Goal: Information Seeking & Learning: Learn about a topic

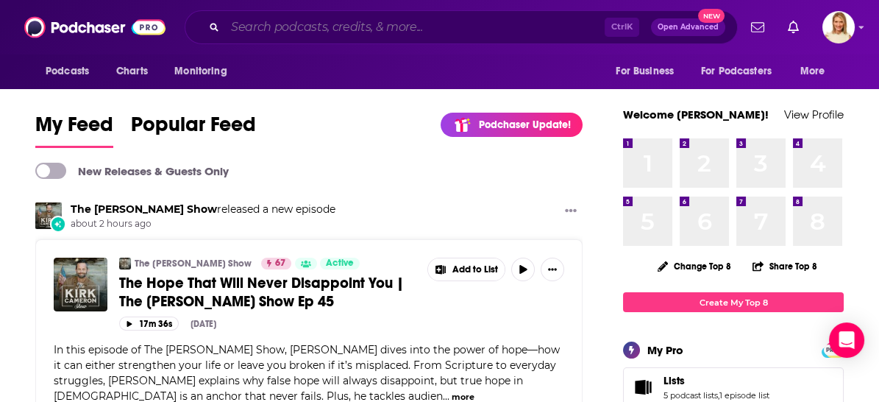
click at [410, 22] on input "Search podcasts, credits, & more..." at bounding box center [414, 27] width 379 height 24
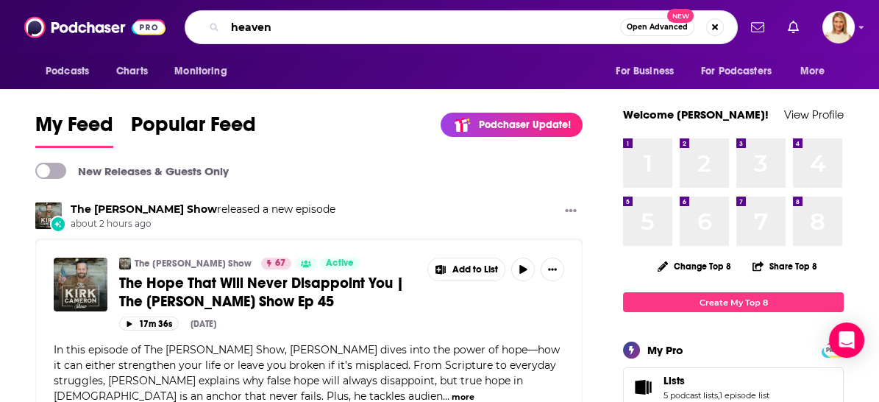
type input "heaven"
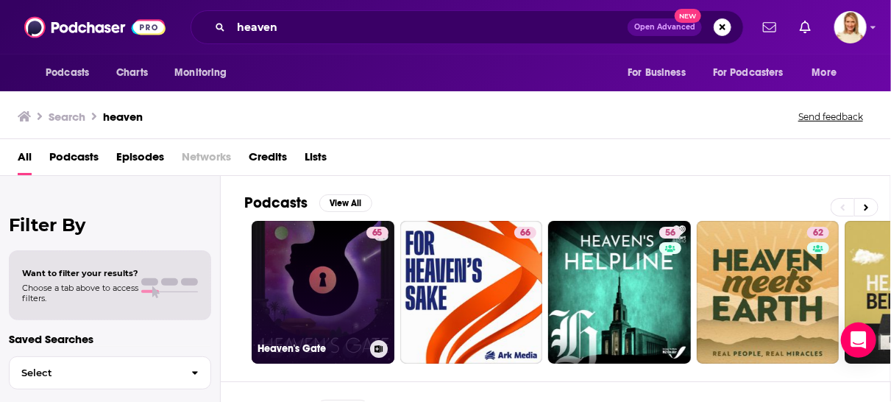
click at [349, 261] on link "65 Heaven's Gate" at bounding box center [323, 292] width 143 height 143
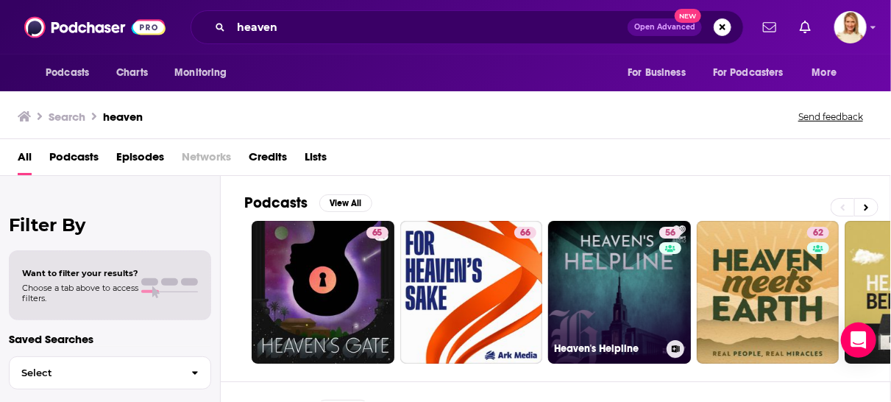
click at [633, 303] on link "56 Heaven's Helpline" at bounding box center [619, 292] width 143 height 143
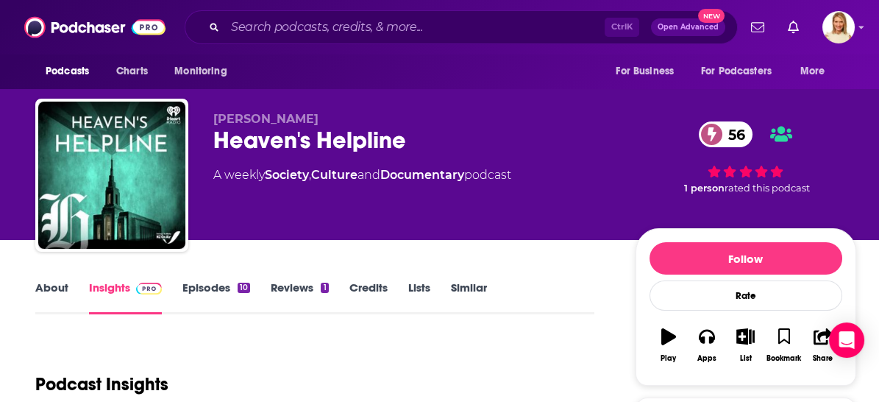
click at [64, 287] on link "About" at bounding box center [51, 297] width 33 height 34
click at [215, 280] on link "Episodes 10" at bounding box center [216, 297] width 68 height 34
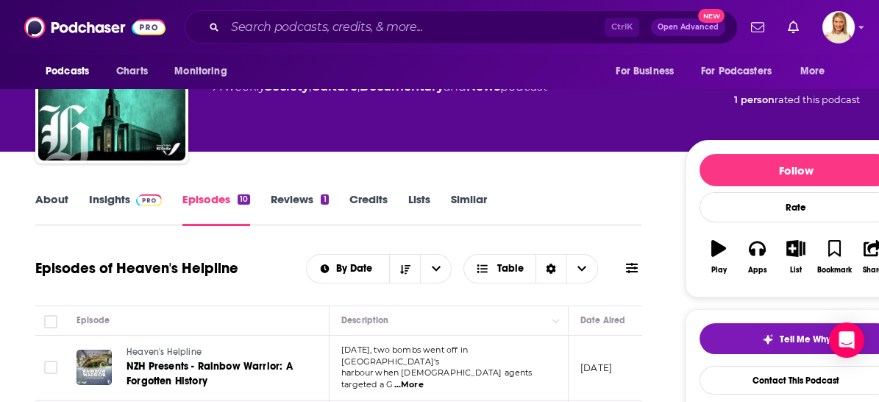
scroll to position [82, 0]
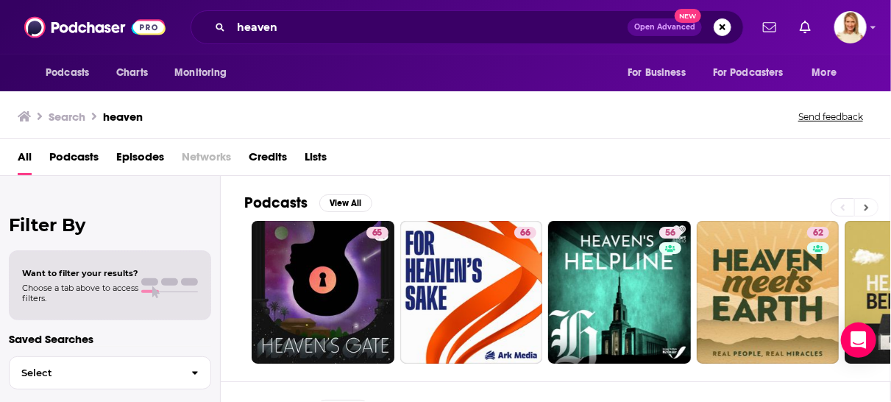
click at [866, 207] on icon at bounding box center [866, 207] width 4 height 7
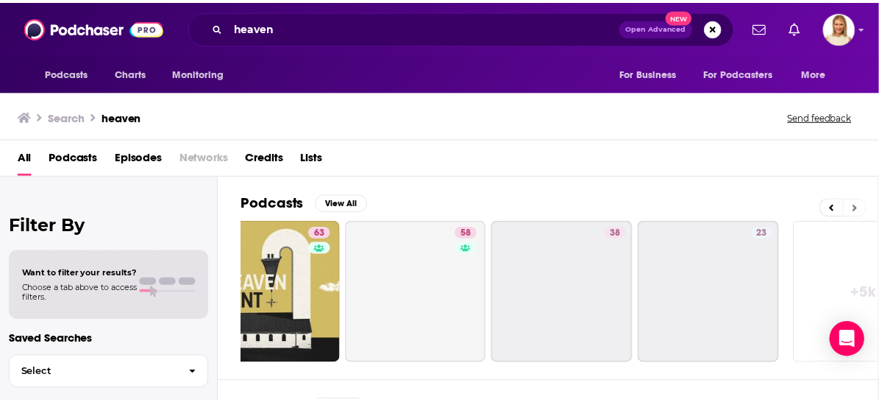
scroll to position [0, 646]
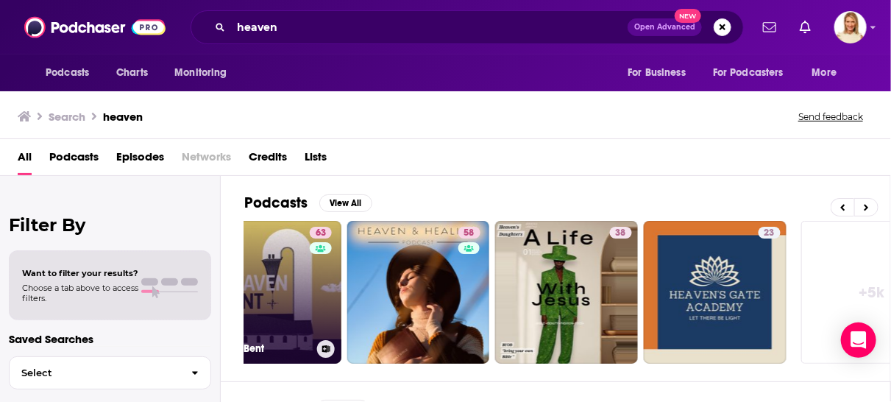
click at [302, 290] on link "63 Heaven Bent" at bounding box center [270, 292] width 143 height 143
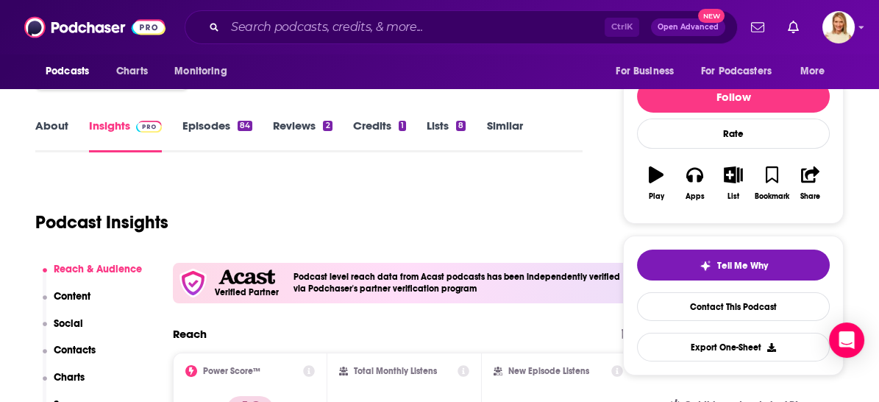
scroll to position [163, 0]
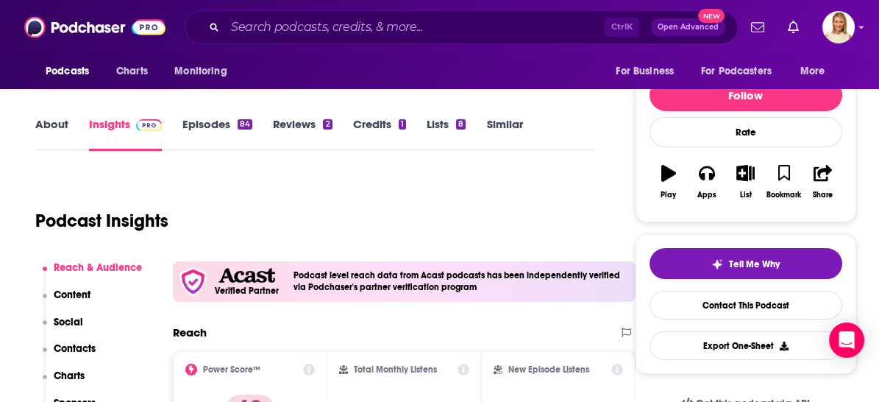
click at [43, 127] on link "About" at bounding box center [51, 134] width 33 height 34
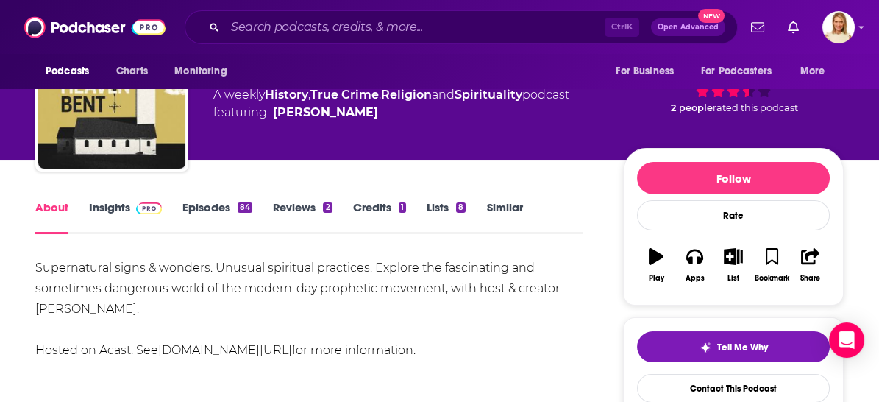
scroll to position [82, 0]
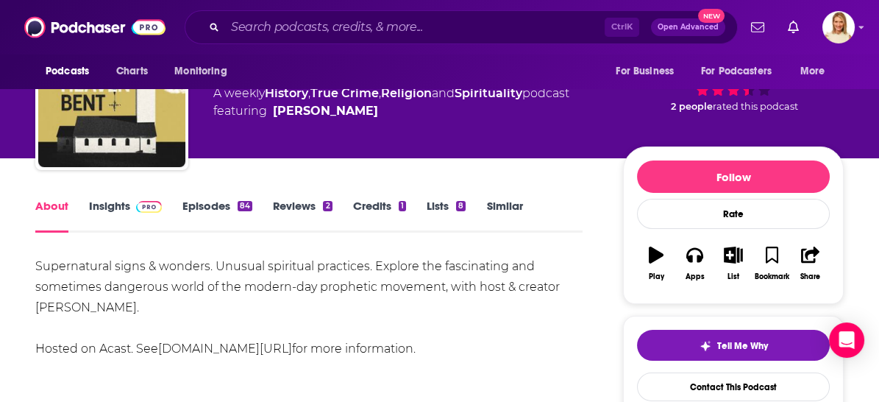
click at [220, 205] on link "Episodes 84" at bounding box center [217, 216] width 70 height 34
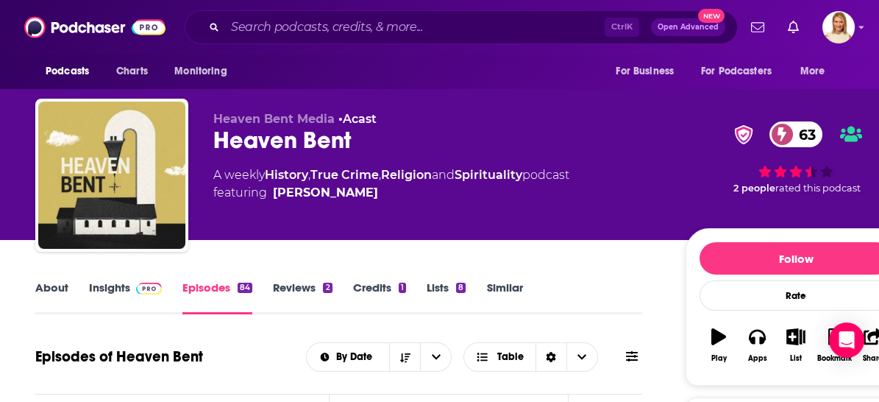
click at [57, 282] on link "About" at bounding box center [51, 297] width 33 height 34
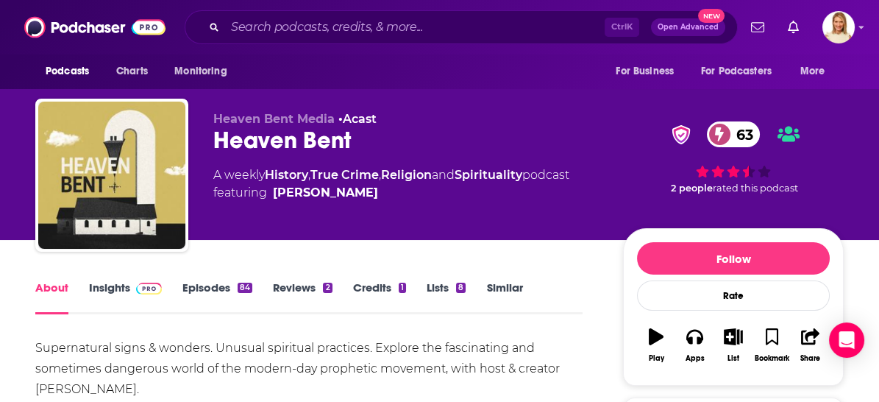
click at [56, 282] on link "About" at bounding box center [51, 297] width 33 height 34
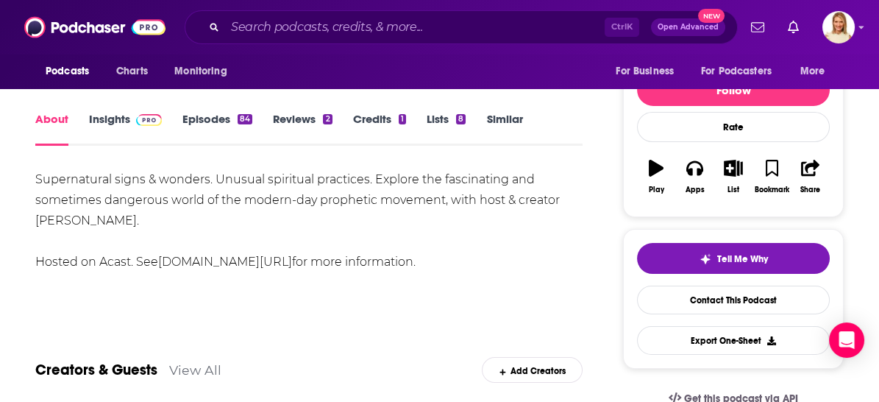
scroll to position [163, 0]
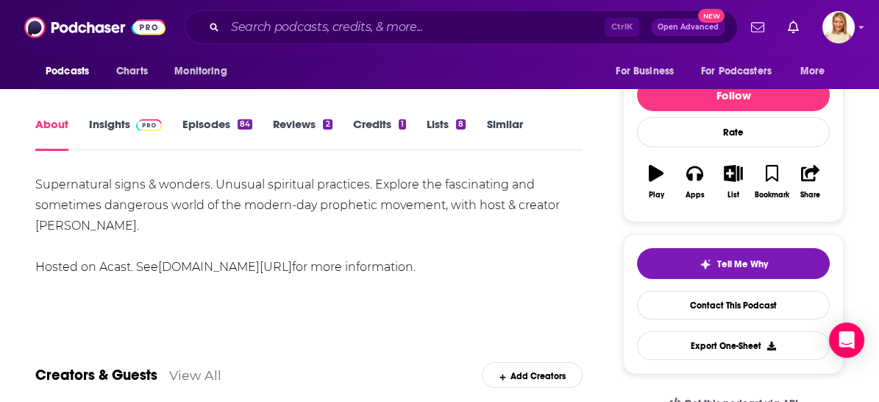
click at [113, 126] on link "Insights" at bounding box center [125, 134] width 73 height 34
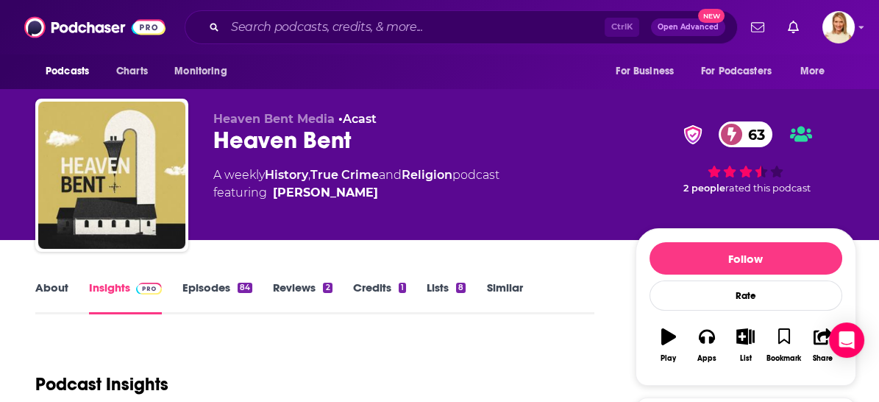
click at [202, 287] on link "Episodes 84" at bounding box center [217, 297] width 70 height 34
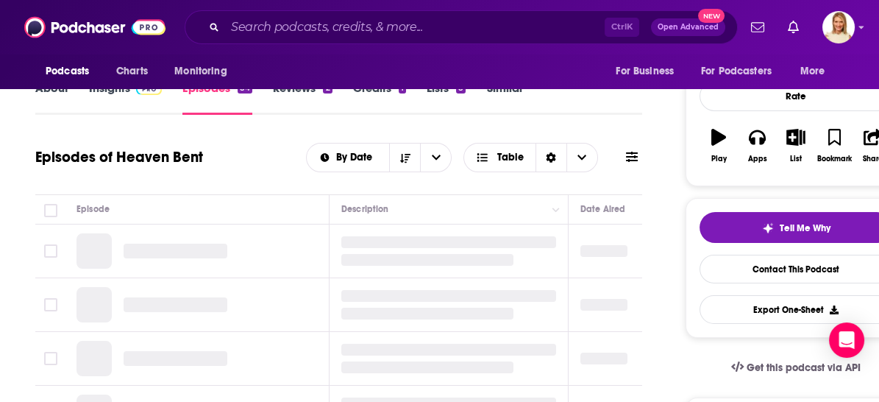
scroll to position [245, 0]
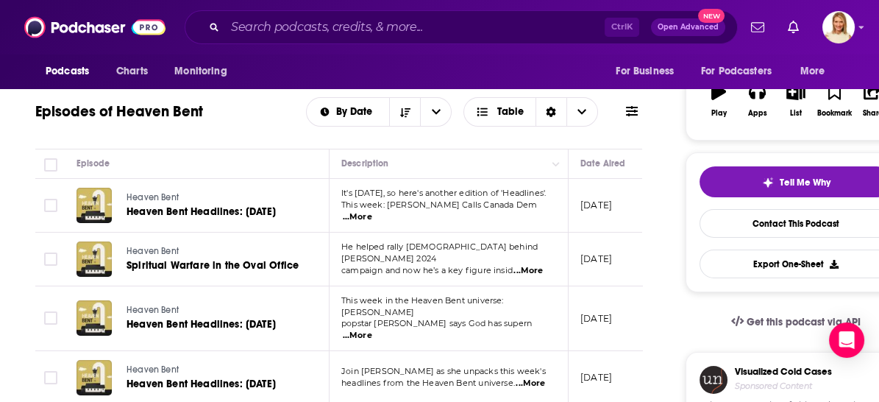
click at [372, 212] on span "...More" at bounding box center [357, 217] width 29 height 12
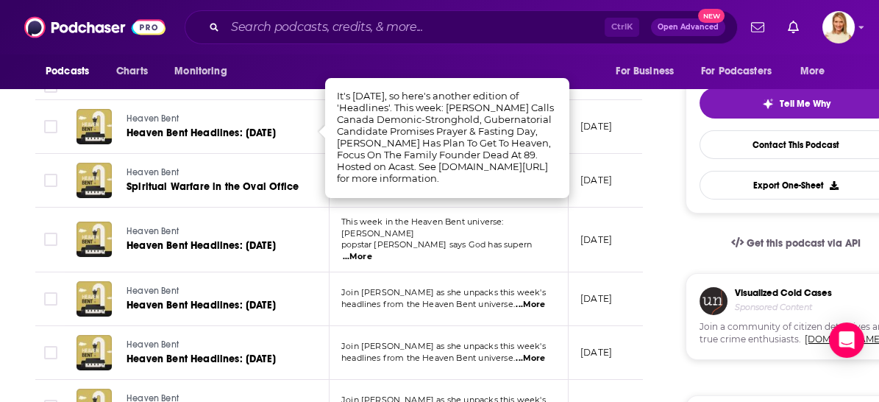
scroll to position [327, 0]
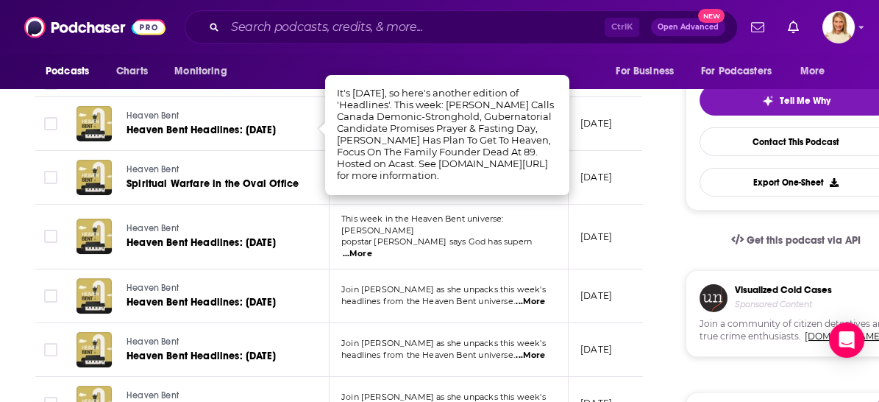
click at [577, 55] on div "Podcasts Charts Monitoring For Business For Podcasters More" at bounding box center [439, 71] width 879 height 35
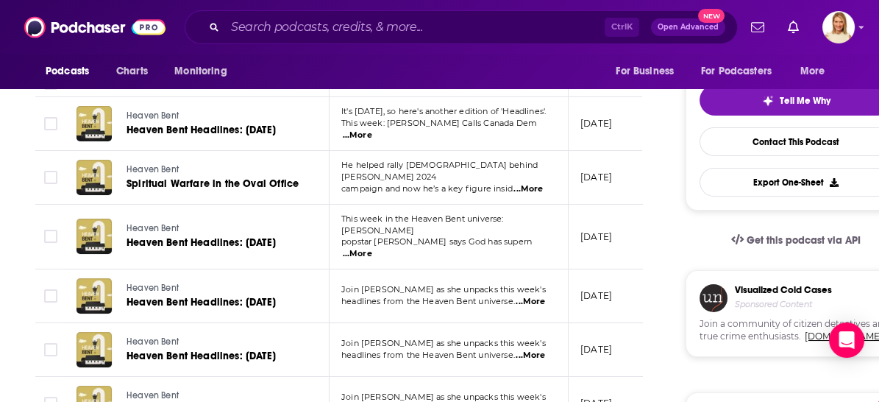
click at [534, 183] on span "...More" at bounding box center [527, 189] width 29 height 12
click at [482, 65] on div "Podcasts Charts Monitoring For Business For Podcasters More" at bounding box center [439, 71] width 879 height 35
click at [541, 296] on span "...More" at bounding box center [530, 302] width 29 height 12
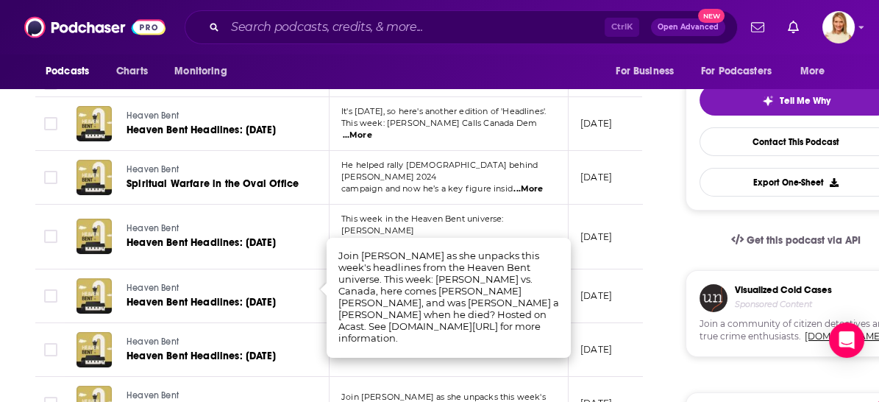
click at [536, 71] on div "Podcasts Charts Monitoring For Business For Podcasters More" at bounding box center [439, 71] width 879 height 35
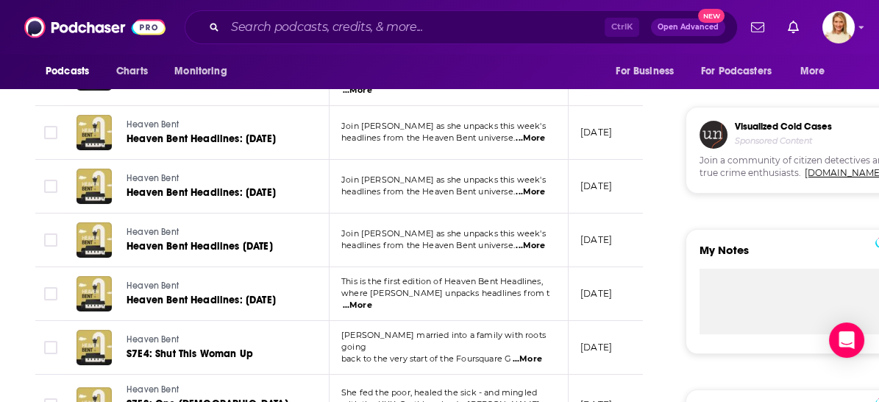
scroll to position [490, 0]
click at [372, 299] on span "...More" at bounding box center [357, 305] width 29 height 12
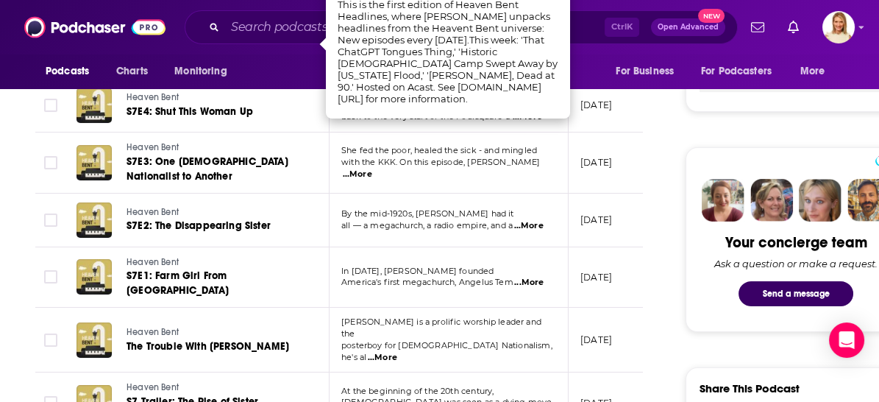
scroll to position [735, 0]
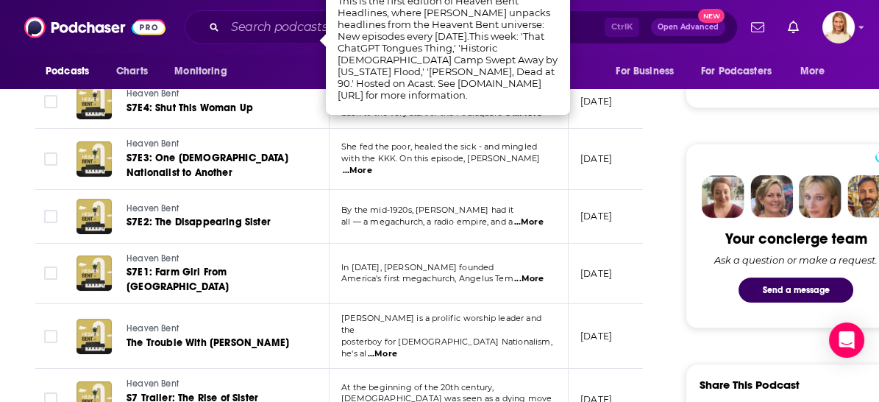
click at [397, 348] on span "...More" at bounding box center [382, 354] width 29 height 12
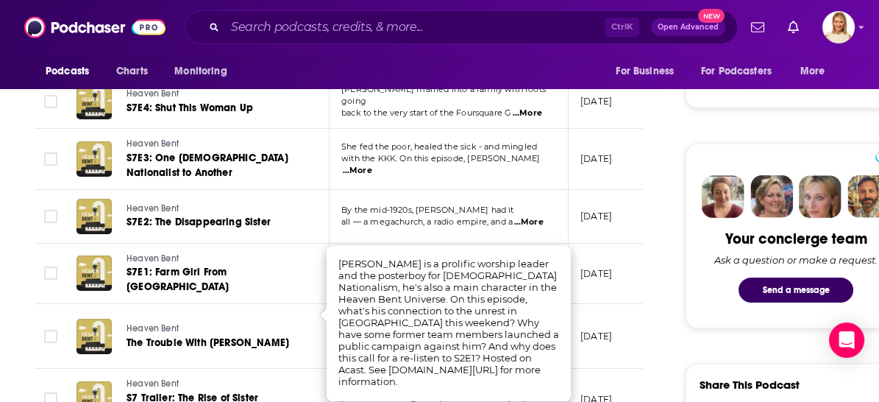
click at [341, 69] on div "Podcasts Charts Monitoring For Business For Podcasters More" at bounding box center [439, 71] width 879 height 35
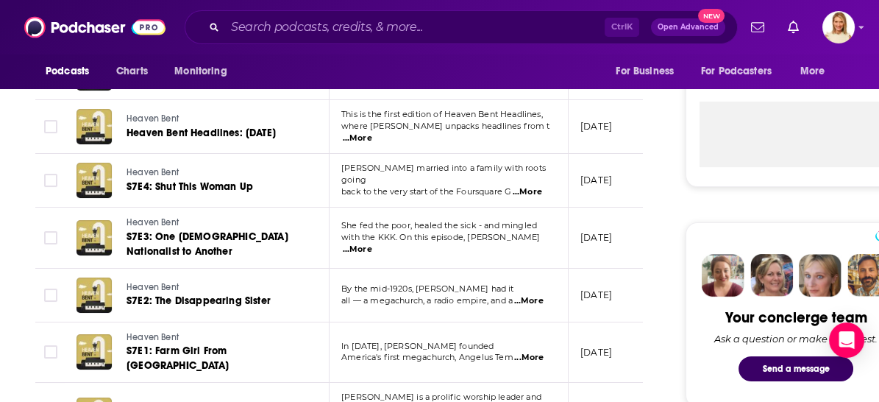
scroll to position [327, 0]
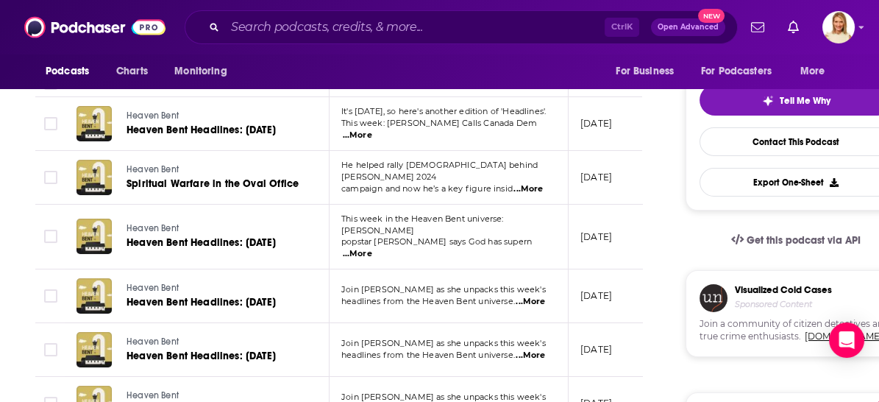
click at [372, 129] on span "...More" at bounding box center [357, 135] width 29 height 12
click at [101, 124] on div at bounding box center [93, 123] width 35 height 35
click at [93, 118] on icon at bounding box center [94, 122] width 10 height 12
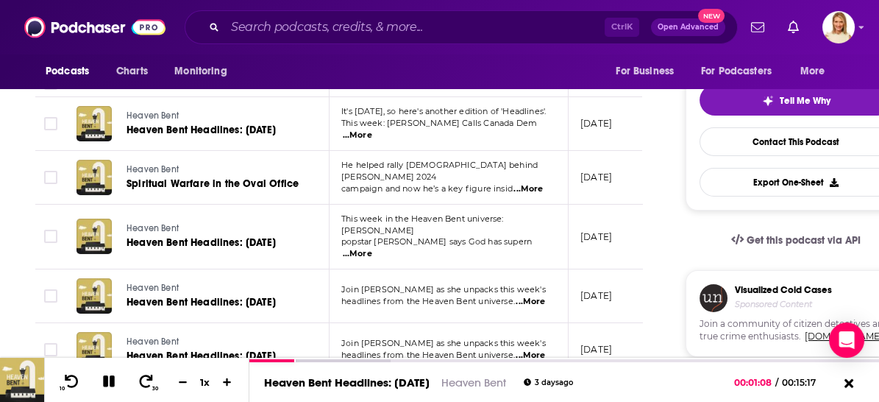
click at [372, 129] on span "...More" at bounding box center [357, 135] width 29 height 12
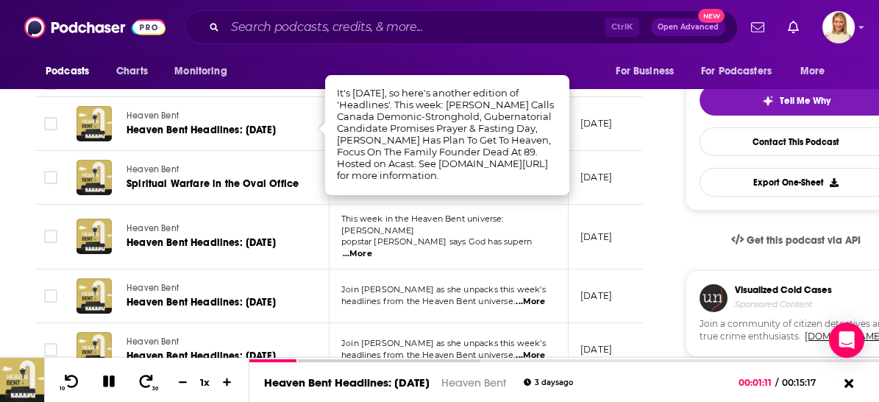
click at [238, 104] on td "Heaven Bent Heaven Bent Headlines: 8.22.25" at bounding box center [197, 124] width 265 height 54
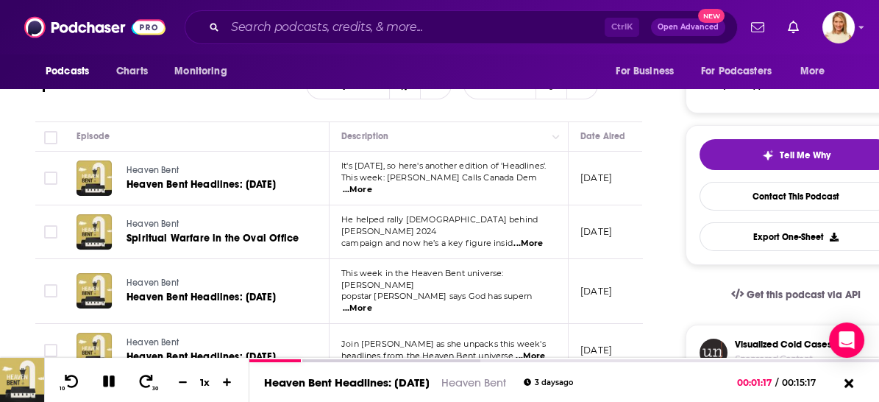
scroll to position [245, 0]
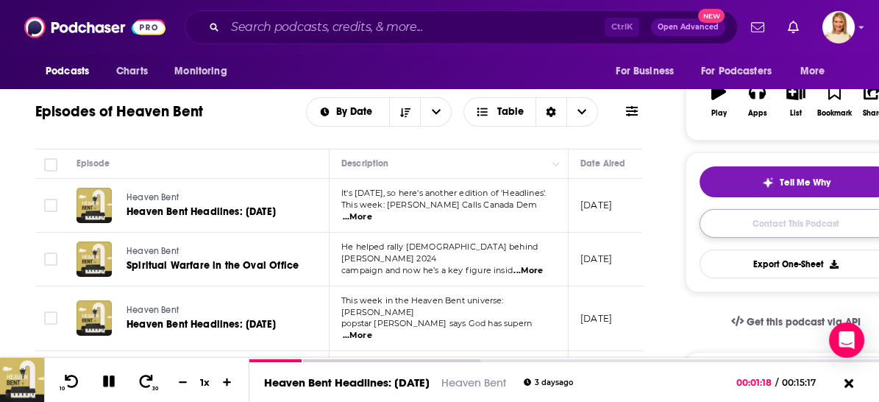
click at [785, 215] on link "Contact This Podcast" at bounding box center [795, 223] width 193 height 29
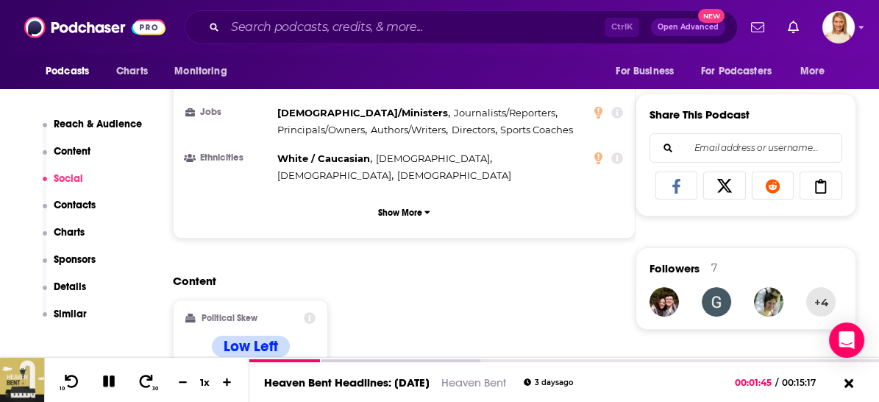
scroll to position [1004, 0]
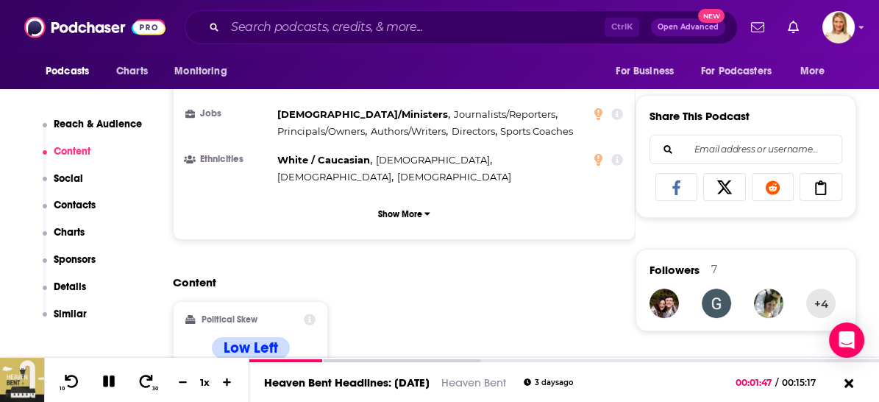
click at [68, 289] on p "Details" at bounding box center [70, 286] width 32 height 13
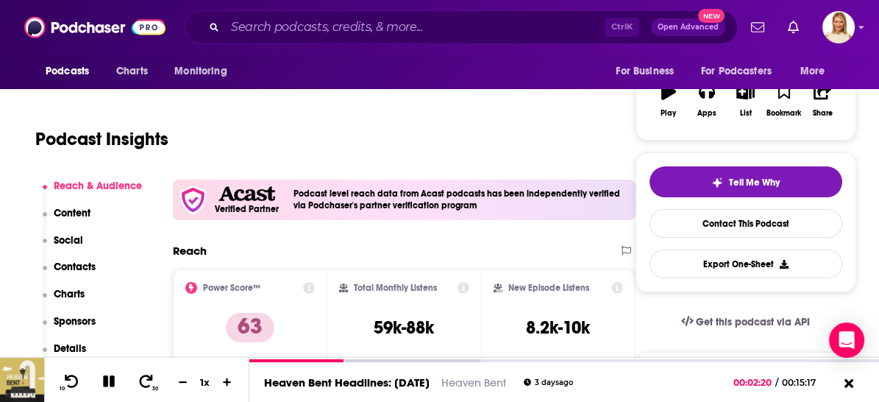
scroll to position [82, 0]
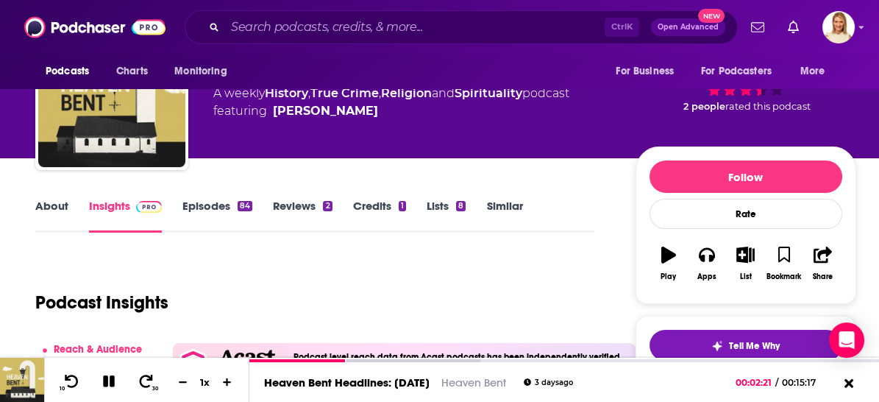
click at [207, 204] on link "Episodes 84" at bounding box center [217, 216] width 70 height 34
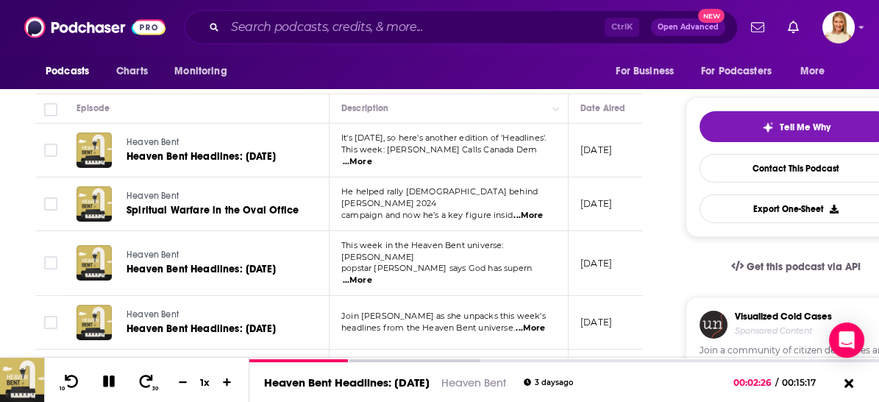
scroll to position [327, 0]
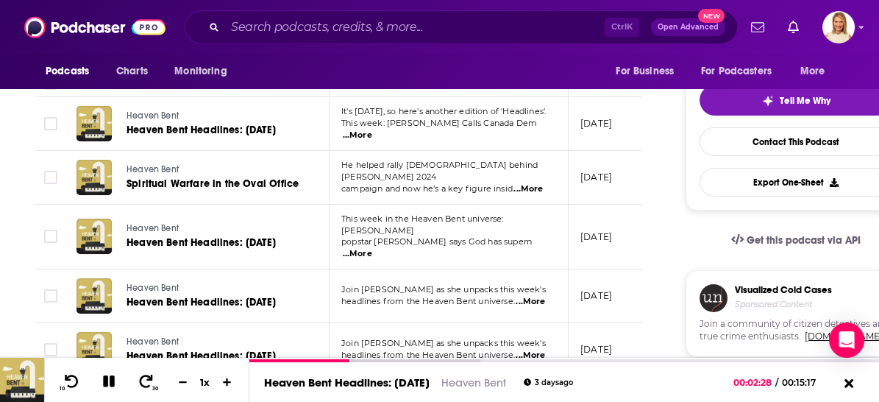
click at [372, 248] on span "...More" at bounding box center [357, 254] width 29 height 12
click at [96, 229] on icon at bounding box center [94, 235] width 10 height 12
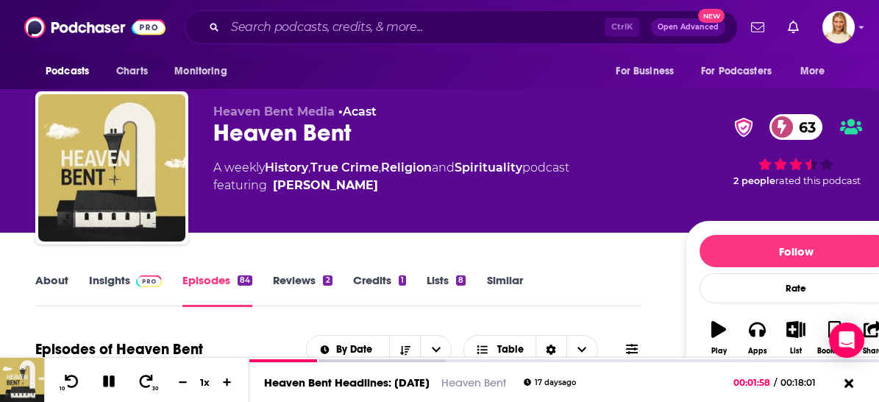
scroll to position [0, 0]
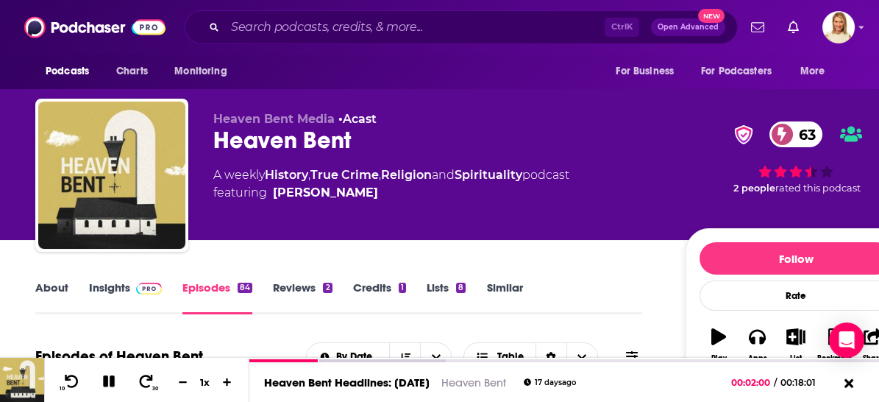
click at [114, 285] on link "Insights" at bounding box center [125, 297] width 73 height 34
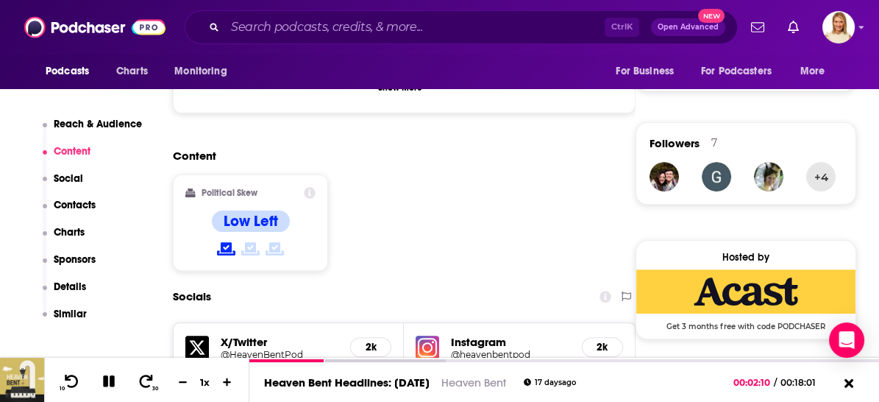
scroll to position [1144, 0]
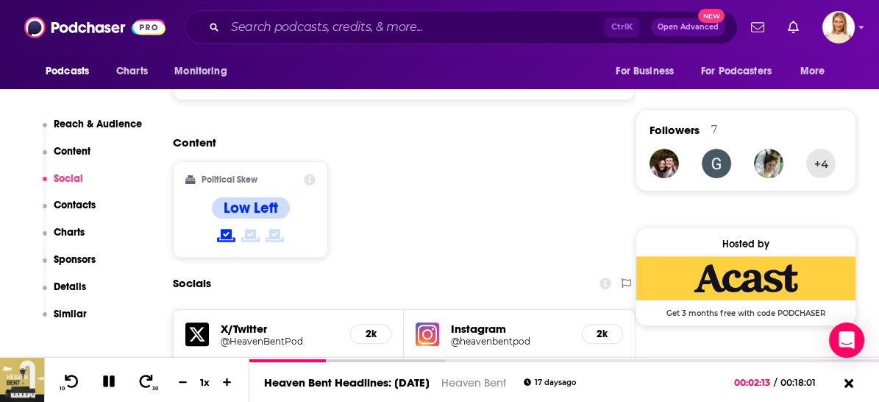
click at [310, 174] on icon at bounding box center [310, 180] width 12 height 12
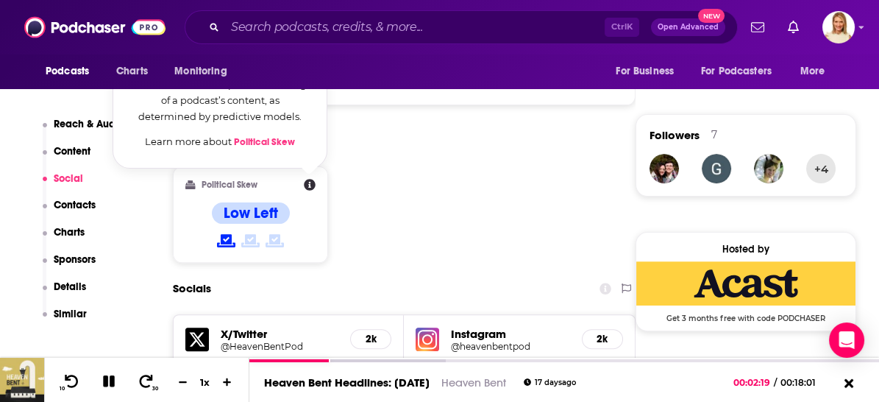
scroll to position [1225, 0]
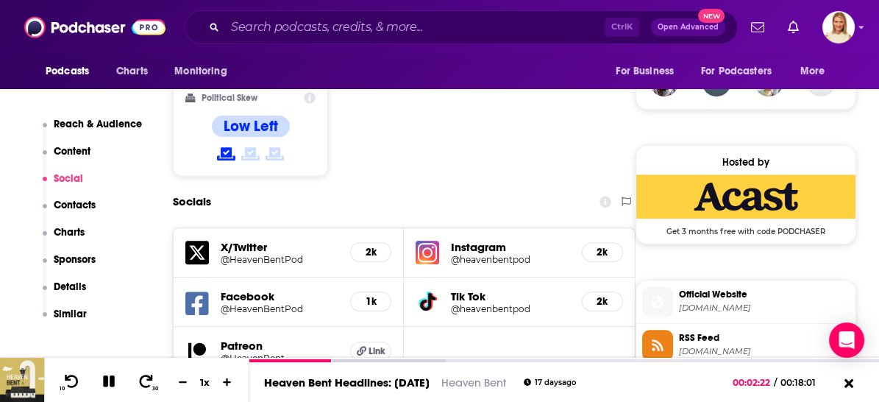
click at [472, 188] on div "Socials" at bounding box center [404, 202] width 463 height 28
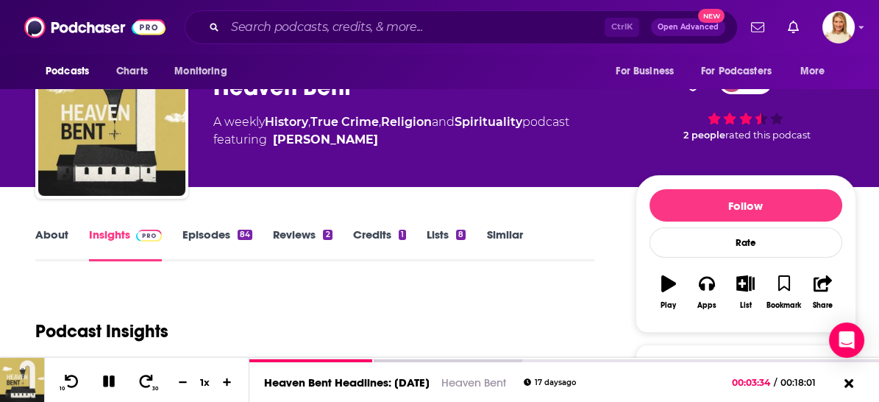
scroll to position [82, 0]
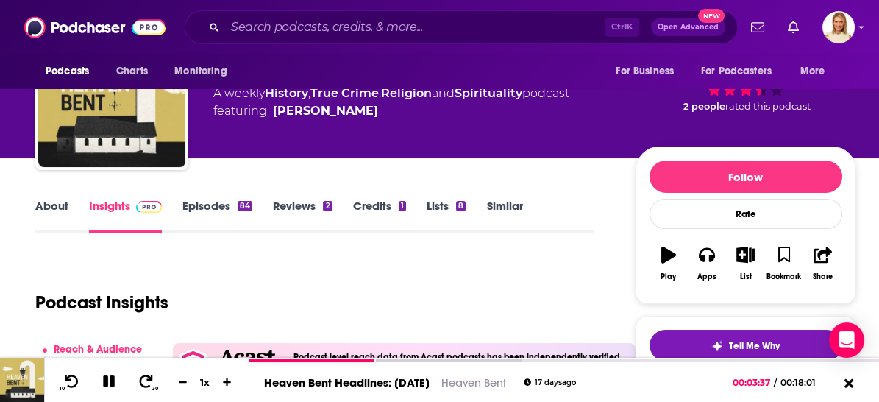
click at [56, 207] on link "About" at bounding box center [51, 216] width 33 height 34
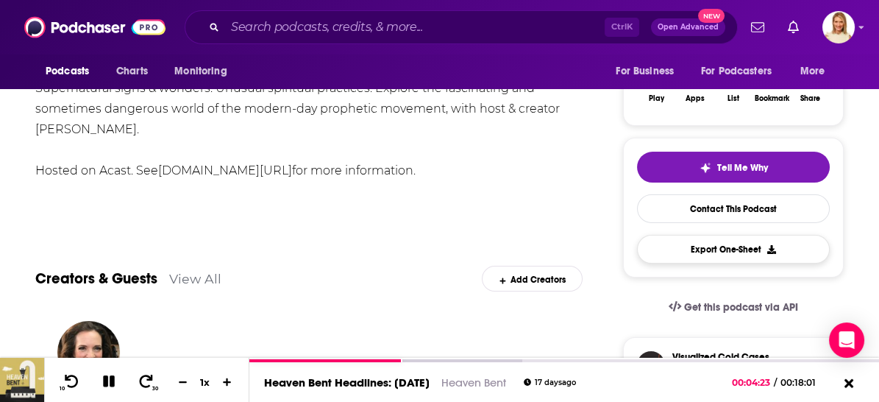
scroll to position [245, 0]
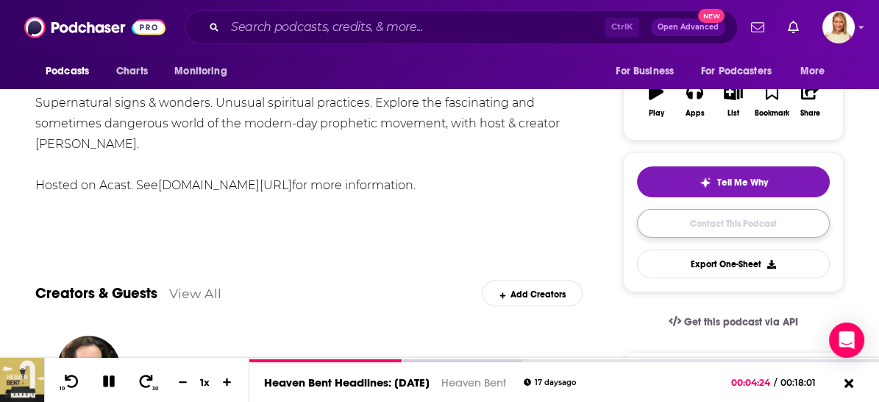
click at [742, 219] on link "Contact This Podcast" at bounding box center [733, 223] width 193 height 29
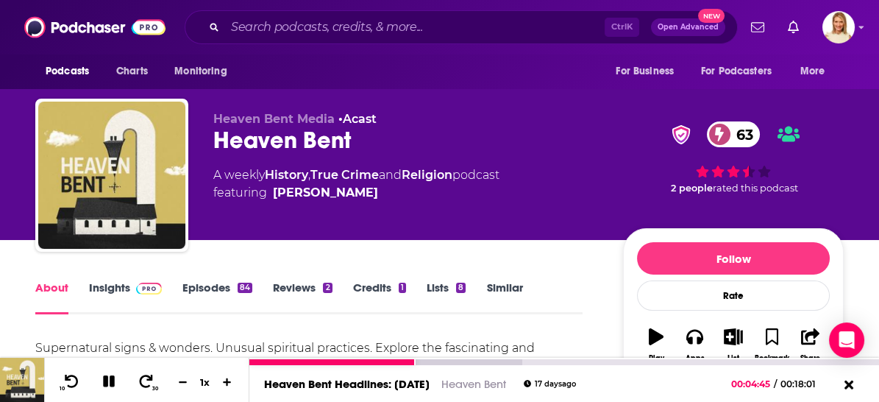
click at [110, 379] on icon at bounding box center [109, 381] width 12 height 12
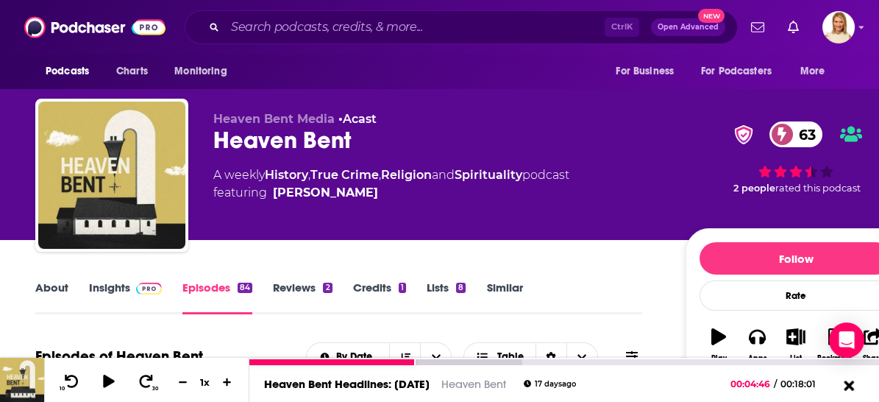
click at [845, 385] on icon at bounding box center [848, 384] width 18 height 15
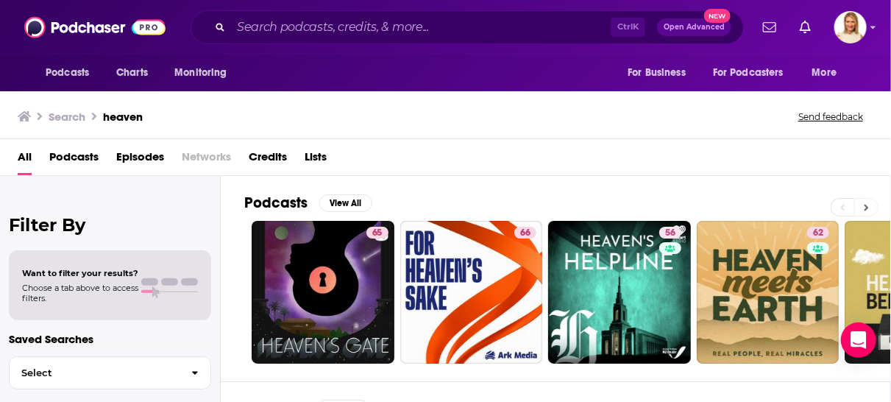
click at [867, 205] on icon at bounding box center [866, 207] width 4 height 7
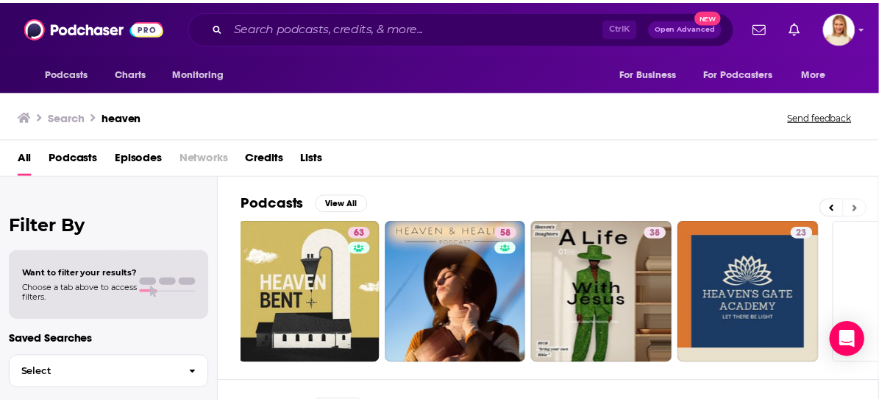
scroll to position [0, 646]
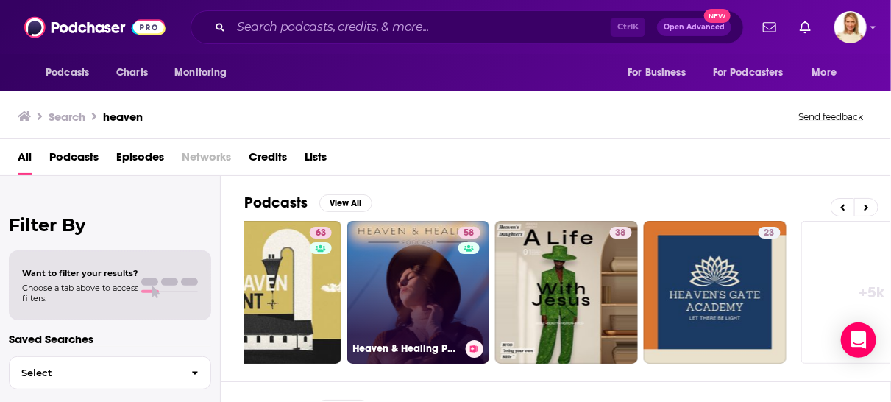
click at [416, 288] on link "58 Heaven & Healing Podcast" at bounding box center [418, 292] width 143 height 143
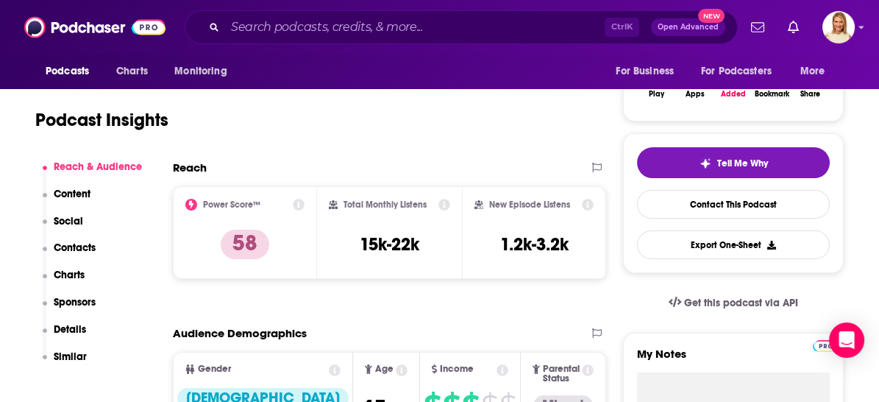
scroll to position [82, 0]
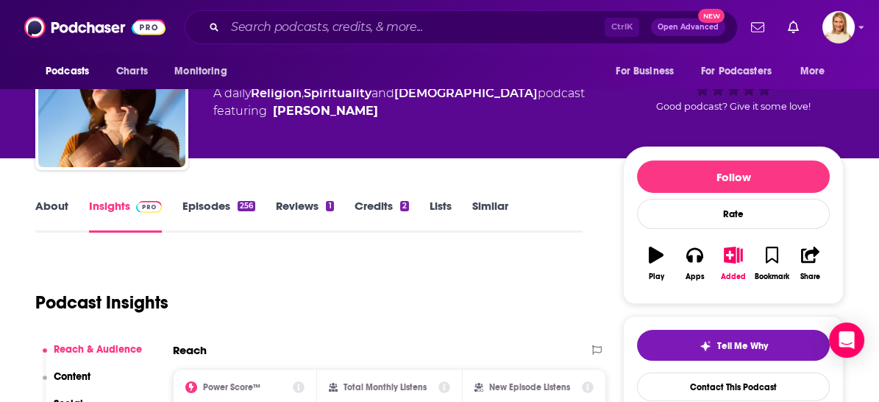
click at [206, 201] on link "Episodes 256" at bounding box center [218, 216] width 73 height 34
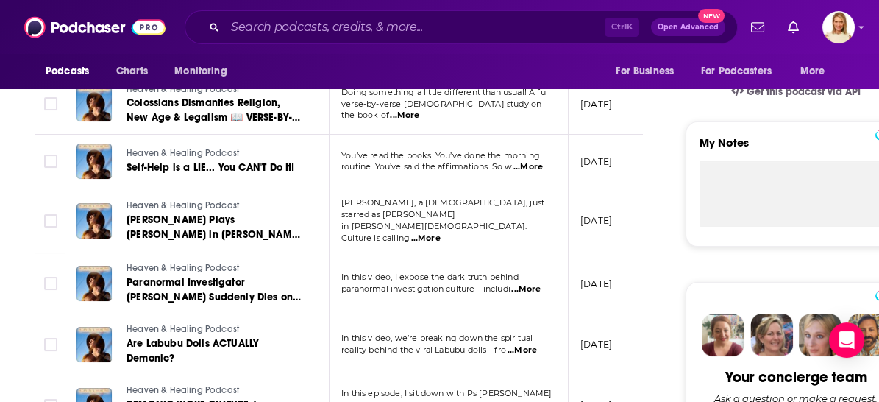
scroll to position [490, 0]
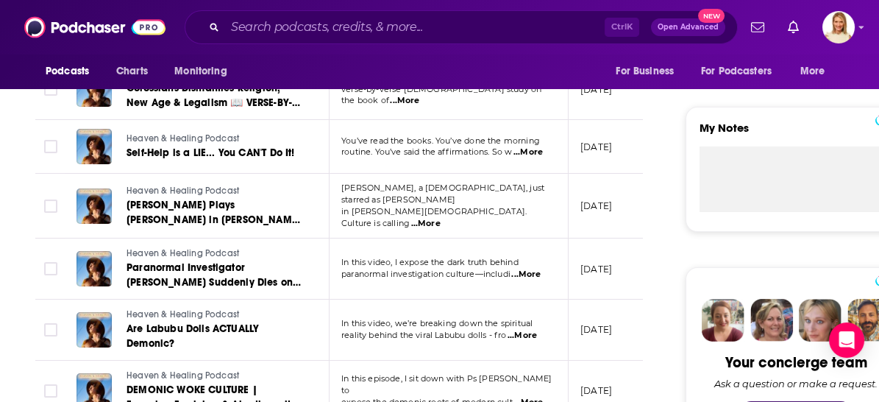
click at [529, 318] on p "In this video, we’re breaking down the spiritual" at bounding box center [448, 324] width 214 height 12
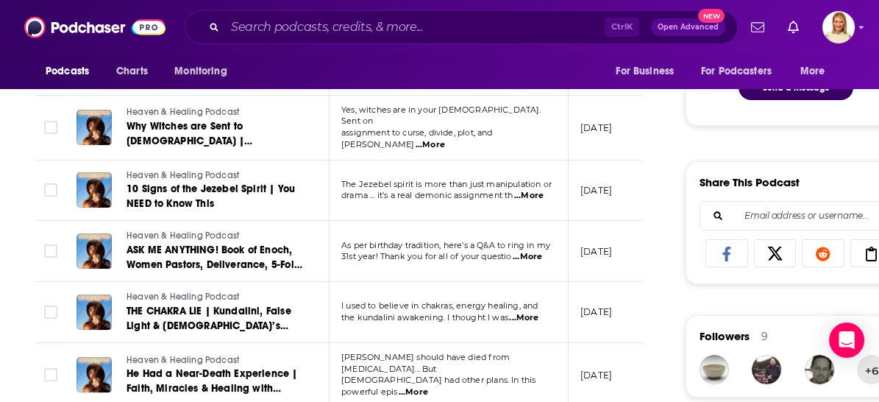
scroll to position [817, 0]
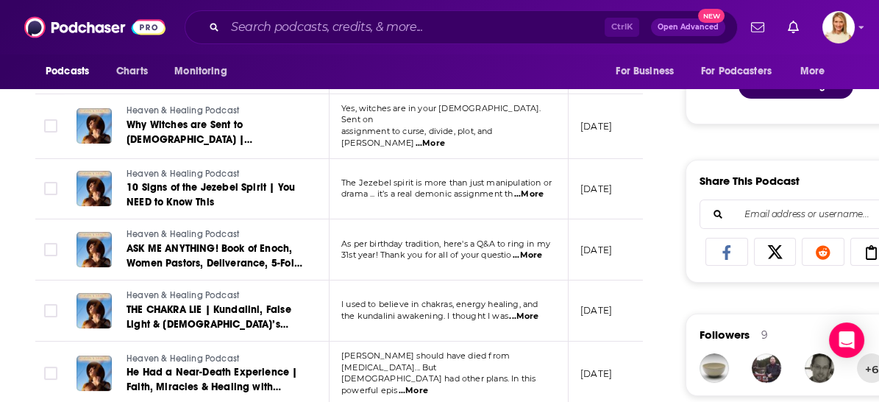
click at [535, 310] on span "...More" at bounding box center [523, 316] width 29 height 12
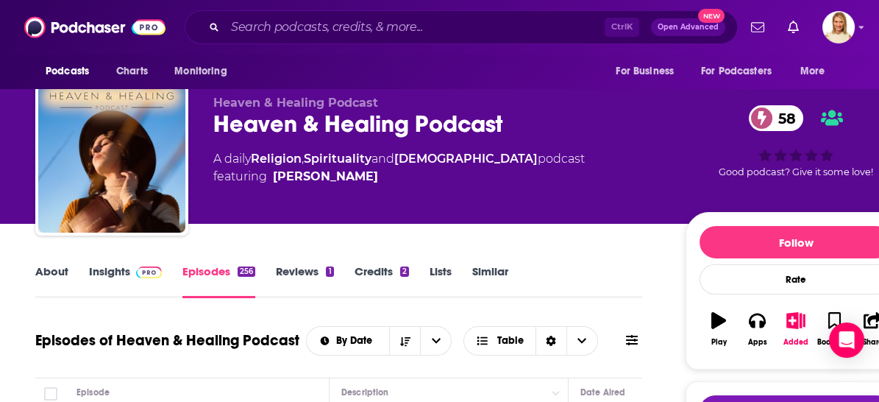
scroll to position [0, 0]
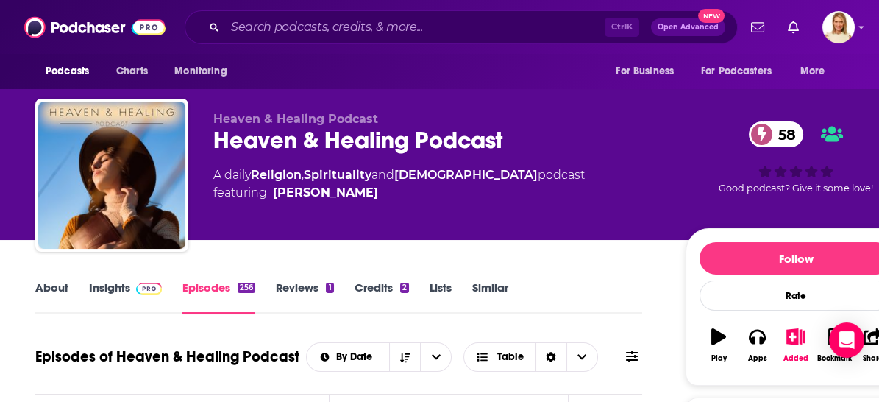
click at [57, 287] on link "About" at bounding box center [51, 297] width 33 height 34
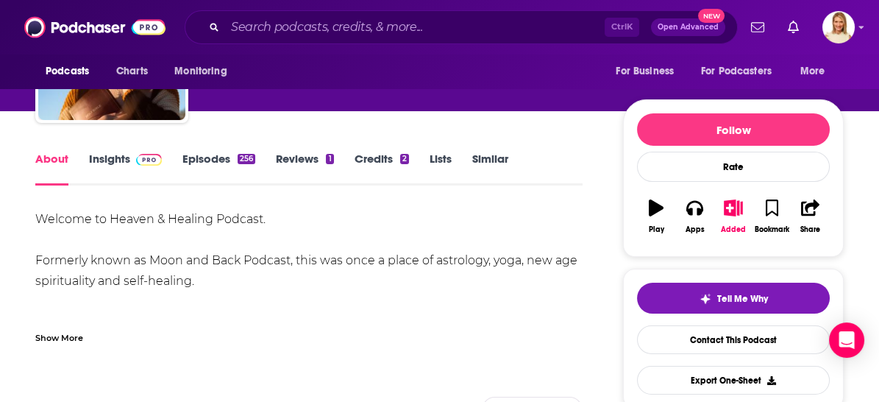
scroll to position [163, 0]
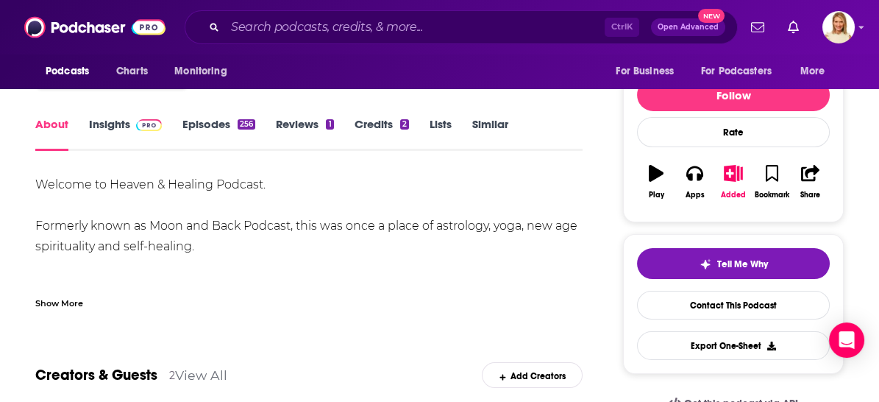
click at [132, 121] on span at bounding box center [146, 124] width 32 height 14
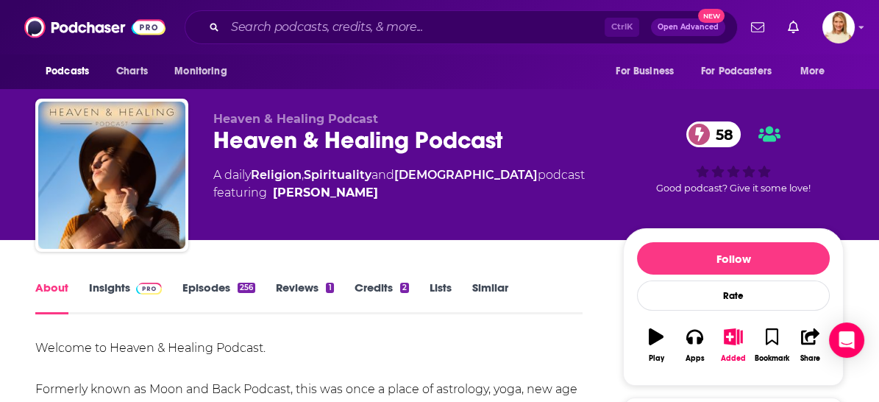
scroll to position [82, 0]
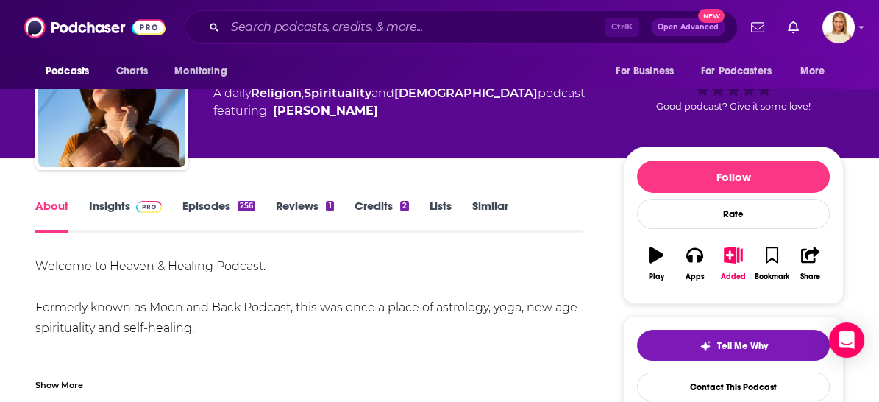
click at [216, 204] on link "Episodes 256" at bounding box center [218, 216] width 73 height 34
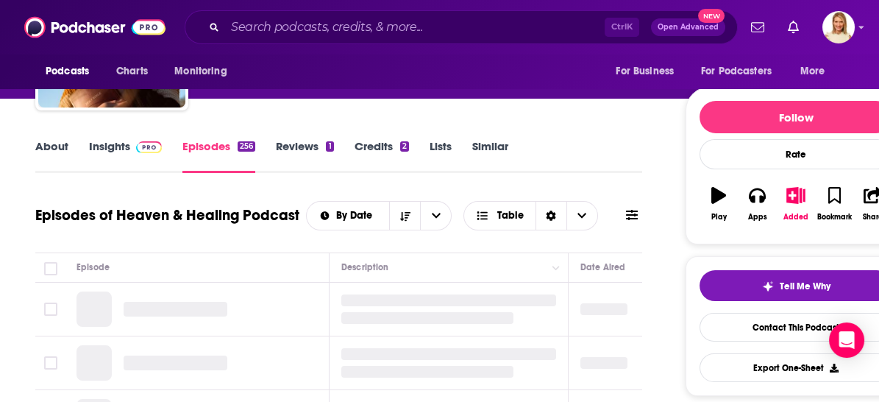
scroll to position [245, 0]
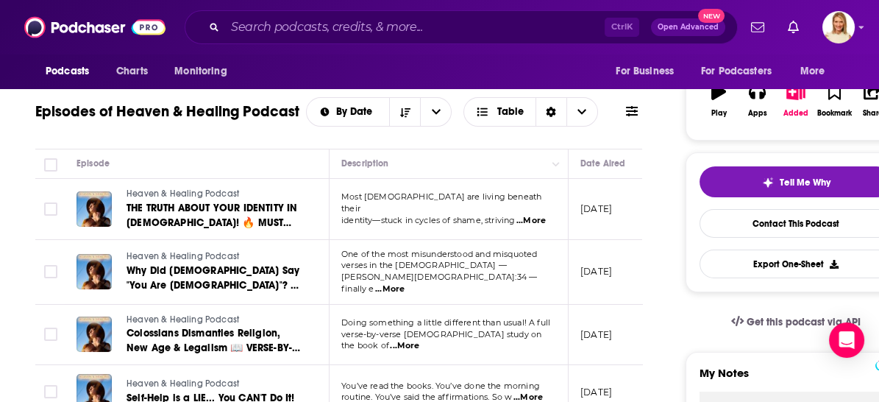
click at [404, 283] on span "...More" at bounding box center [389, 289] width 29 height 12
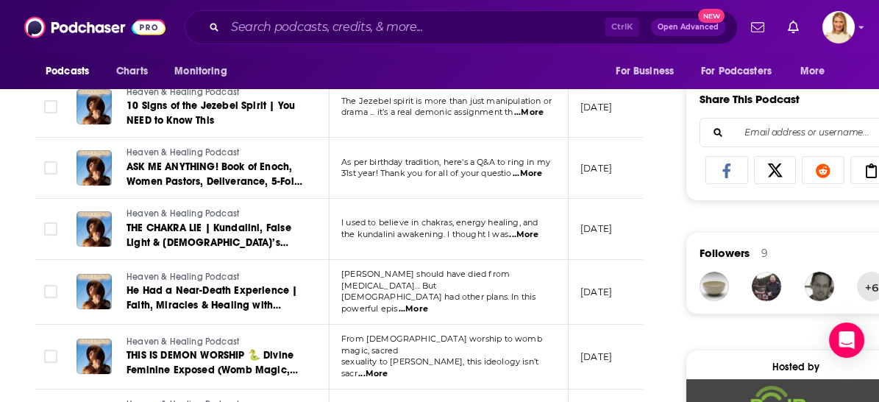
scroll to position [490, 0]
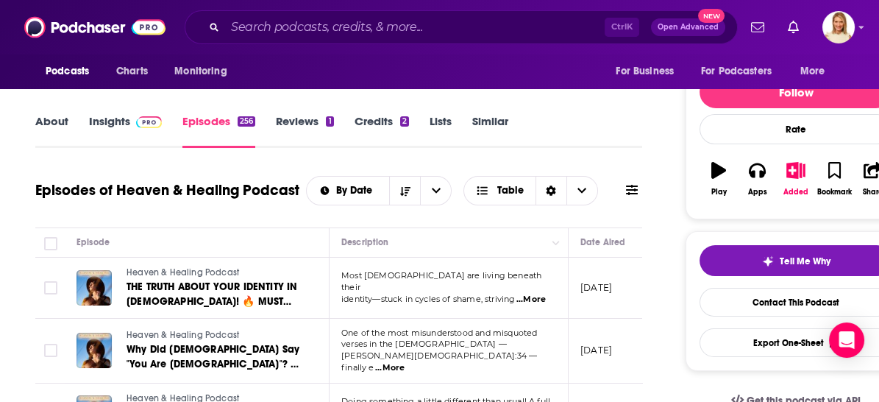
scroll to position [163, 0]
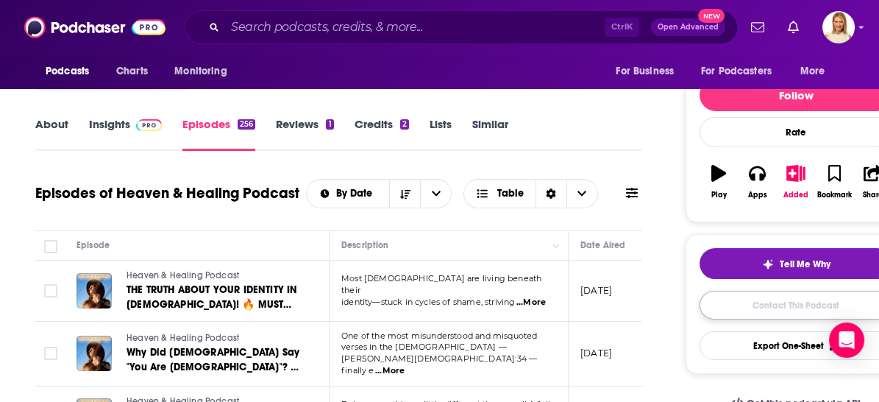
click at [797, 304] on link "Contact This Podcast" at bounding box center [795, 304] width 193 height 29
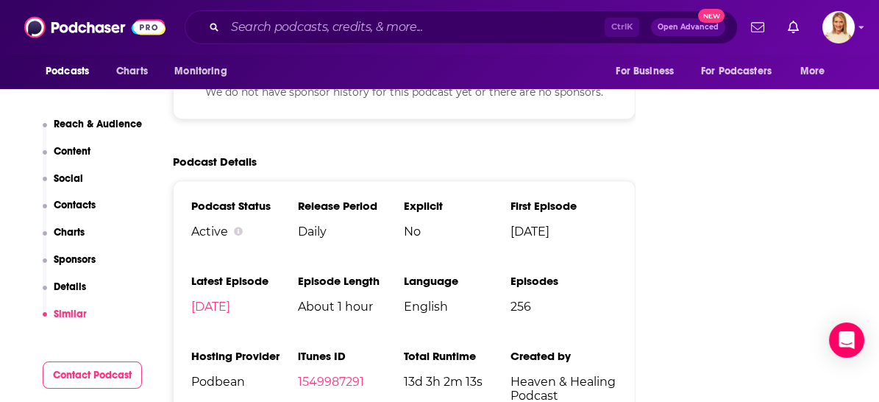
scroll to position [2022, 0]
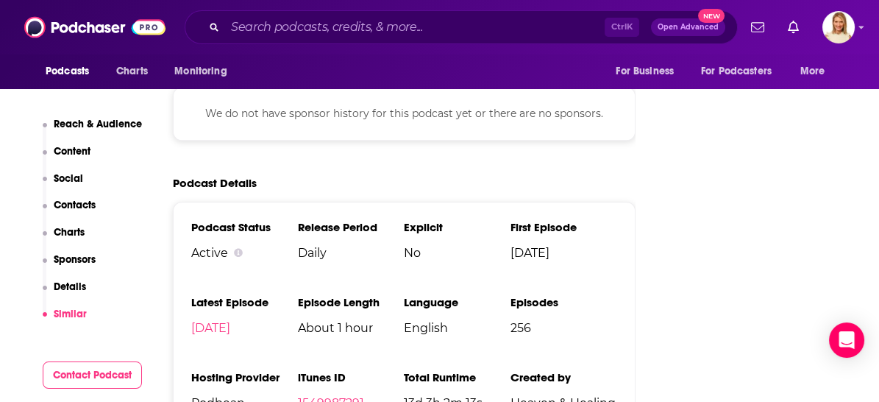
click at [129, 379] on button "Contact Podcast" at bounding box center [93, 374] width 100 height 27
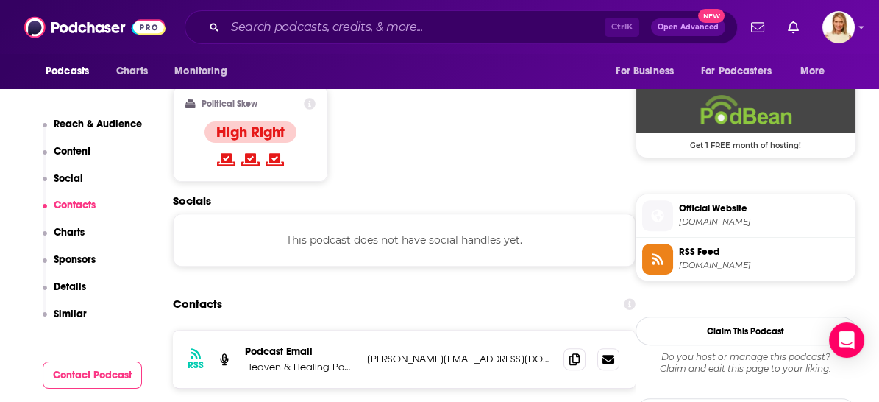
scroll to position [1165, 0]
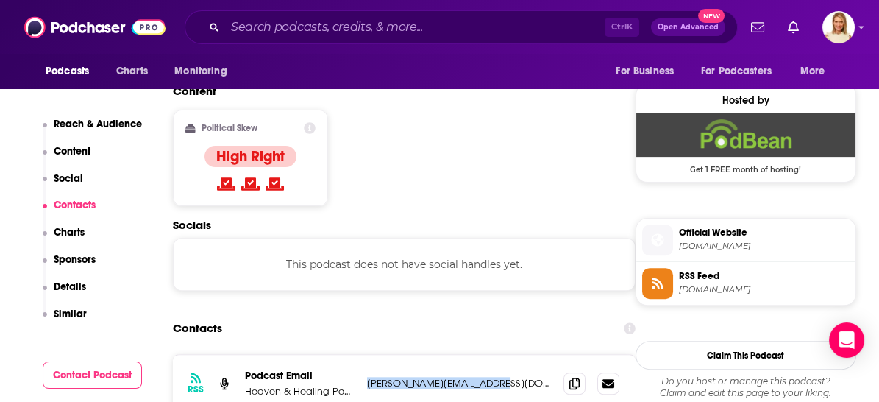
drag, startPoint x: 506, startPoint y: 272, endPoint x: 362, endPoint y: 273, distance: 144.1
click at [362, 354] on div "RSS Podcast Email Heaven & Healing Podcast Angelamarieucci@Gmail.com Angelamari…" at bounding box center [404, 382] width 463 height 57
copy p "[PERSON_NAME][EMAIL_ADDRESS][DOMAIN_NAME]"
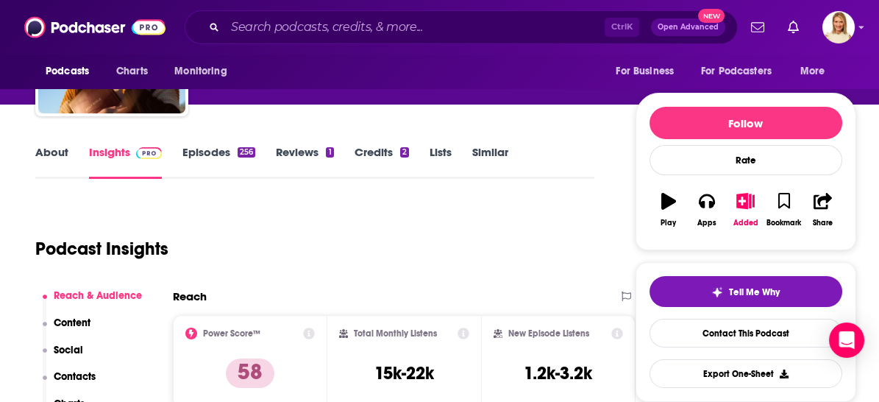
scroll to position [0, 0]
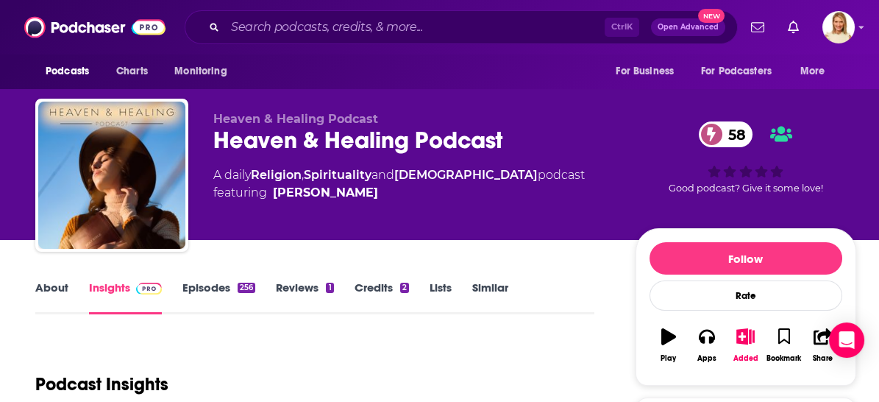
click at [203, 284] on link "Episodes 256" at bounding box center [218, 297] width 73 height 34
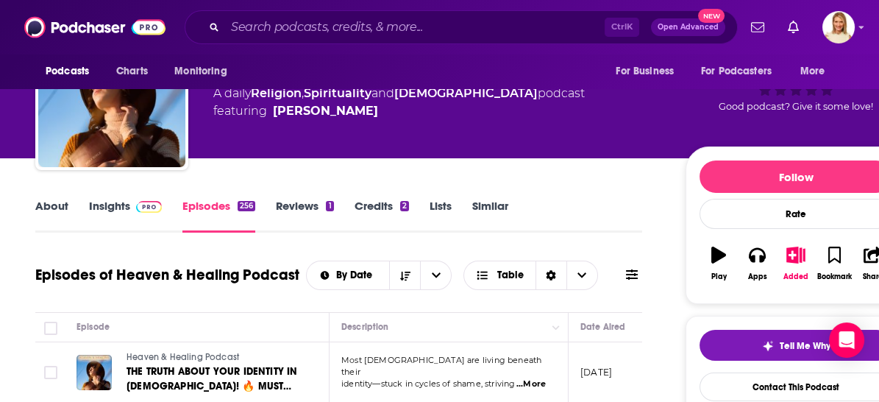
scroll to position [163, 0]
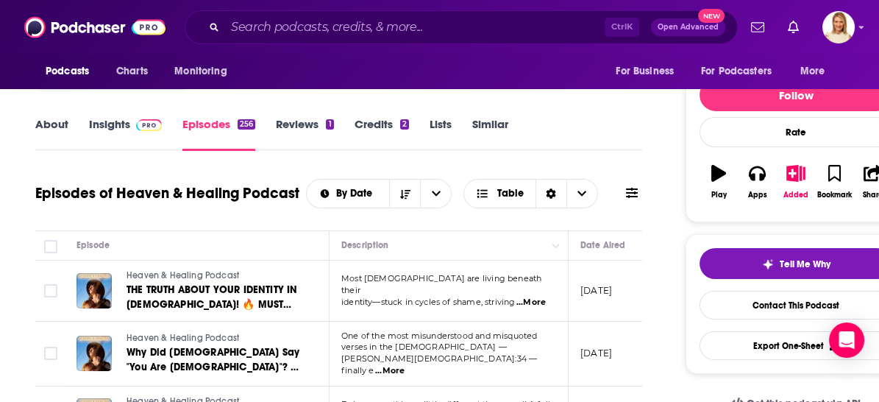
click at [535, 296] on span "...More" at bounding box center [530, 302] width 29 height 12
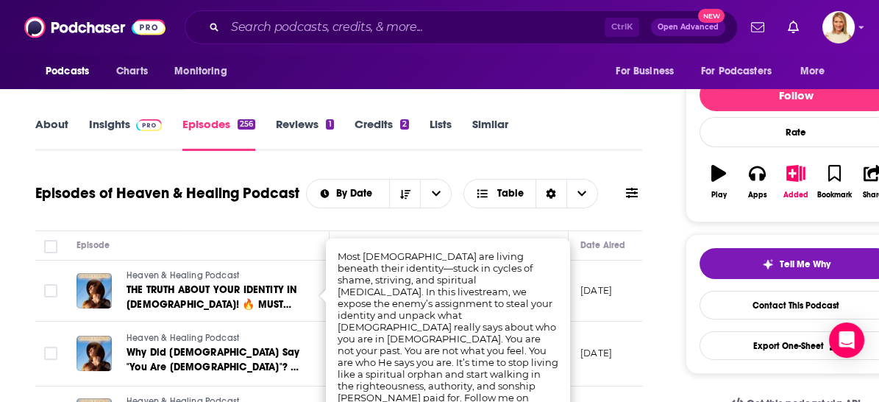
scroll to position [245, 0]
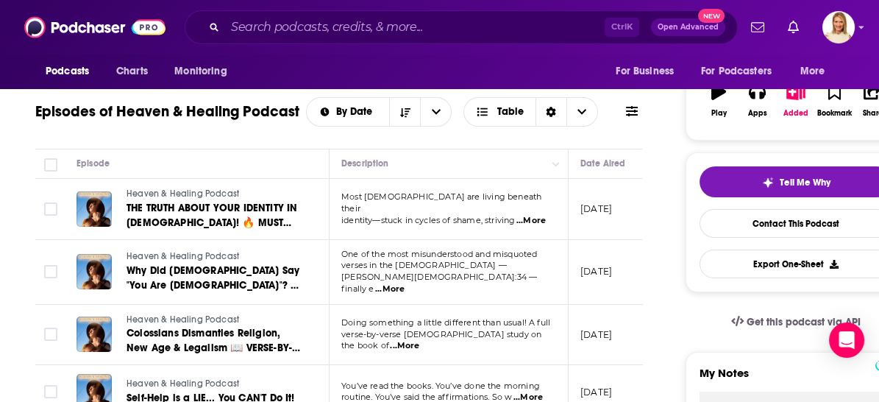
click at [298, 164] on div "Episode" at bounding box center [196, 163] width 240 height 18
click at [404, 283] on span "...More" at bounding box center [389, 289] width 29 height 12
click at [302, 168] on div "Episode" at bounding box center [196, 163] width 240 height 18
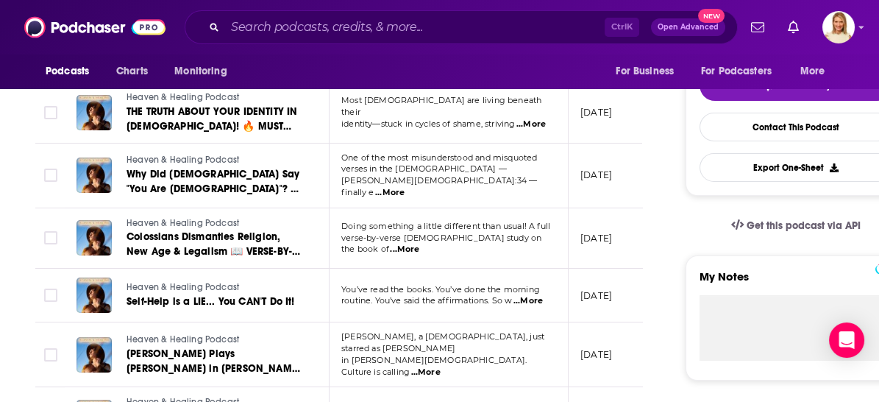
scroll to position [408, 0]
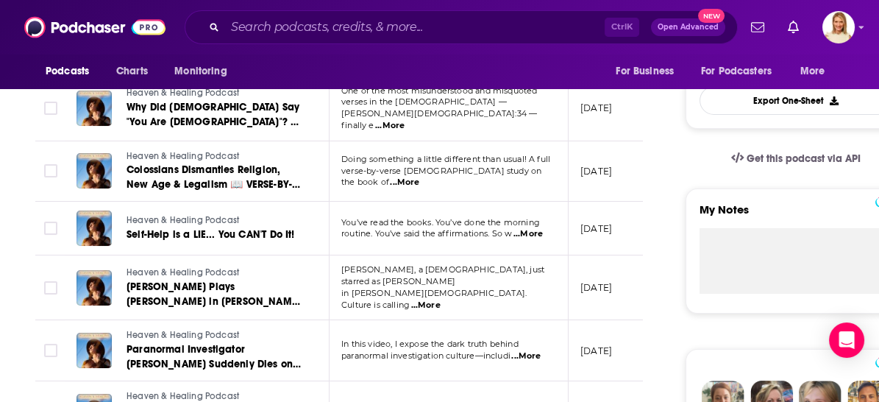
click at [535, 350] on span "...More" at bounding box center [525, 356] width 29 height 12
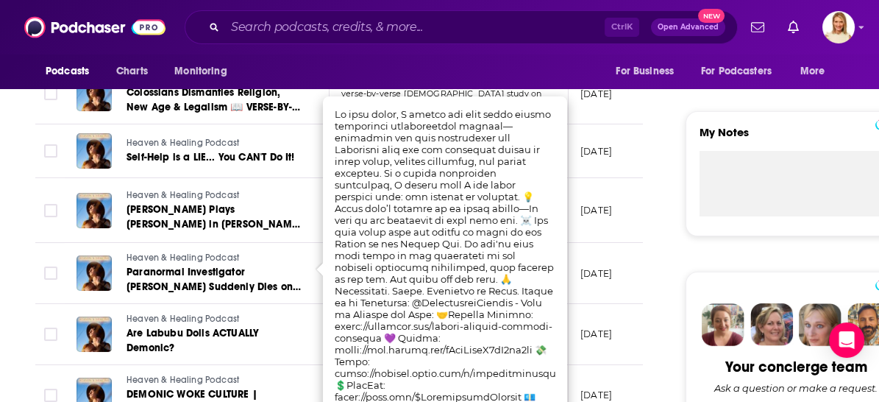
scroll to position [571, 0]
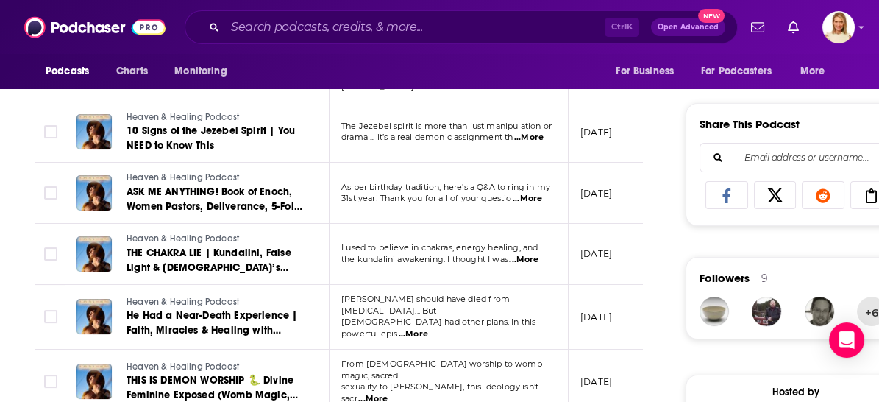
scroll to position [899, 0]
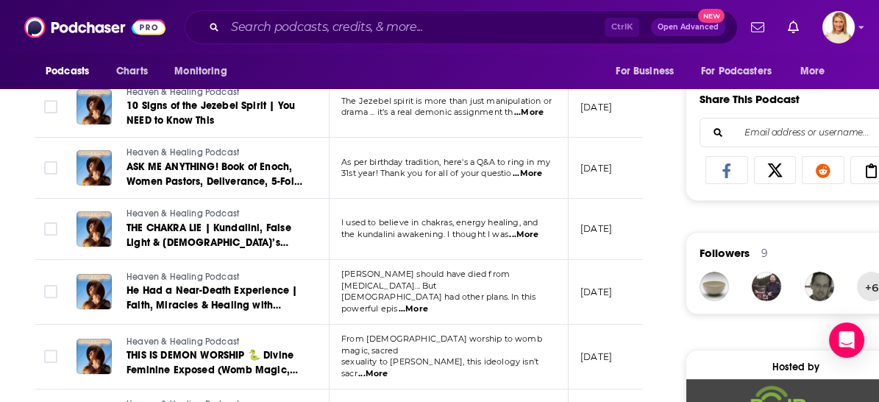
click at [428, 303] on span "...More" at bounding box center [413, 309] width 29 height 12
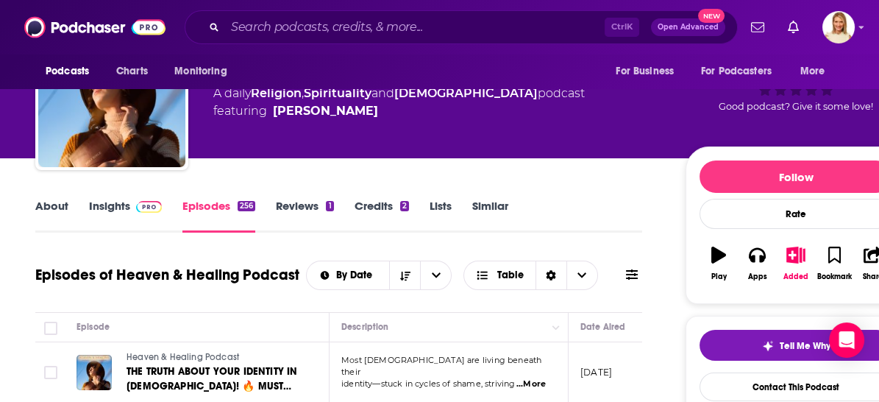
scroll to position [245, 0]
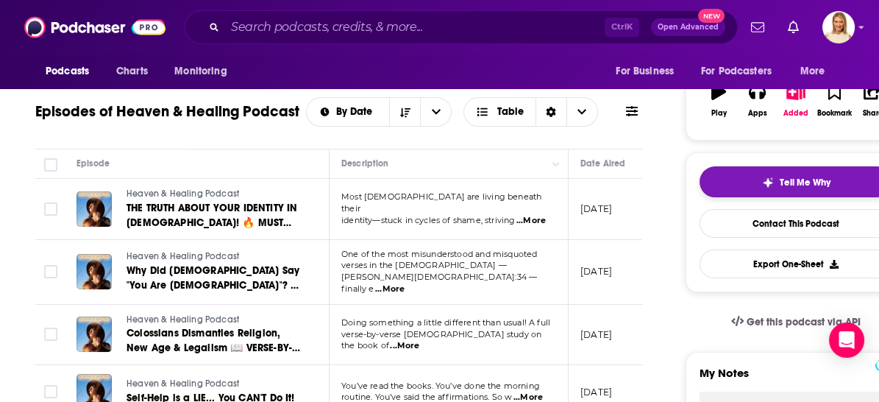
click at [788, 179] on span "Tell Me Why" at bounding box center [805, 182] width 51 height 12
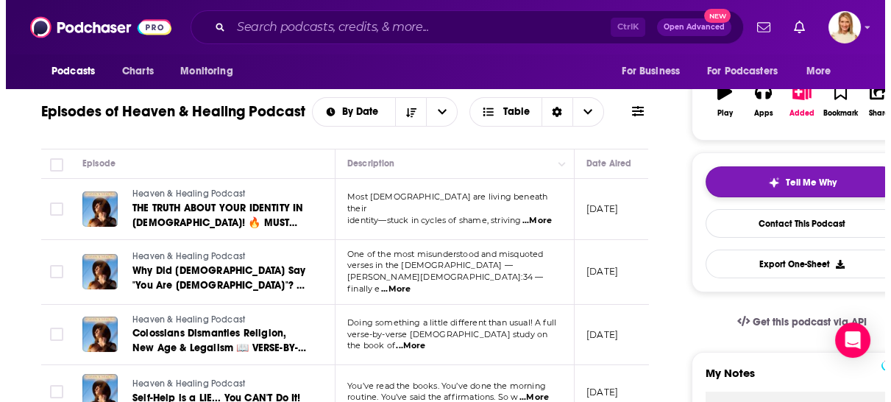
scroll to position [0, 0]
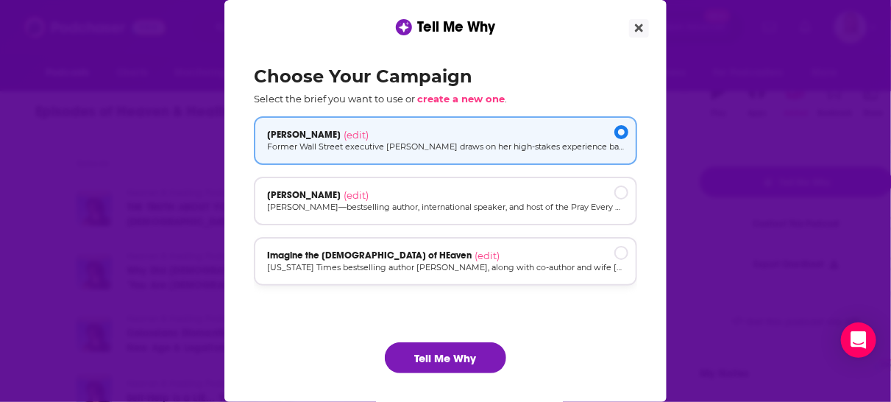
click at [376, 257] on span "Imagine the [DEMOGRAPHIC_DATA] of HEaven" at bounding box center [369, 255] width 204 height 12
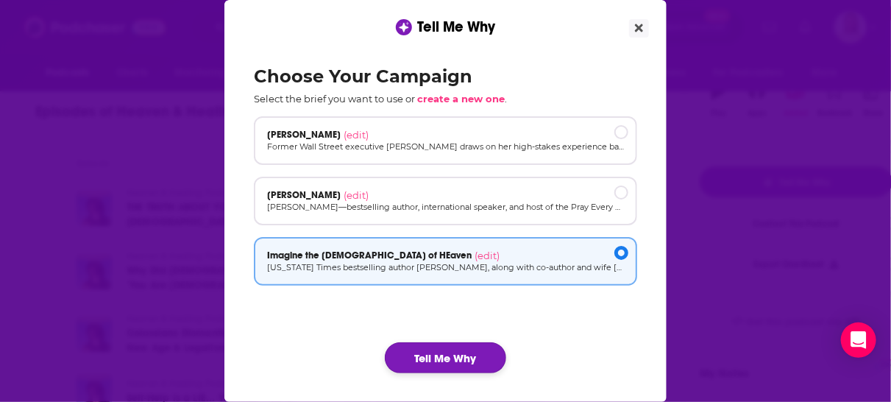
click at [443, 358] on button "Tell Me Why" at bounding box center [445, 357] width 121 height 31
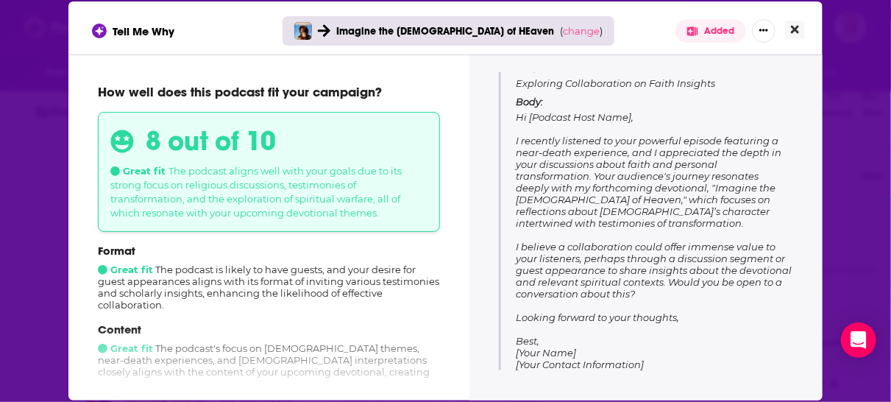
click at [794, 29] on icon "Close" at bounding box center [795, 30] width 8 height 8
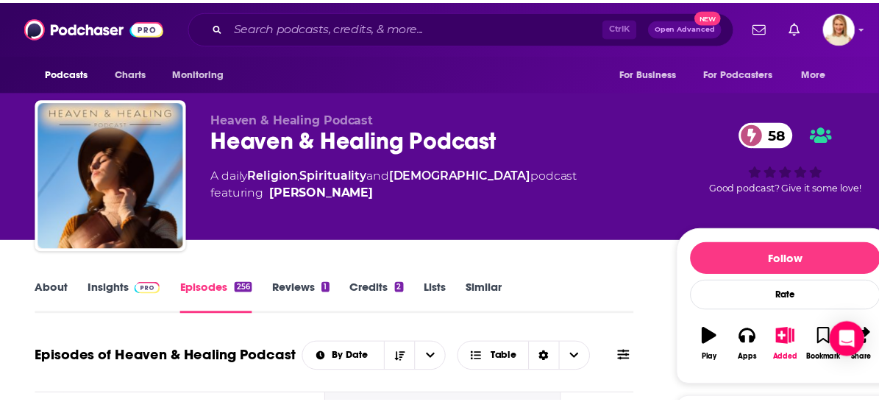
scroll to position [245, 0]
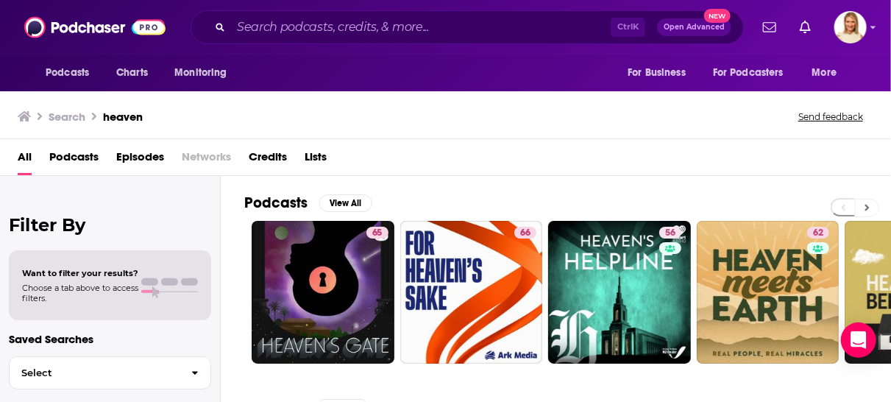
click at [866, 207] on icon at bounding box center [867, 207] width 4 height 7
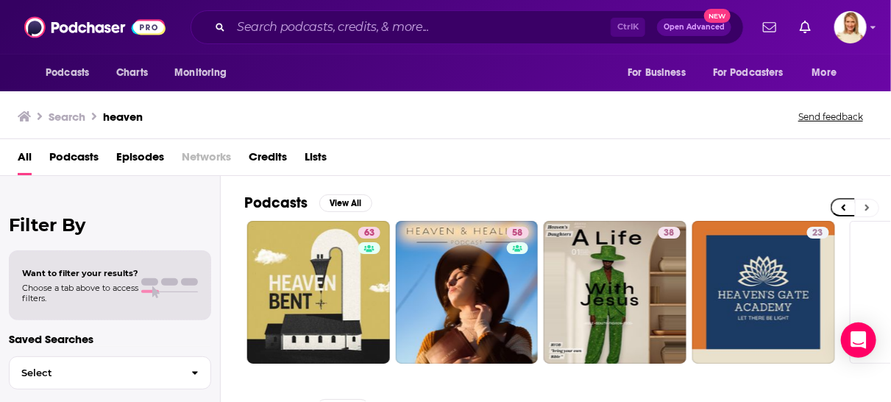
scroll to position [0, 646]
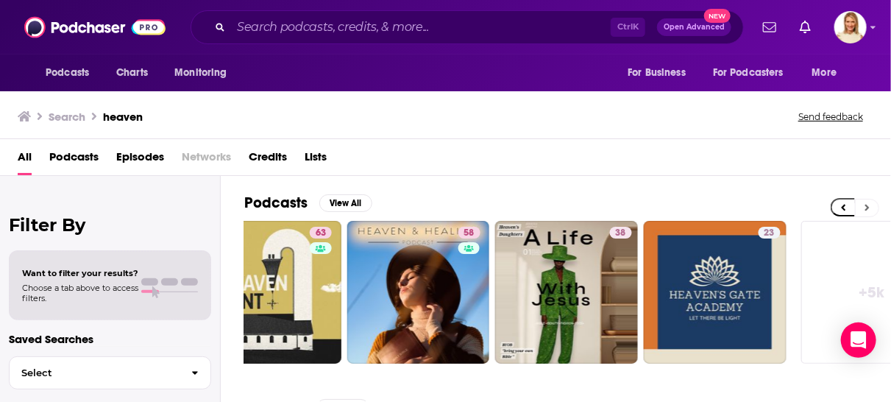
click at [866, 207] on icon at bounding box center [867, 207] width 4 height 7
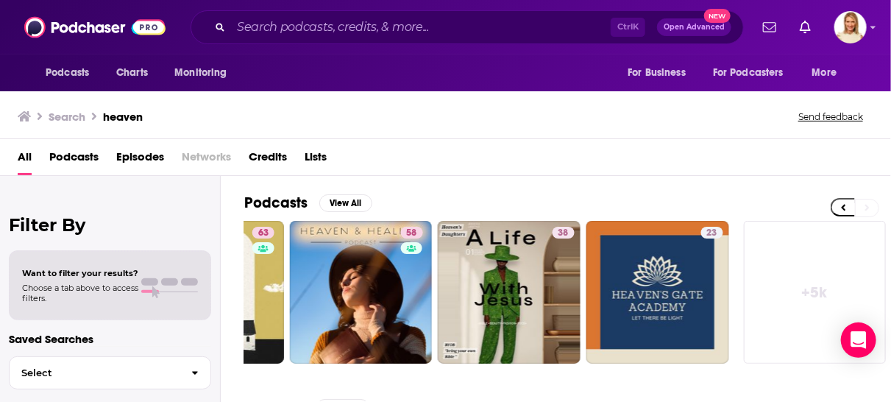
scroll to position [0, 704]
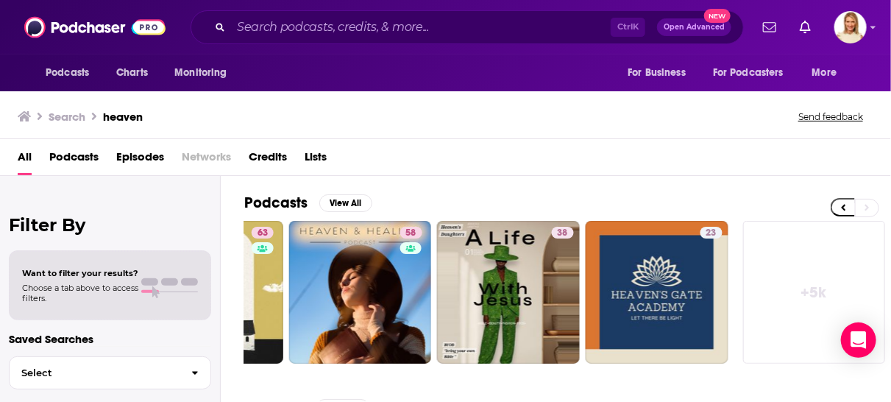
click at [818, 293] on link "+ 5k" at bounding box center [814, 292] width 143 height 143
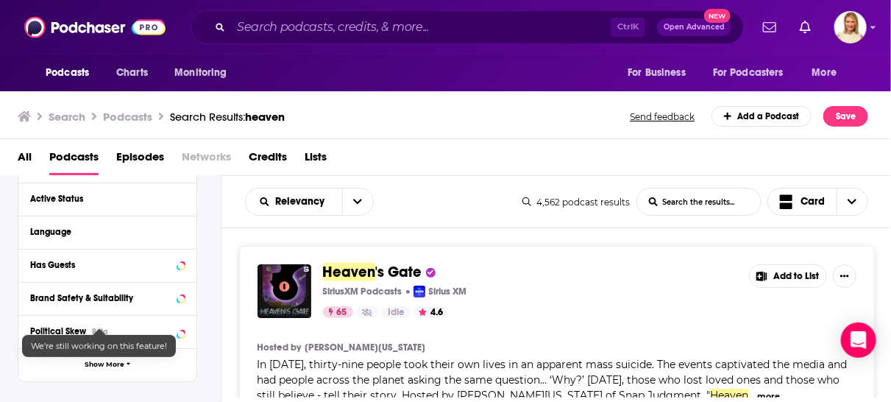
scroll to position [163, 0]
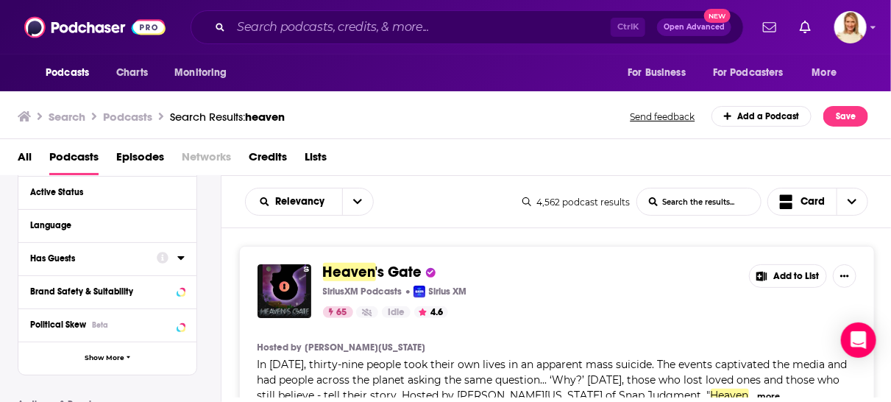
click at [179, 257] on icon at bounding box center [180, 258] width 7 height 12
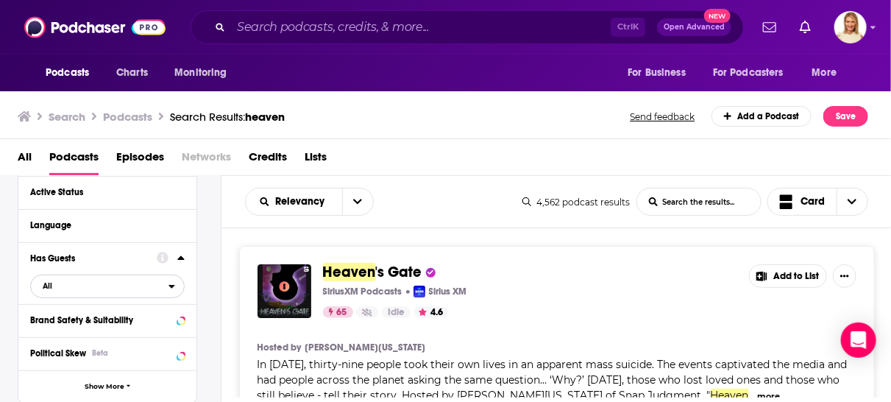
click at [165, 282] on span "All" at bounding box center [100, 285] width 138 height 19
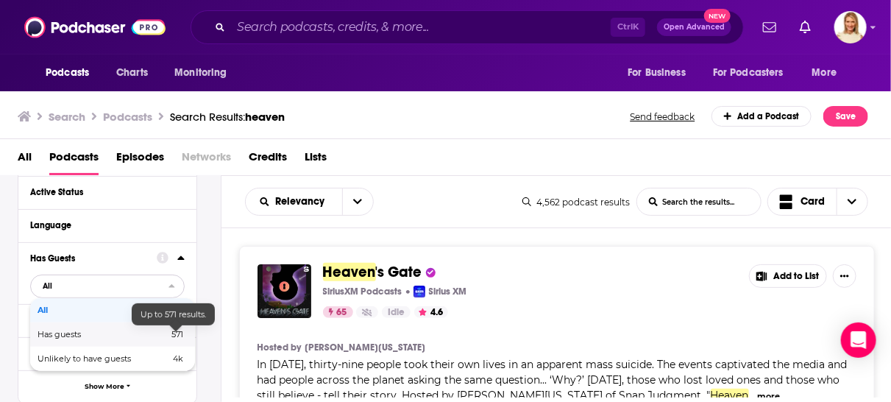
click at [180, 333] on span "571" at bounding box center [177, 334] width 12 height 10
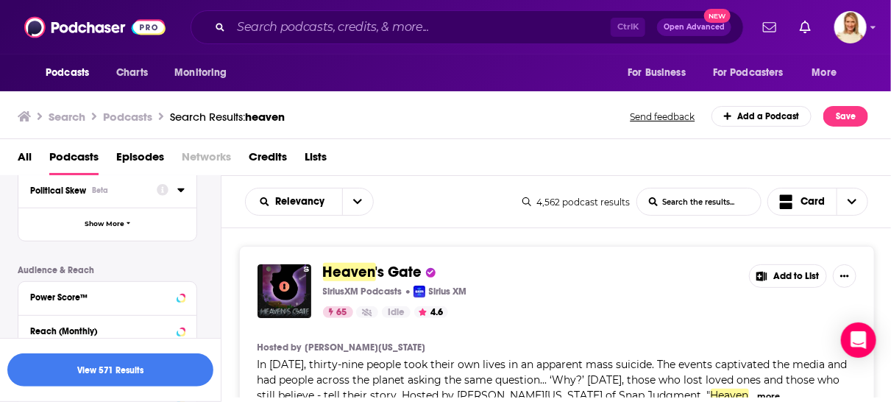
scroll to position [327, 0]
click at [179, 293] on icon at bounding box center [180, 296] width 7 height 12
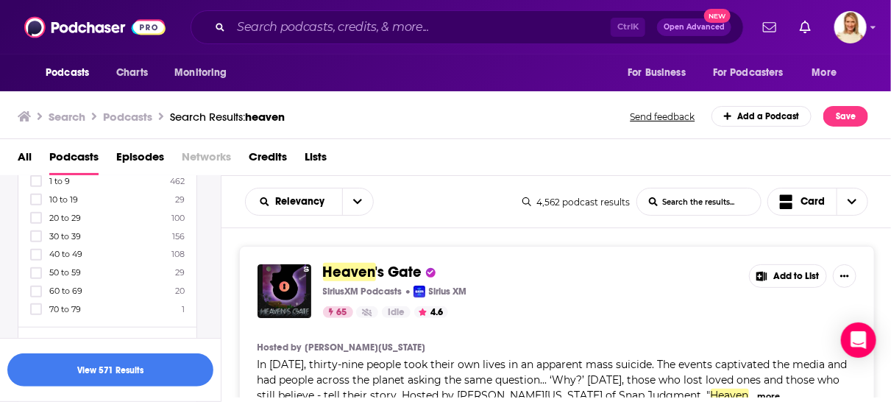
scroll to position [490, 0]
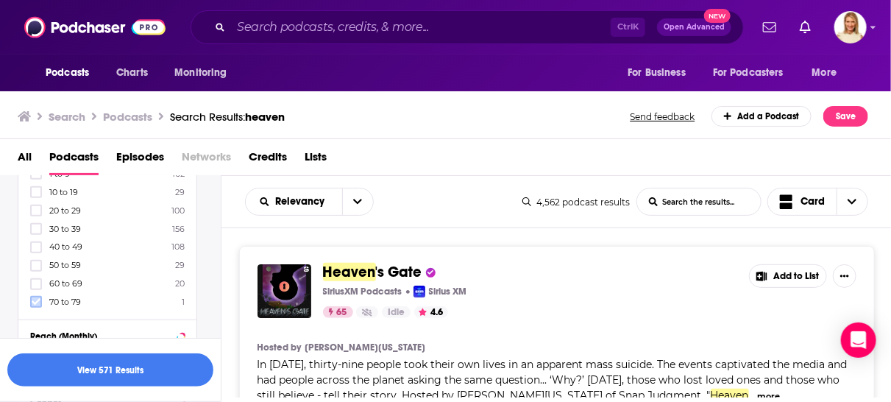
click at [38, 298] on icon at bounding box center [36, 301] width 9 height 9
click at [37, 299] on icon at bounding box center [36, 301] width 9 height 9
click at [36, 280] on icon at bounding box center [36, 283] width 9 height 7
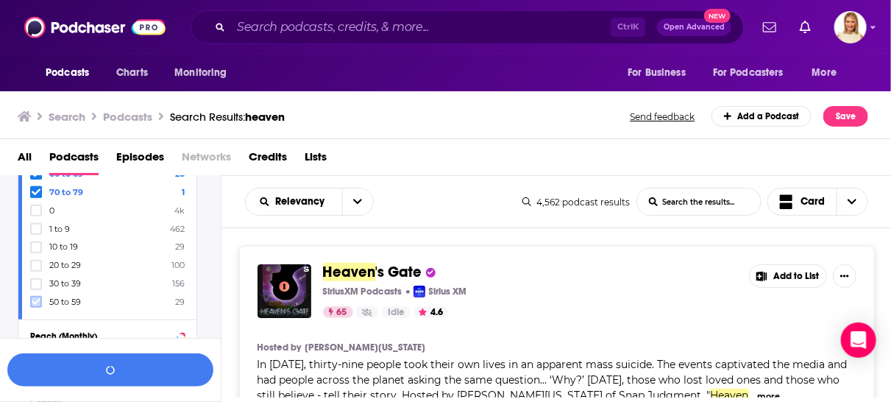
click at [39, 297] on icon at bounding box center [36, 301] width 9 height 9
click at [129, 374] on button "View 63 Results" at bounding box center [110, 369] width 206 height 33
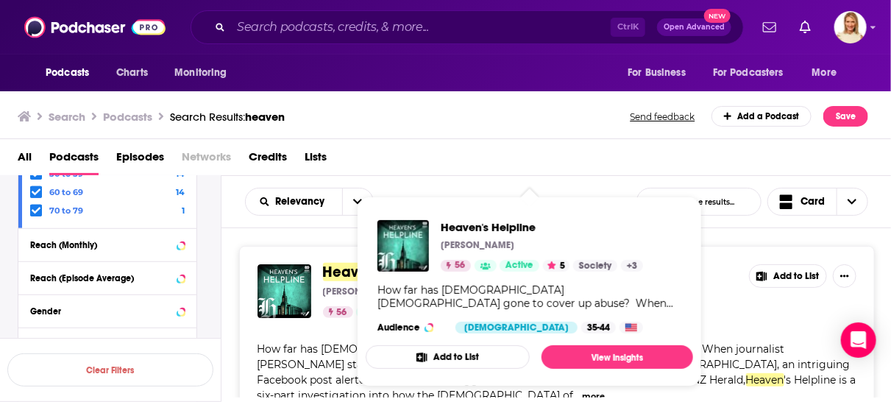
click at [357, 202] on span "Heaven's Helpline [PERSON_NAME] 56 Active 5 Society + 3 How far has [DEMOGRAPHI…" at bounding box center [529, 291] width 345 height 207
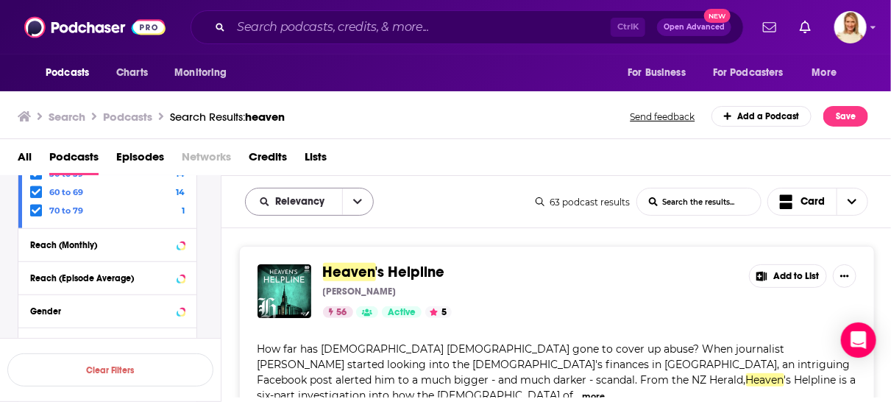
click at [350, 199] on button "open menu" at bounding box center [357, 201] width 31 height 26
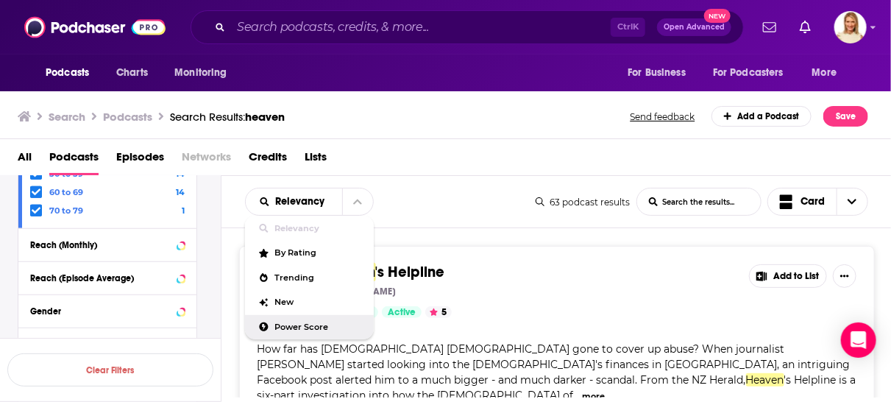
click at [310, 323] on span "Power Score" at bounding box center [318, 327] width 87 height 8
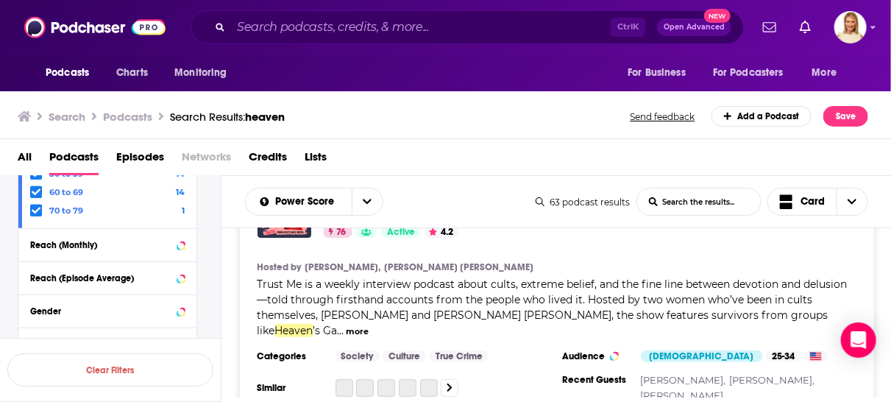
scroll to position [82, 0]
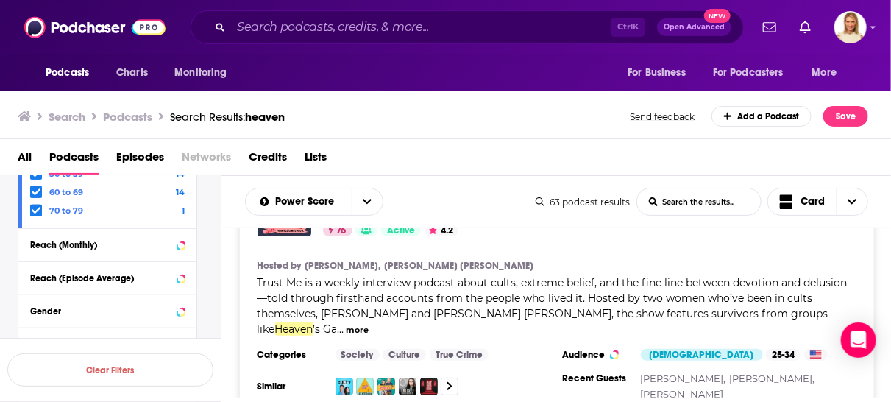
click at [368, 324] on button "more" at bounding box center [357, 330] width 23 height 13
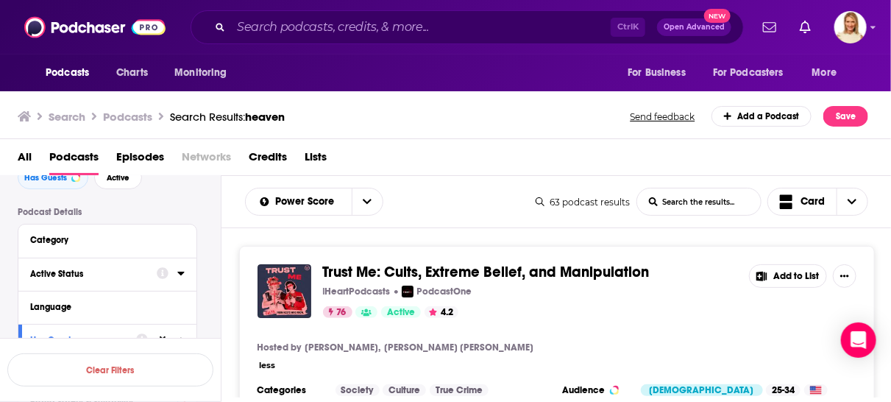
click at [184, 273] on icon at bounding box center [180, 273] width 7 height 12
click at [135, 298] on span "All" at bounding box center [100, 300] width 138 height 19
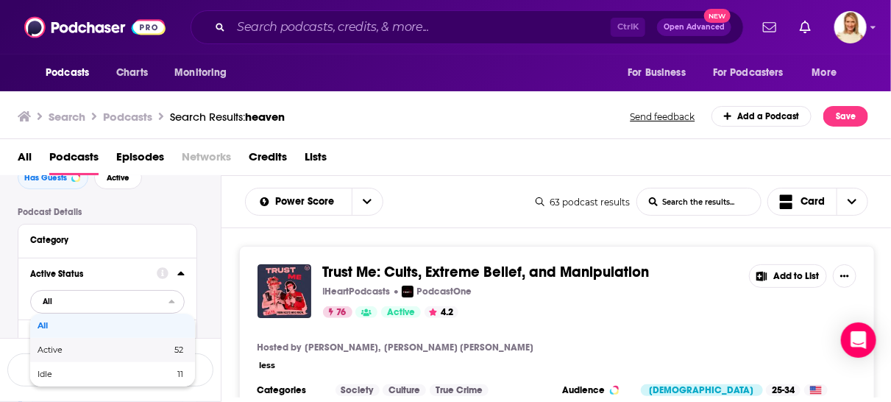
click at [115, 346] on span "Active" at bounding box center [77, 350] width 79 height 8
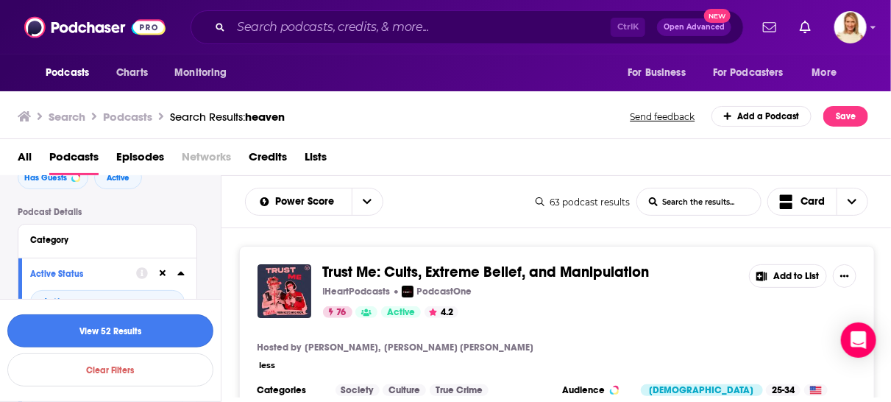
click at [181, 334] on button "View 52 Results" at bounding box center [110, 330] width 206 height 33
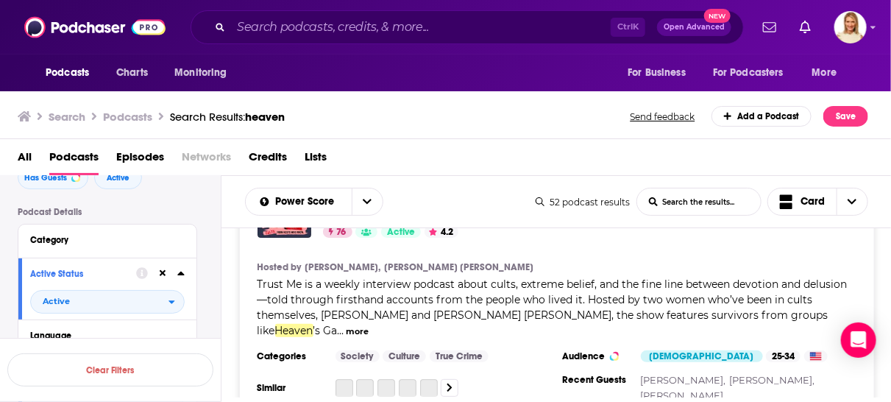
scroll to position [82, 0]
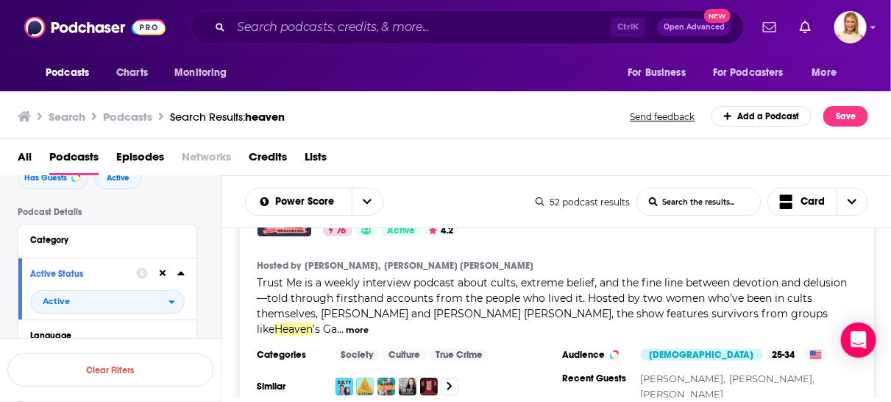
click at [368, 324] on button "more" at bounding box center [357, 330] width 23 height 13
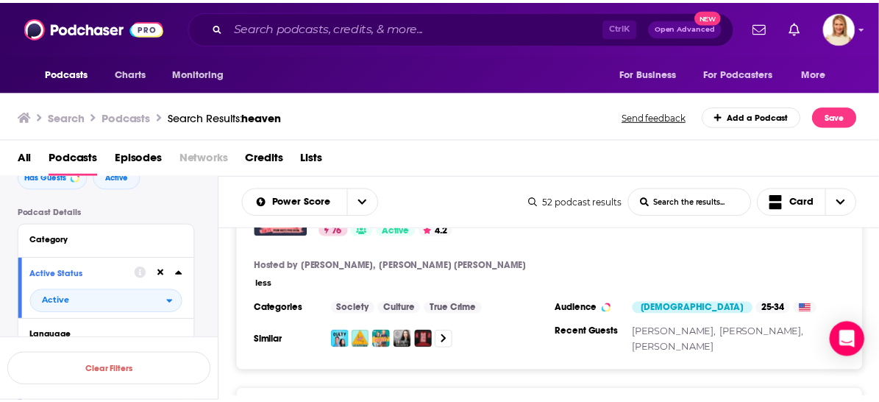
scroll to position [0, 0]
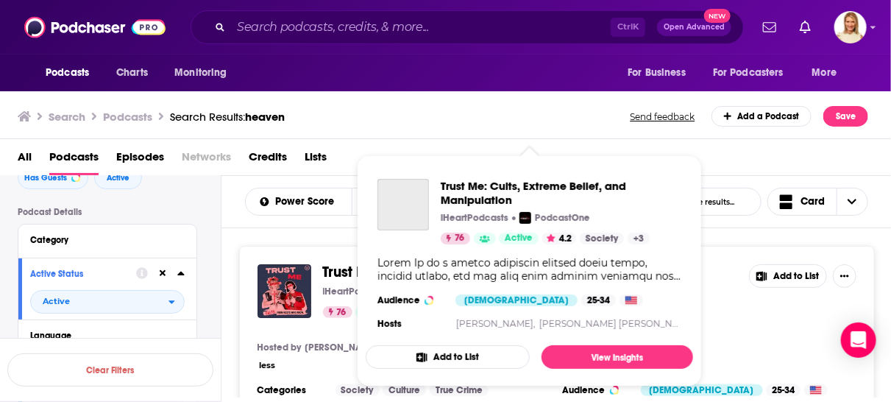
click at [504, 266] on div "Show Podcast Details" at bounding box center [529, 269] width 304 height 26
click at [643, 274] on div "Show Podcast Details" at bounding box center [529, 269] width 304 height 26
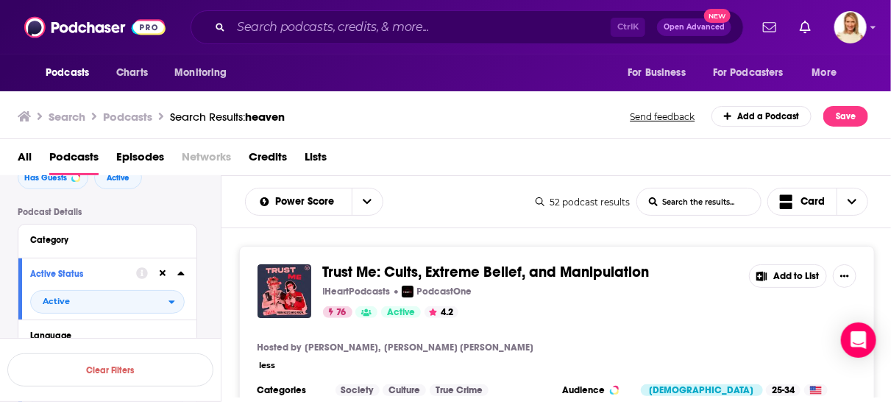
drag, startPoint x: 643, startPoint y: 274, endPoint x: 603, endPoint y: 274, distance: 39.7
click at [603, 274] on span "Trust Me: Cults, Extreme Belief, and Manipulation" at bounding box center [486, 272] width 327 height 18
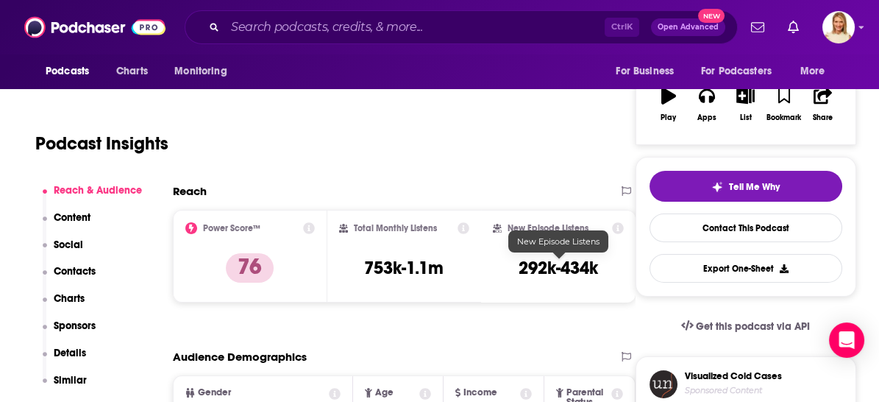
scroll to position [162, 0]
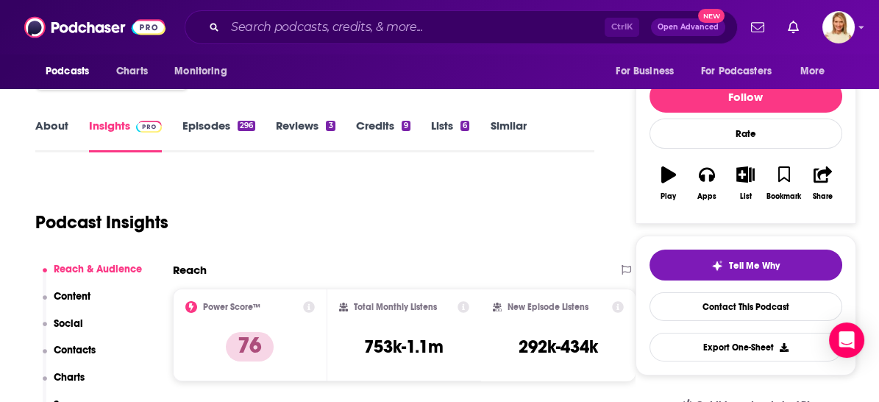
click at [52, 120] on link "About" at bounding box center [51, 135] width 33 height 34
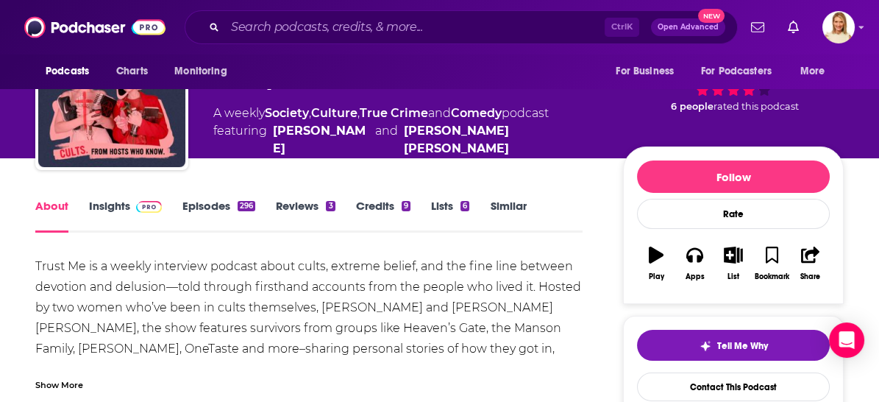
scroll to position [163, 0]
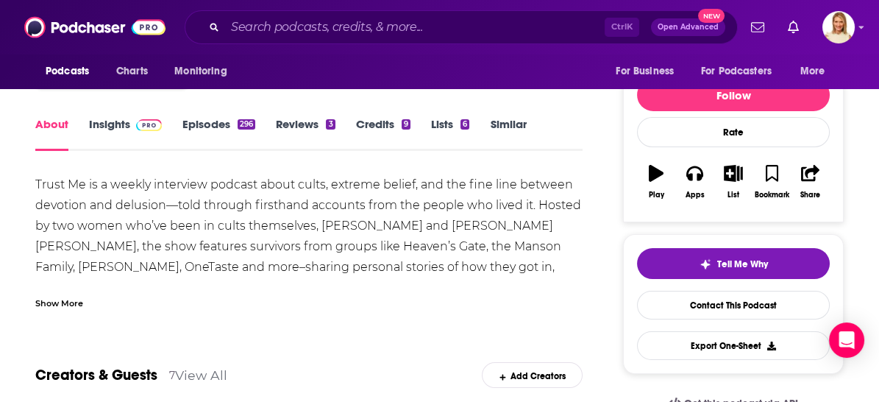
click at [66, 300] on div "Show More" at bounding box center [59, 302] width 48 height 14
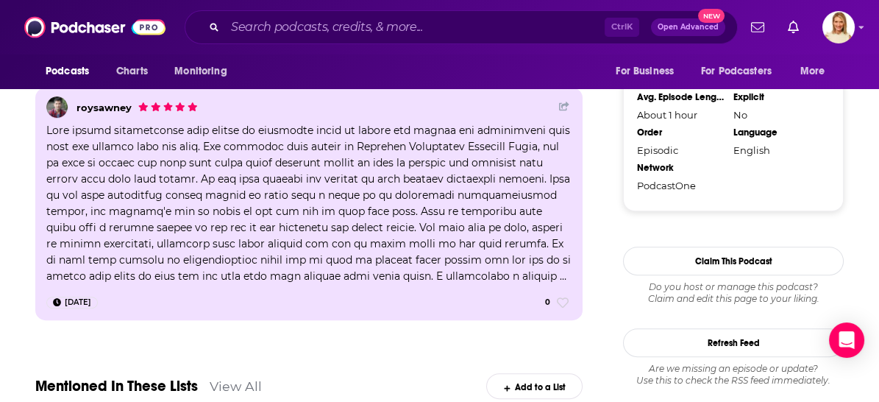
scroll to position [1307, 0]
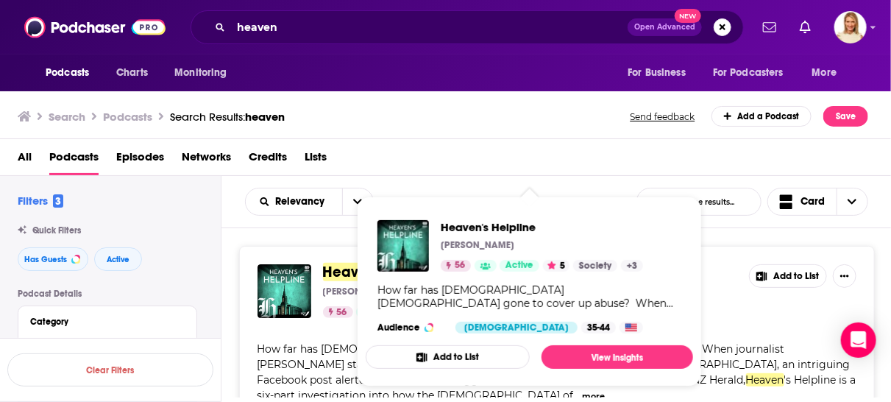
click at [623, 168] on div "All Podcasts Episodes Networks Credits Lists" at bounding box center [449, 160] width 862 height 30
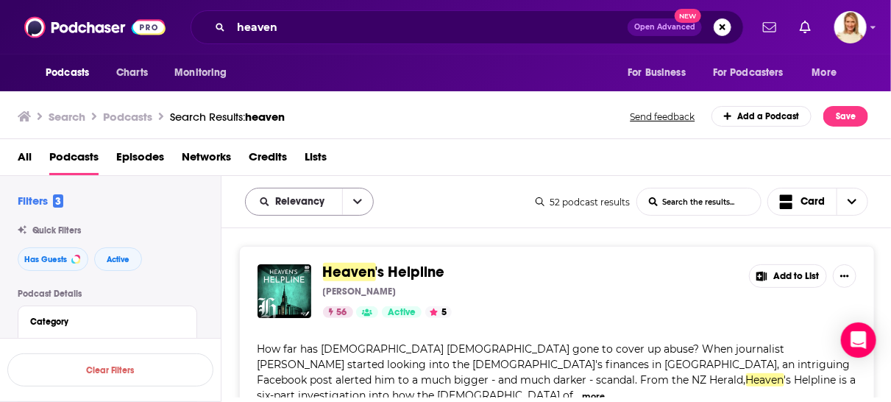
click at [357, 199] on icon "open menu" at bounding box center [357, 201] width 9 height 10
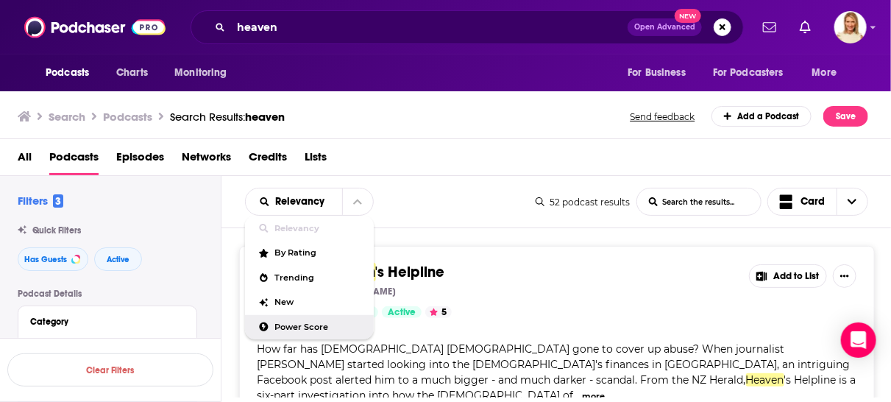
click at [296, 325] on span "Power Score" at bounding box center [318, 327] width 87 height 8
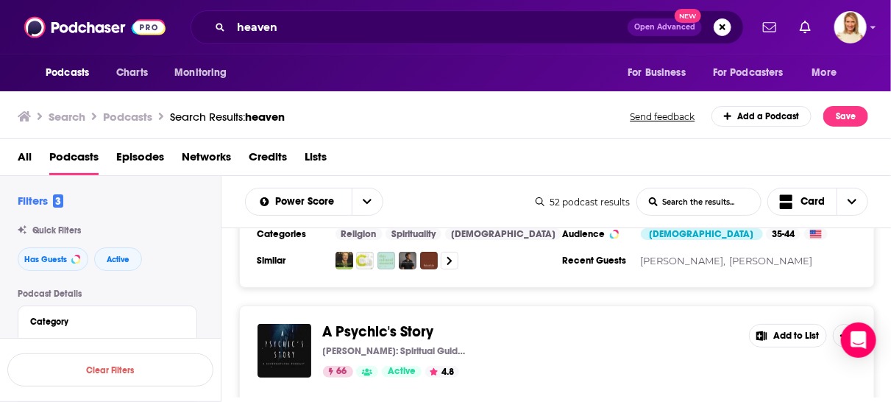
scroll to position [490, 0]
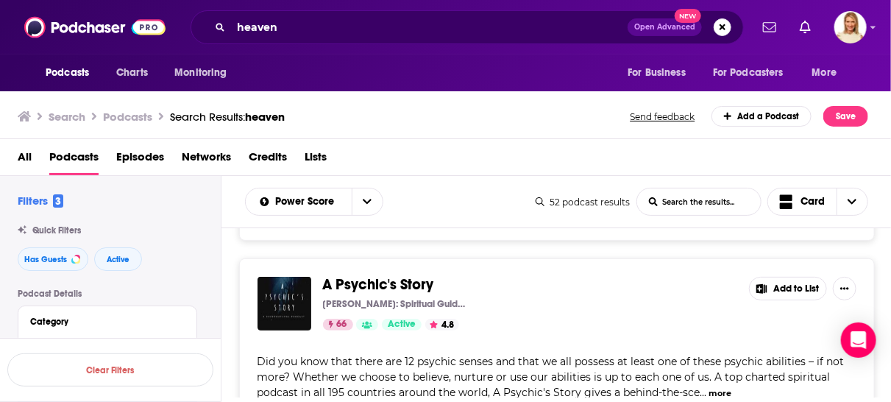
click at [715, 387] on button "more" at bounding box center [719, 393] width 23 height 13
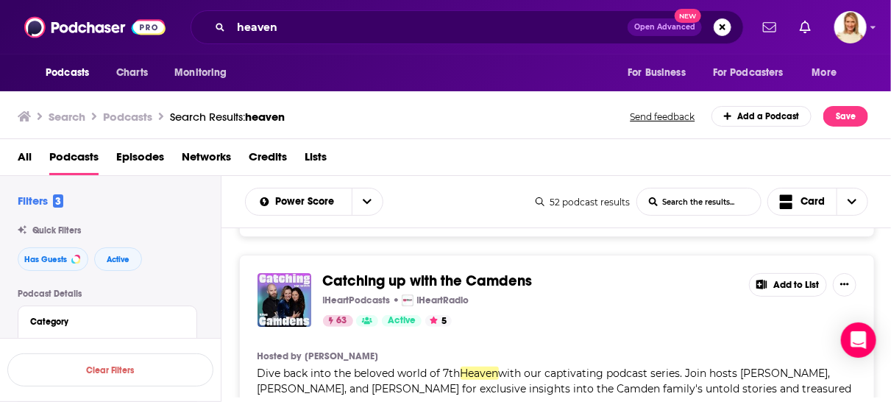
scroll to position [1961, 0]
click at [761, 398] on button "more" at bounding box center [749, 404] width 23 height 13
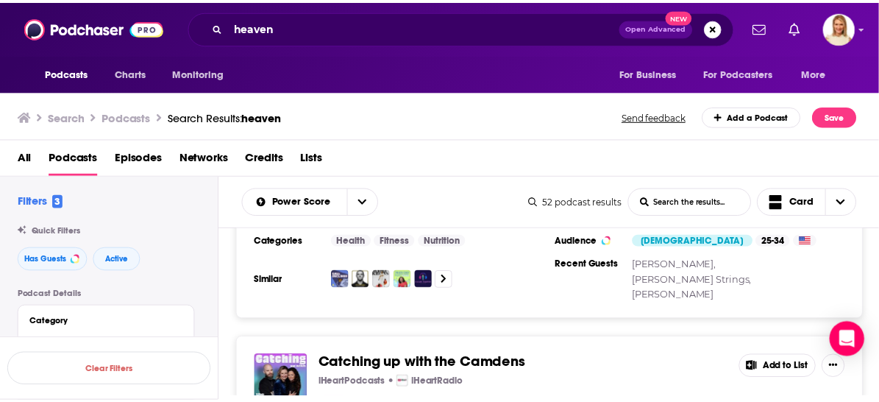
scroll to position [1879, 0]
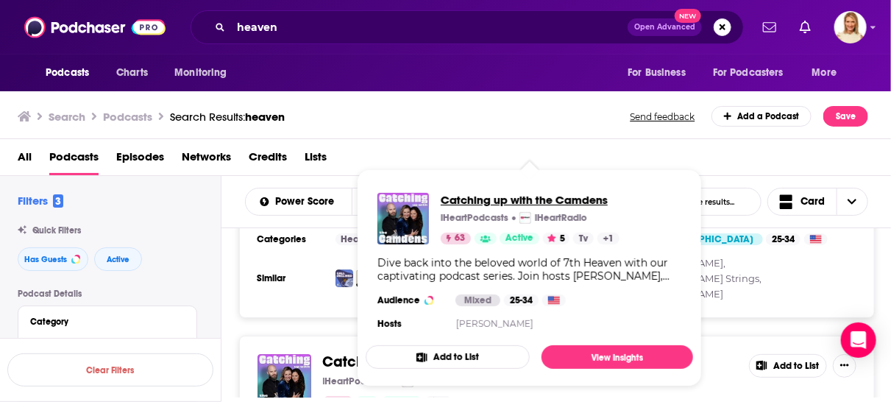
click at [534, 196] on span "Catching up with the Camdens" at bounding box center [530, 200] width 179 height 14
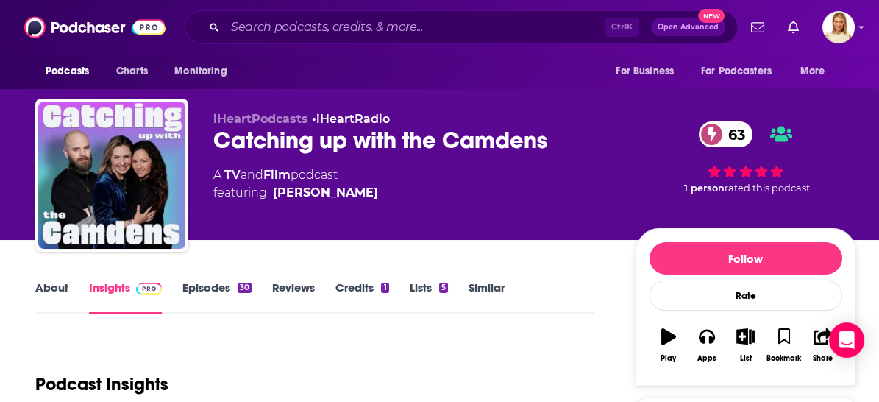
click at [57, 285] on link "About" at bounding box center [51, 297] width 33 height 34
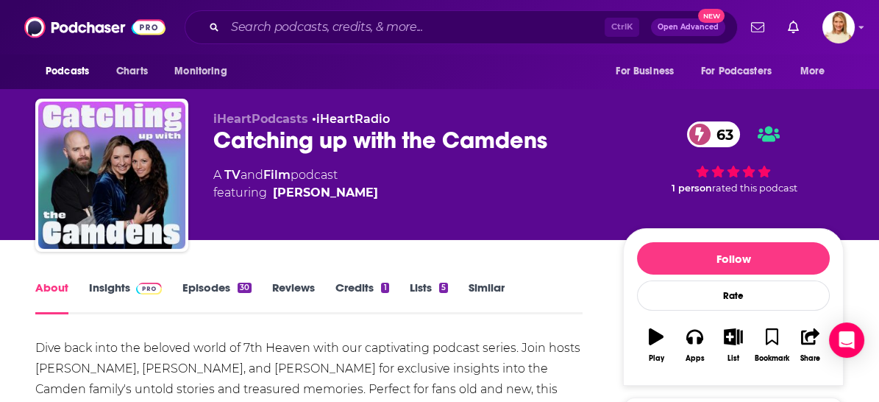
scroll to position [82, 0]
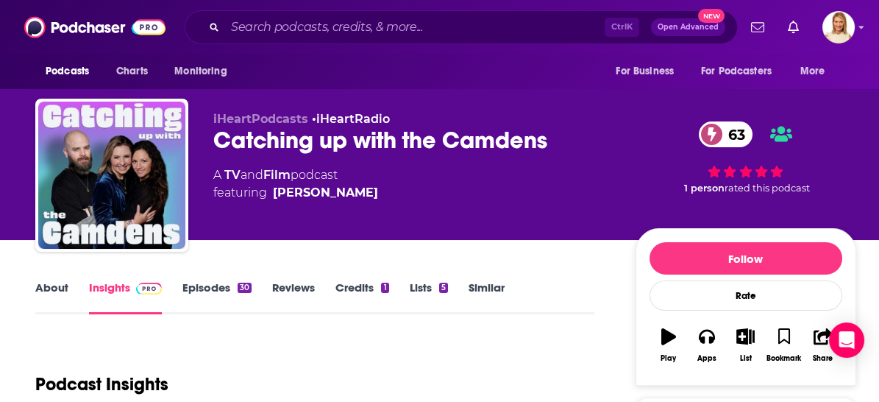
click at [215, 285] on link "Episodes 30" at bounding box center [216, 297] width 69 height 34
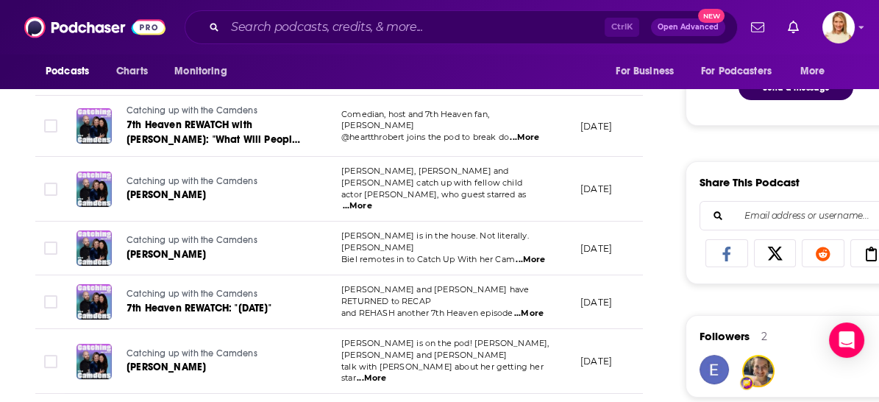
scroll to position [817, 0]
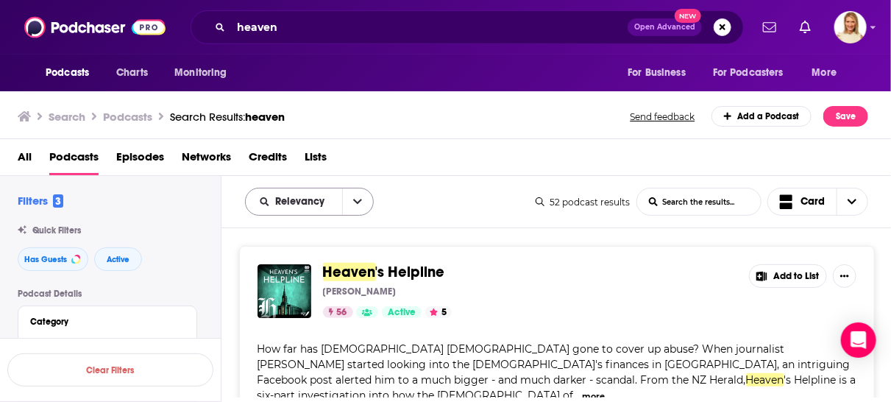
click at [358, 196] on icon "open menu" at bounding box center [357, 201] width 9 height 10
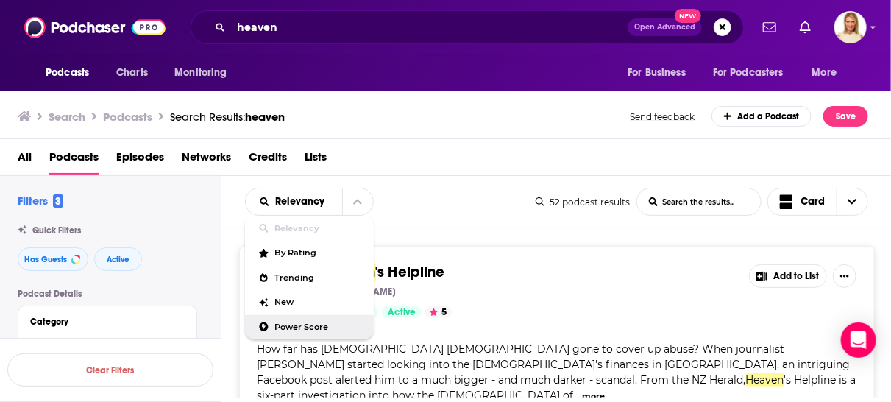
click at [279, 324] on span "Power Score" at bounding box center [318, 327] width 87 height 8
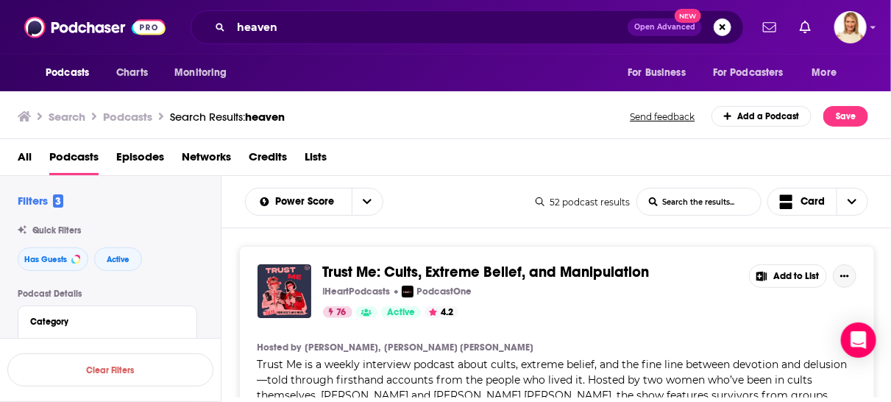
click at [844, 271] on icon "Show More Button" at bounding box center [844, 275] width 9 height 9
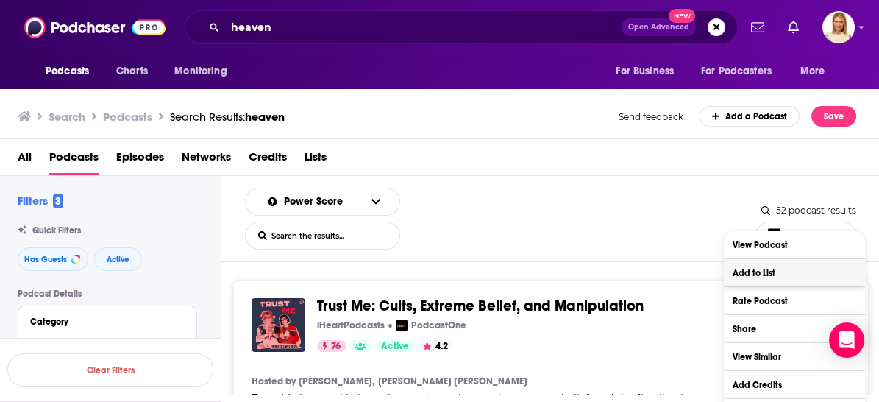
scroll to position [33, 0]
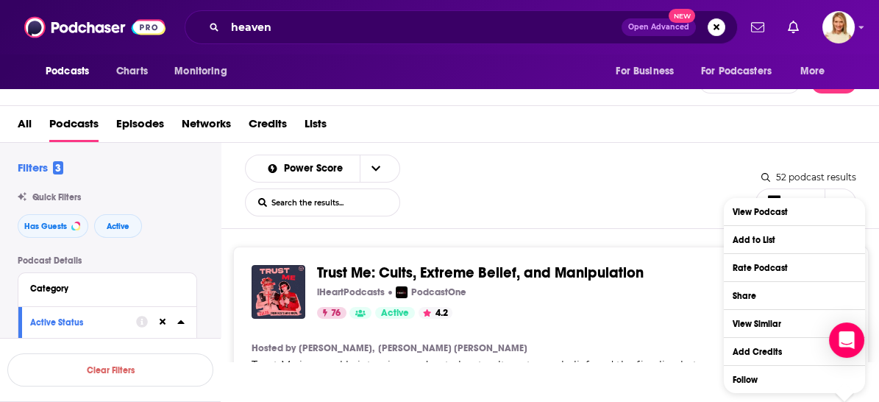
click at [634, 277] on div "Trust Me: Cults, Extreme Belief, and Manipulation iHeartPodcasts PodcastOne 76 …" at bounding box center [524, 292] width 414 height 54
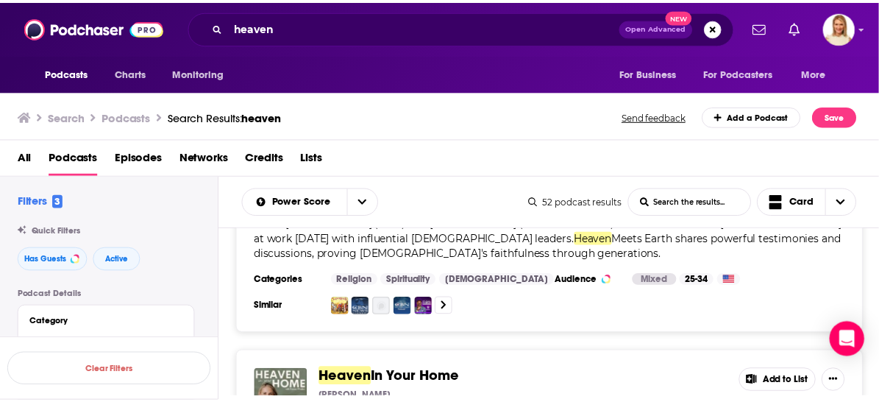
scroll to position [2369, 0]
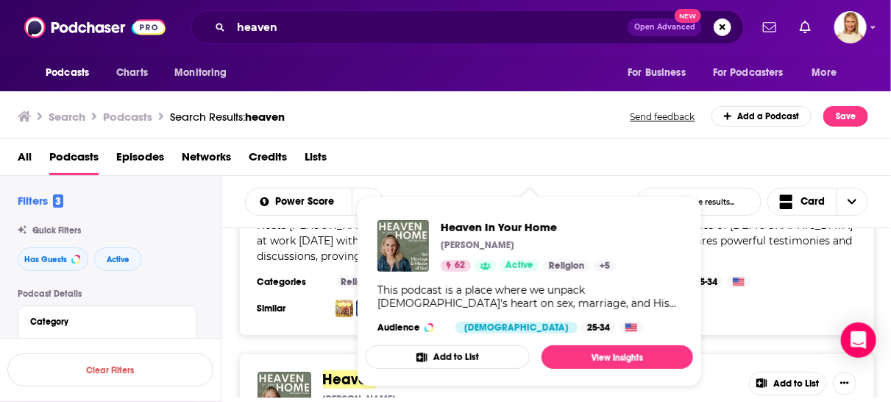
click at [441, 296] on div "This podcast is a place where we unpack [DEMOGRAPHIC_DATA]'s heart on sex, marr…" at bounding box center [529, 296] width 304 height 26
click at [500, 221] on span "Heaven In Your Home" at bounding box center [528, 227] width 175 height 14
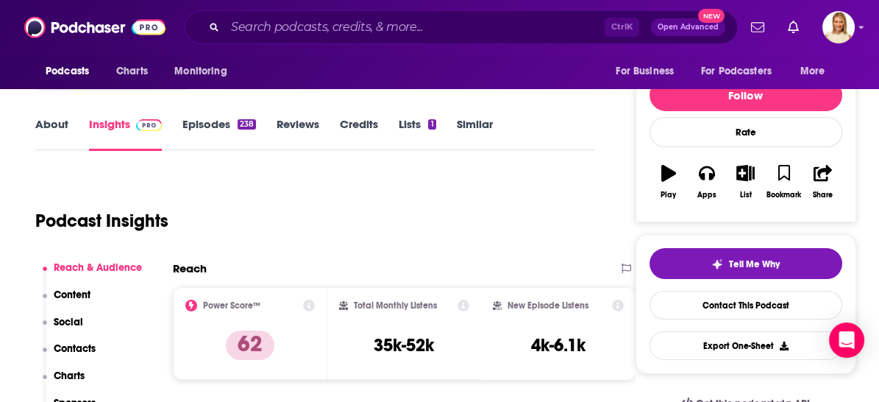
scroll to position [163, 0]
click at [224, 122] on link "Episodes 238" at bounding box center [219, 134] width 74 height 34
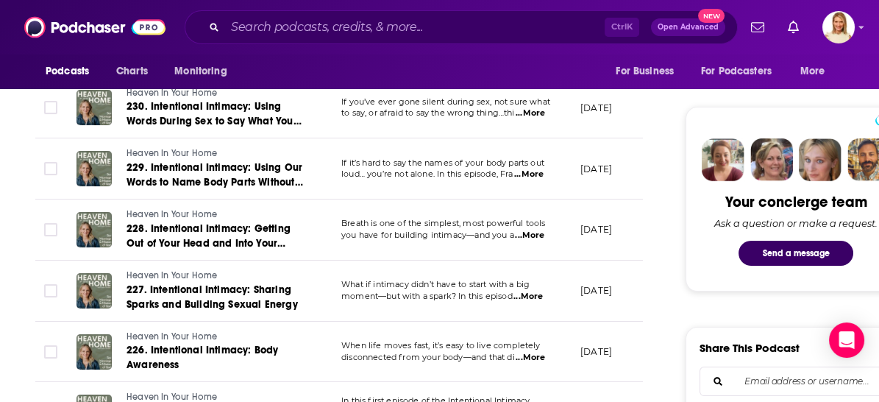
scroll to position [653, 0]
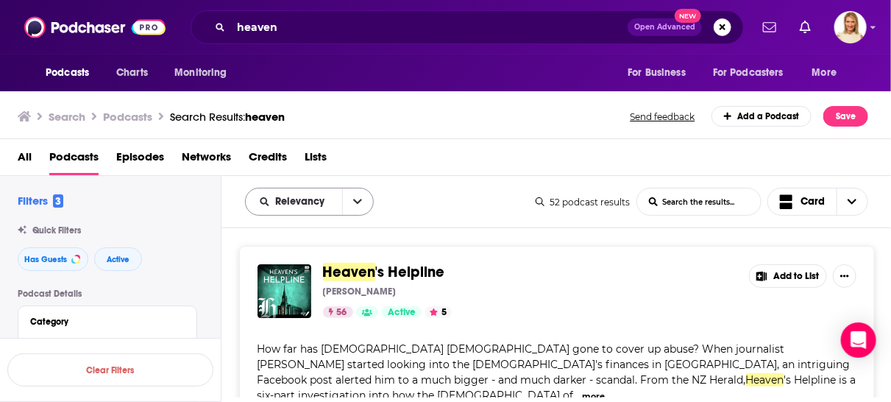
click at [348, 199] on button "open menu" at bounding box center [357, 201] width 31 height 26
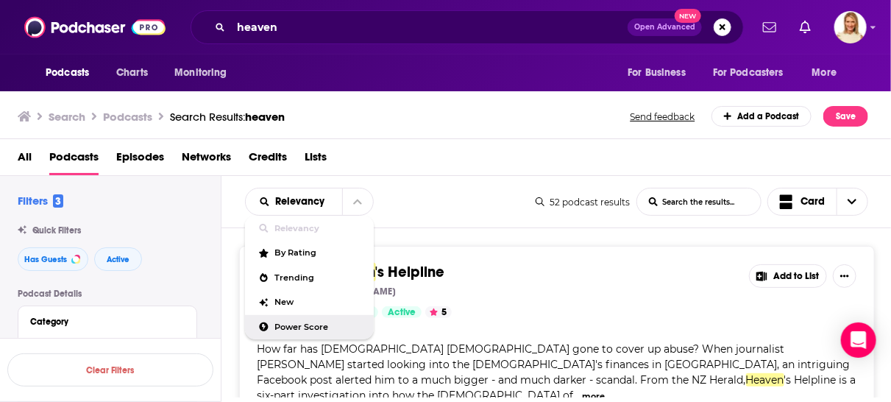
click at [317, 329] on span "Power Score" at bounding box center [318, 327] width 87 height 8
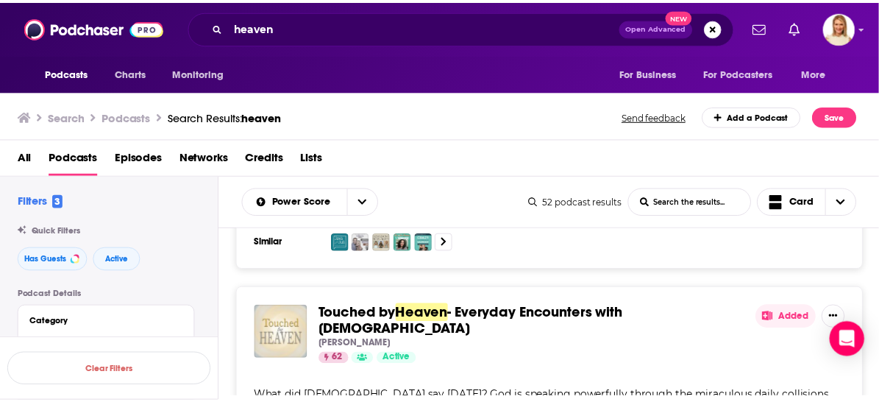
scroll to position [2614, 0]
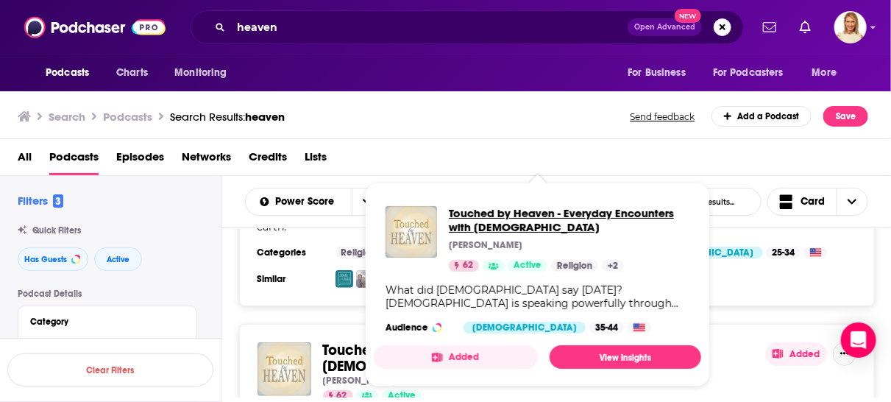
click at [518, 218] on span "Touched by Heaven - Everyday Encounters with [DEMOGRAPHIC_DATA]" at bounding box center [569, 220] width 240 height 28
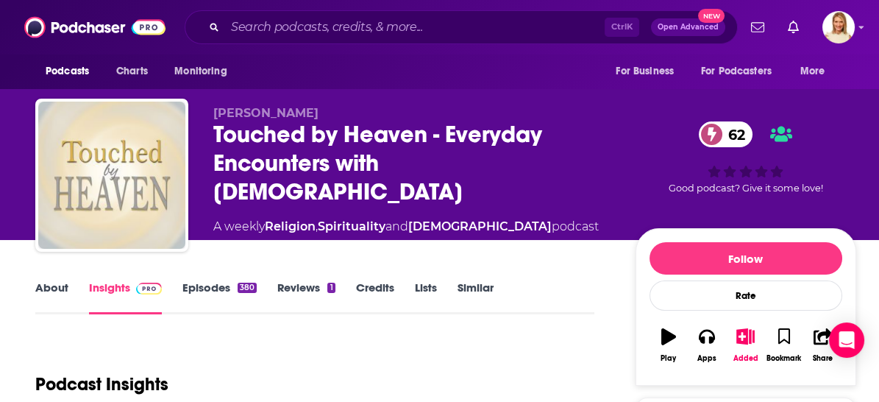
click at [227, 291] on link "Episodes 380" at bounding box center [219, 297] width 74 height 34
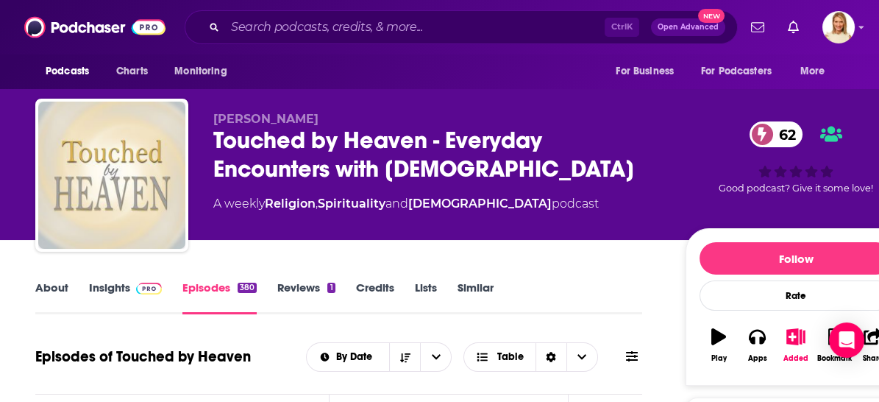
scroll to position [245, 0]
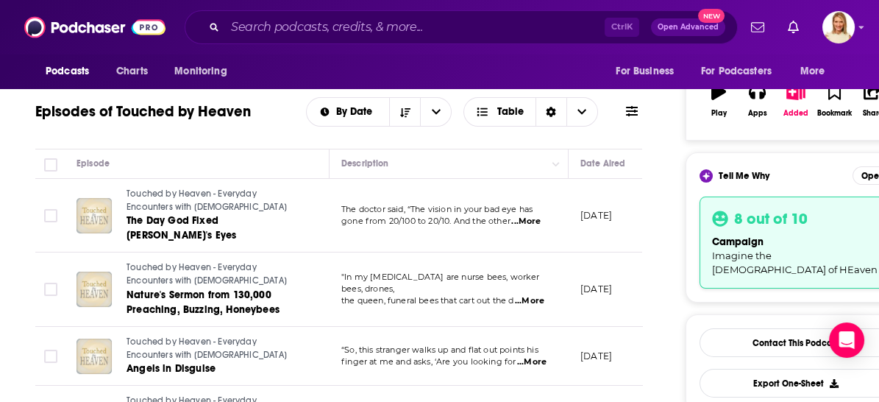
click at [536, 356] on span "...More" at bounding box center [531, 362] width 29 height 12
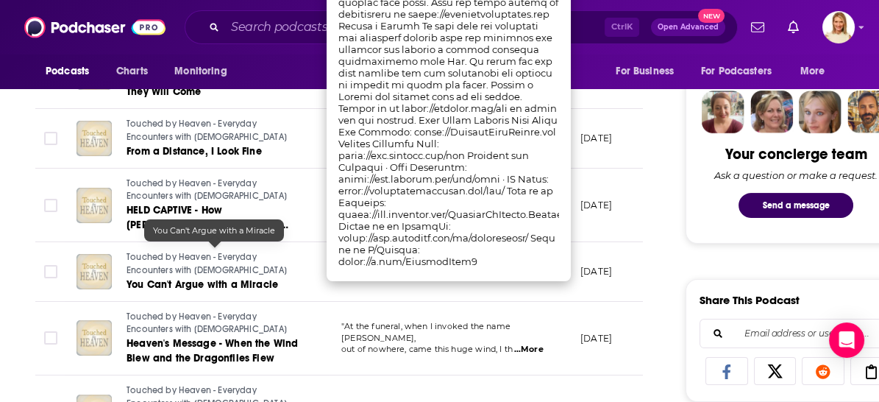
scroll to position [980, 0]
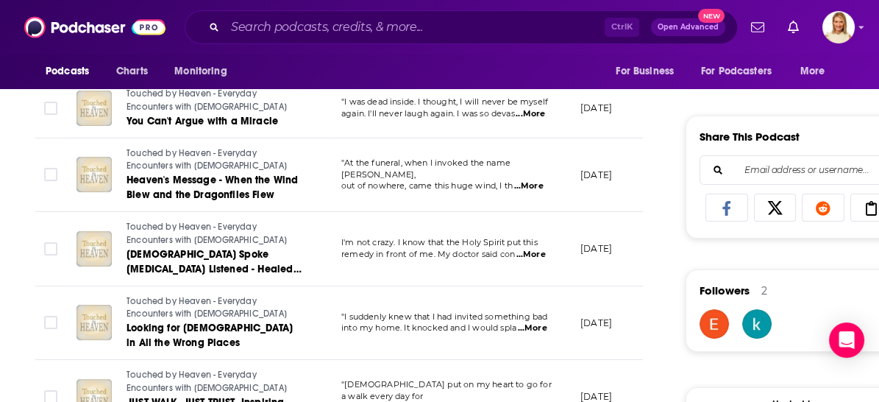
click at [537, 249] on span "...More" at bounding box center [530, 255] width 29 height 12
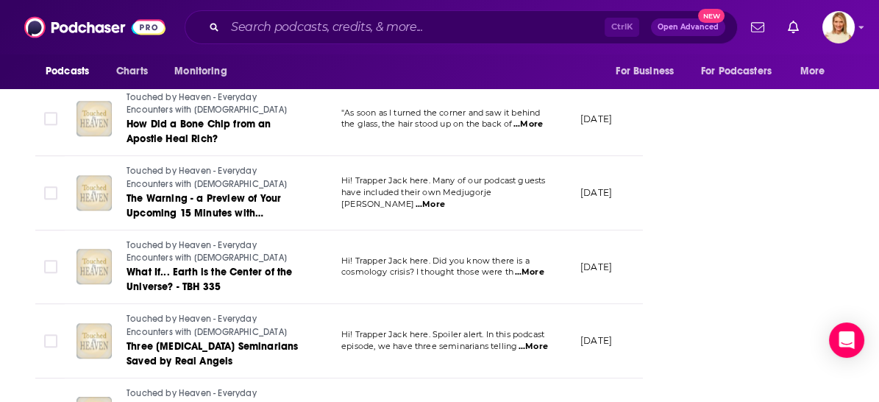
scroll to position [3595, 0]
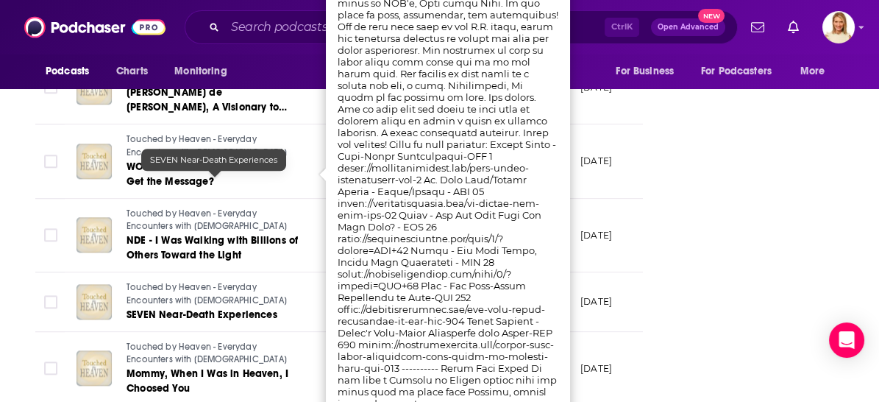
scroll to position [3677, 0]
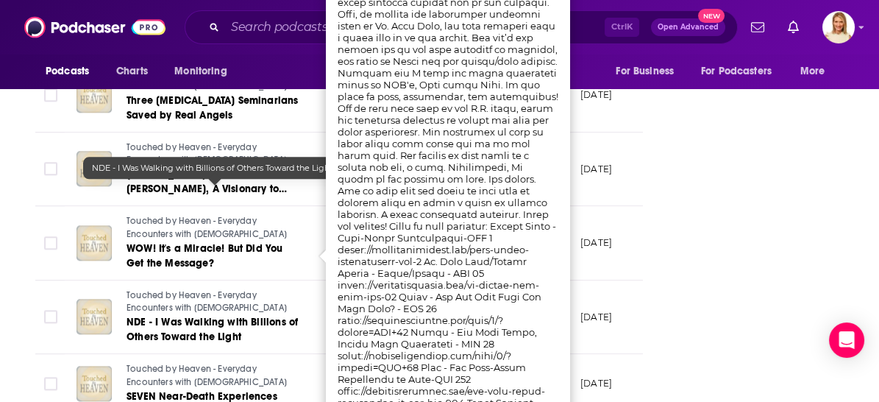
click at [223, 315] on span "NDE - I Was Walking with Billions of Others Toward the Light" at bounding box center [211, 328] width 171 height 27
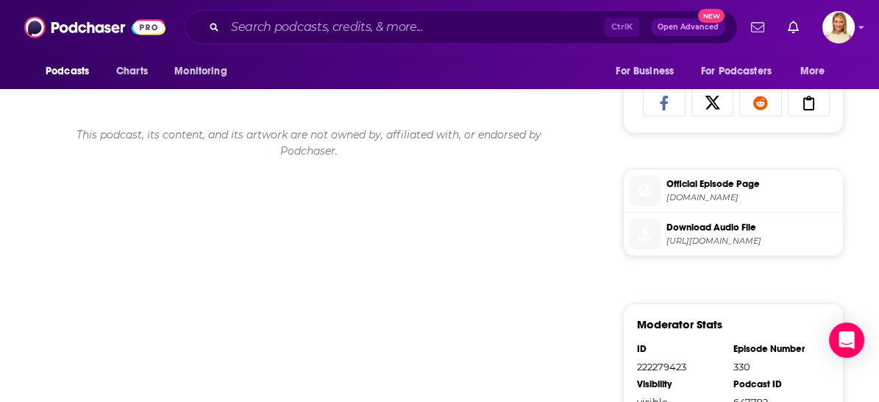
scroll to position [163, 0]
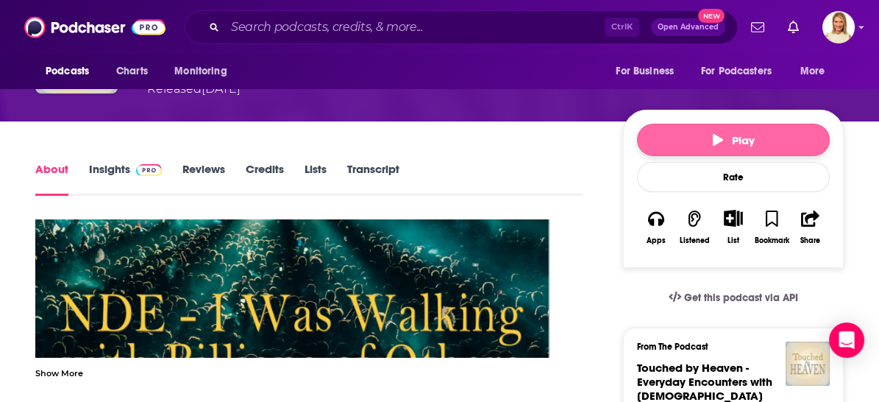
click at [735, 135] on span "Play" at bounding box center [734, 140] width 42 height 14
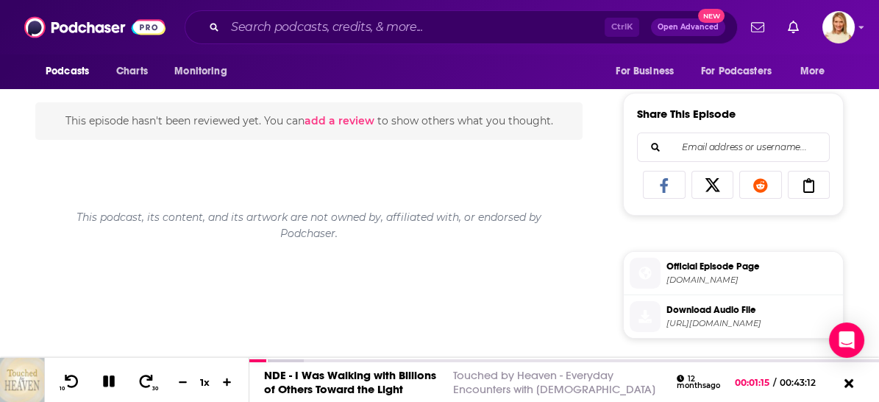
scroll to position [327, 0]
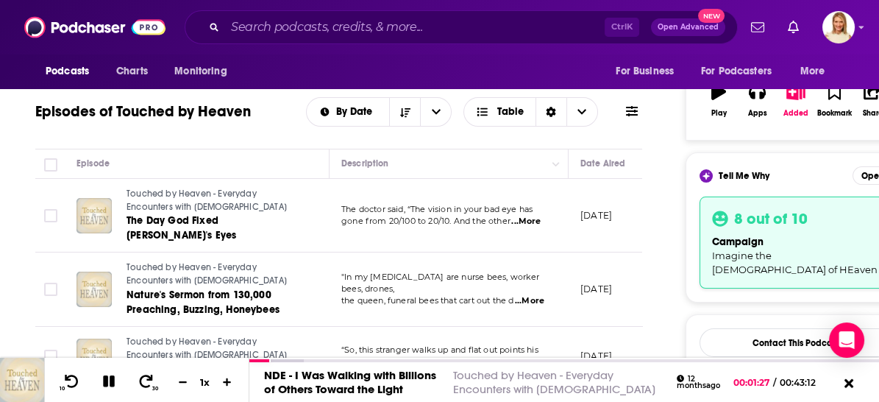
scroll to position [327, 0]
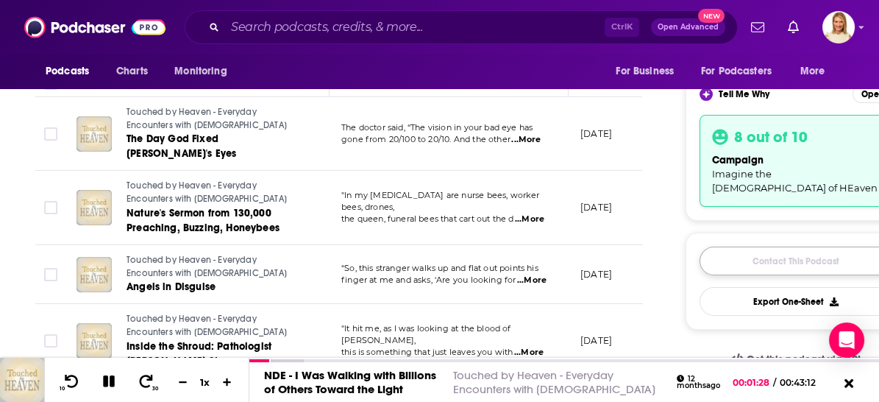
click at [794, 249] on link "Contact This Podcast" at bounding box center [795, 260] width 193 height 29
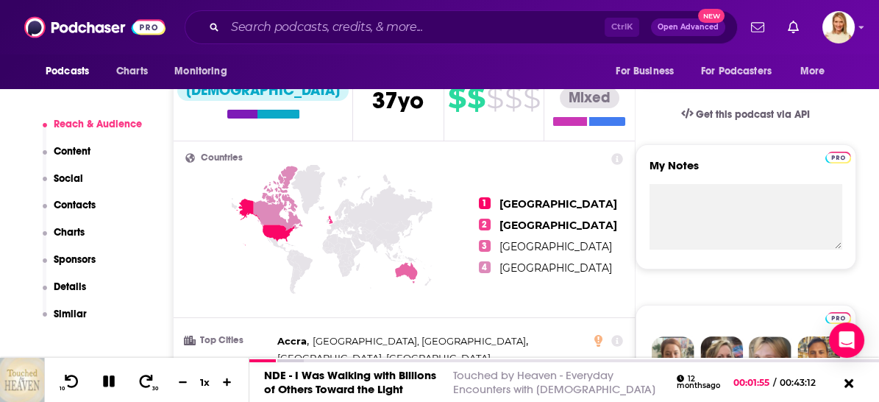
scroll to position [571, 0]
click at [78, 202] on p "Contacts" at bounding box center [75, 205] width 42 height 13
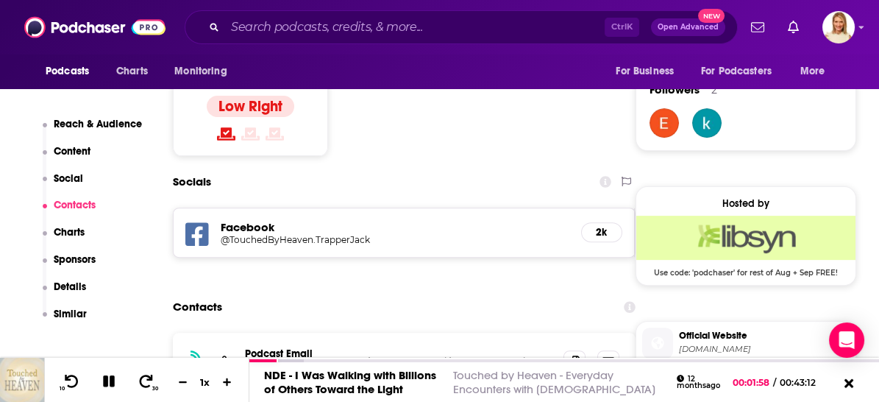
scroll to position [1193, 0]
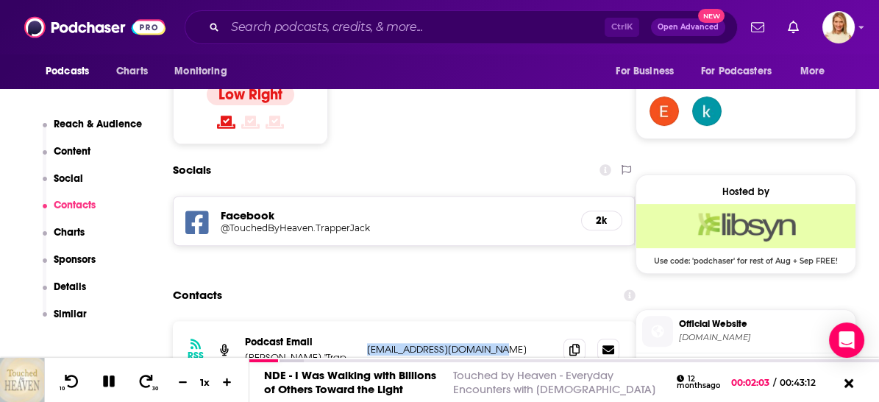
drag, startPoint x: 504, startPoint y: 274, endPoint x: 367, endPoint y: 274, distance: 137.5
click at [367, 343] on p "[EMAIL_ADDRESS][DOMAIN_NAME]" at bounding box center [459, 349] width 185 height 13
copy p "[EMAIL_ADDRESS][DOMAIN_NAME]"
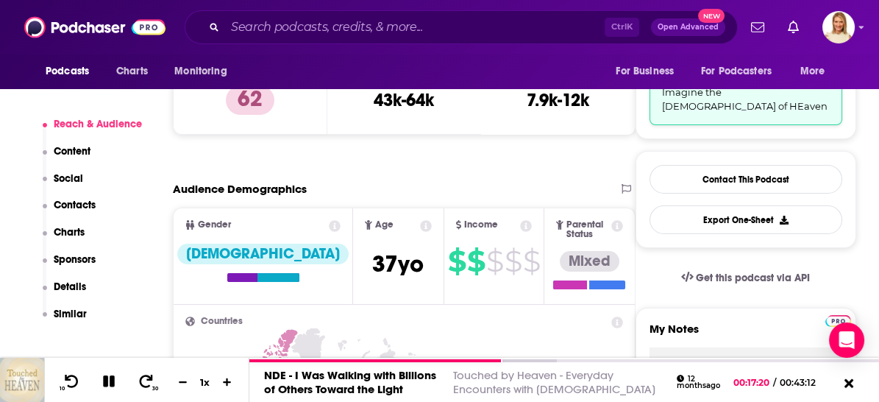
scroll to position [490, 0]
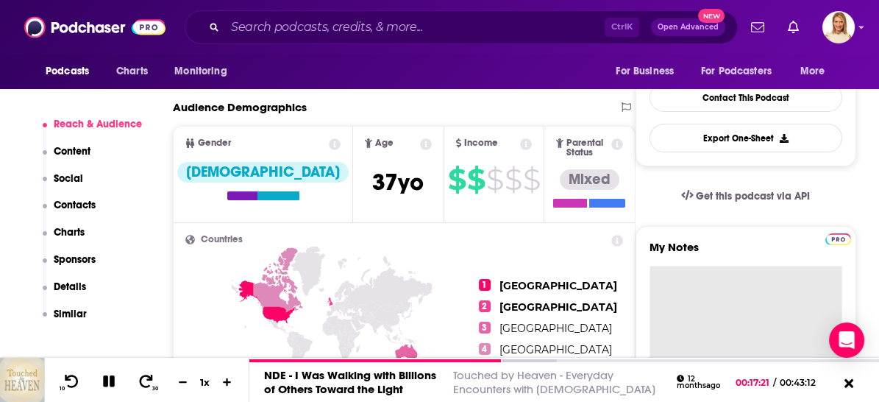
click at [753, 265] on textarea "My Notes" at bounding box center [745, 353] width 193 height 176
type textarea "V"
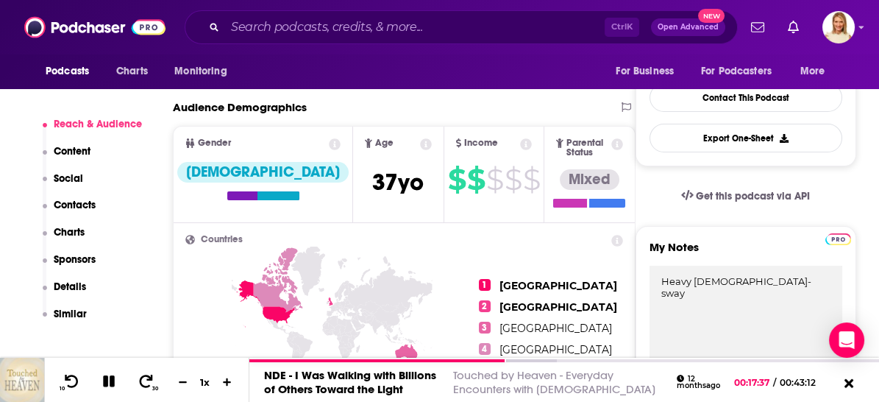
type textarea "Heavy [DEMOGRAPHIC_DATA]-sway"
click at [759, 226] on div "My Notes Heavy [DEMOGRAPHIC_DATA]-sway Last Updated: less than a minute ago" at bounding box center [745, 294] width 221 height 136
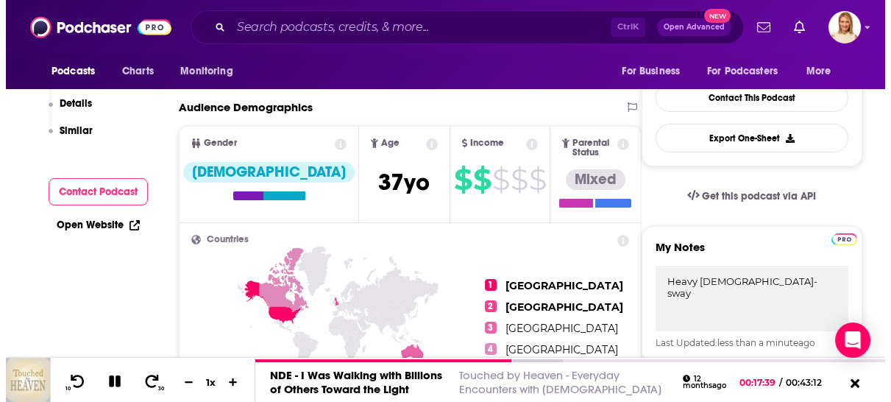
scroll to position [0, 0]
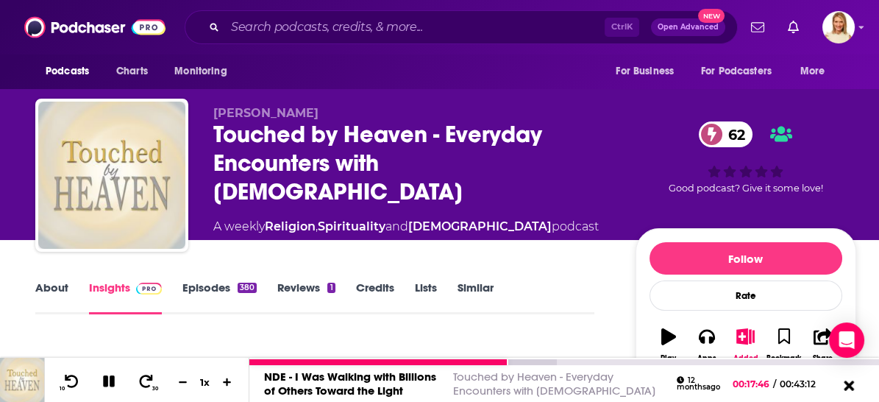
click at [849, 387] on icon at bounding box center [848, 384] width 10 height 10
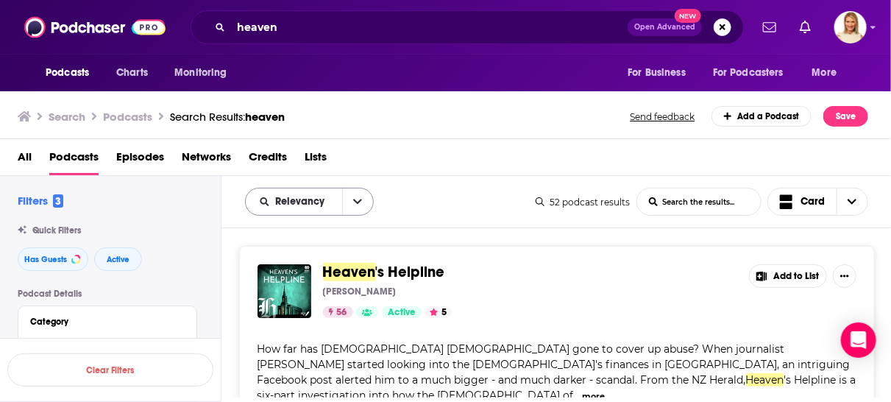
click at [359, 199] on icon "open menu" at bounding box center [357, 201] width 9 height 5
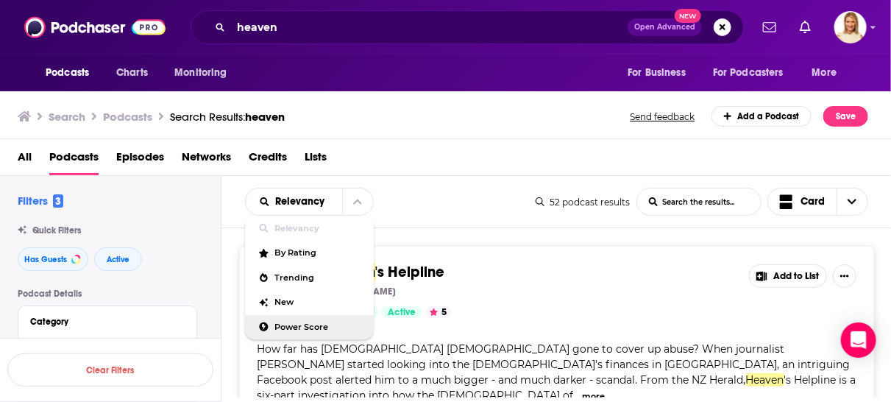
click at [295, 323] on span "Power Score" at bounding box center [318, 327] width 87 height 8
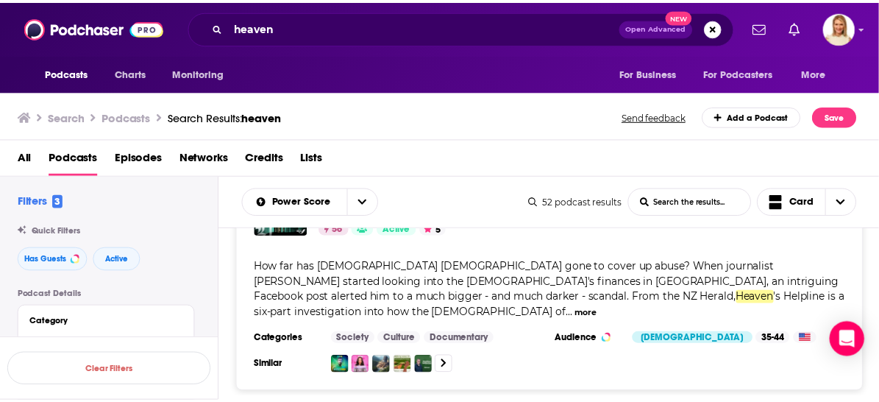
scroll to position [4494, 0]
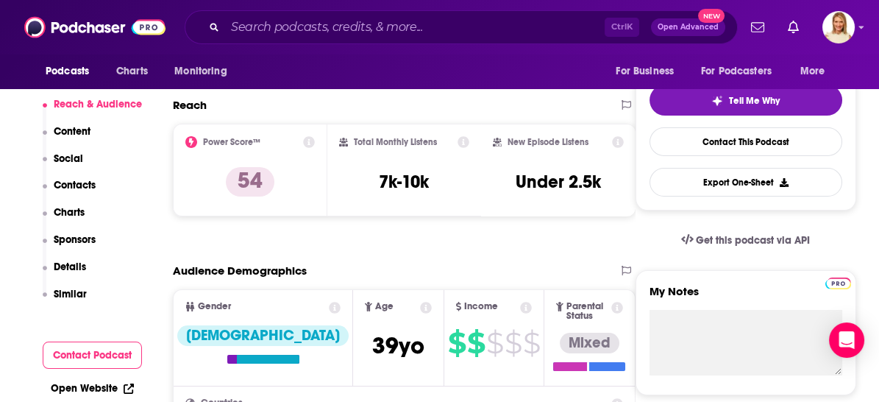
scroll to position [163, 0]
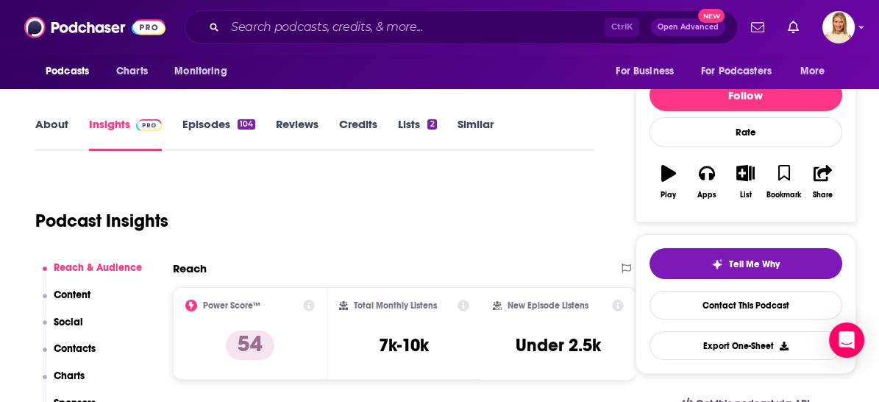
click at [205, 123] on link "Episodes 104" at bounding box center [218, 134] width 73 height 34
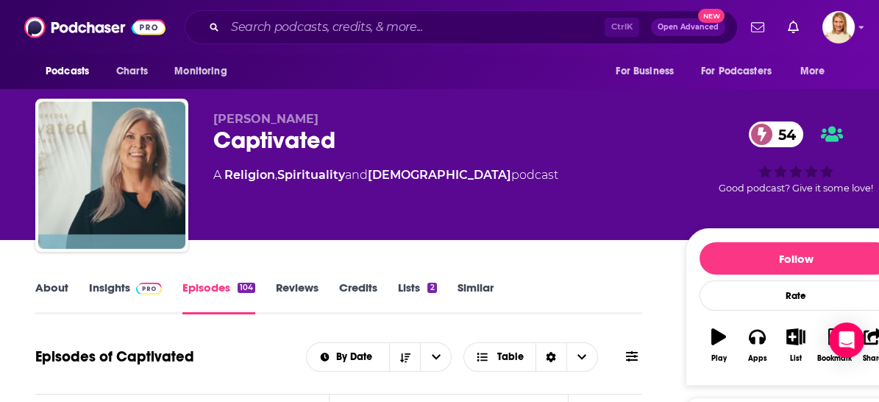
click at [46, 284] on link "About" at bounding box center [51, 297] width 33 height 34
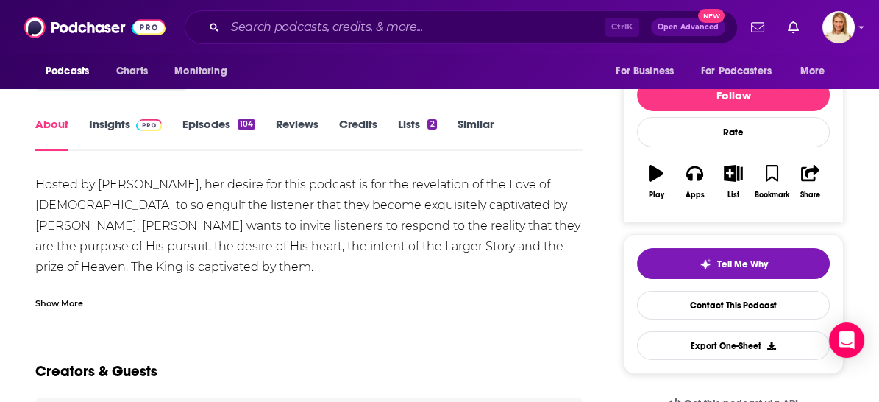
scroll to position [327, 0]
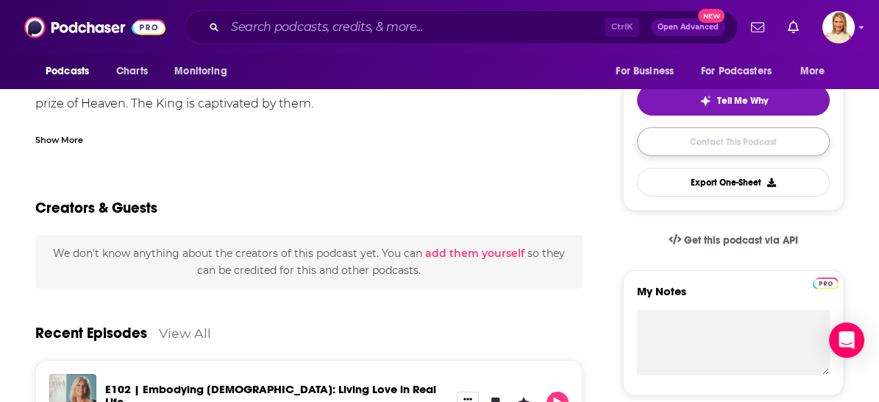
click at [689, 143] on link "Contact This Podcast" at bounding box center [733, 141] width 193 height 29
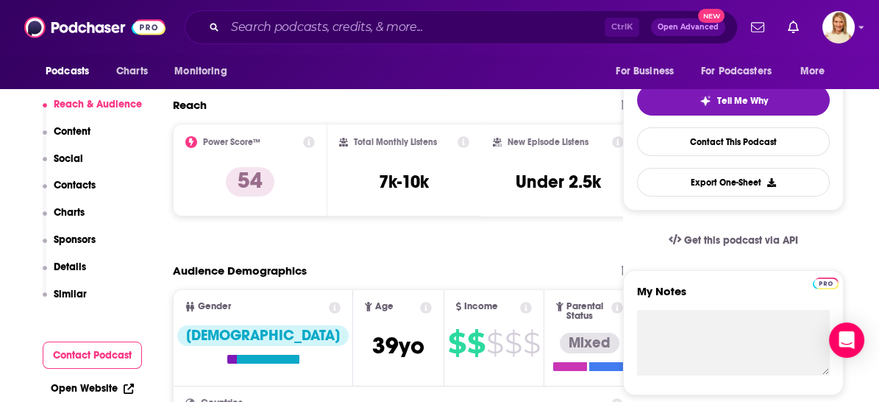
scroll to position [1446, 0]
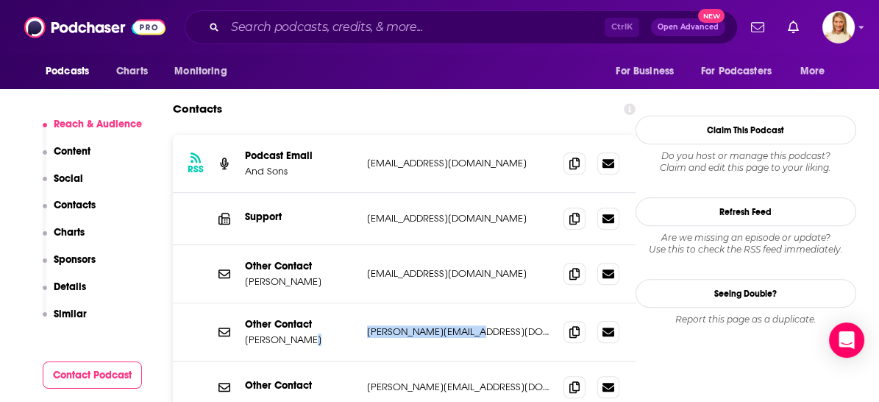
drag, startPoint x: 471, startPoint y: 239, endPoint x: 360, endPoint y: 238, distance: 110.3
click at [360, 303] on div "Other Contact Allen Arnold [EMAIL_ADDRESS][DOMAIN_NAME] [PERSON_NAME][EMAIL_ADD…" at bounding box center [404, 332] width 463 height 58
copy div "[PERSON_NAME][EMAIL_ADDRESS][DOMAIN_NAME]"
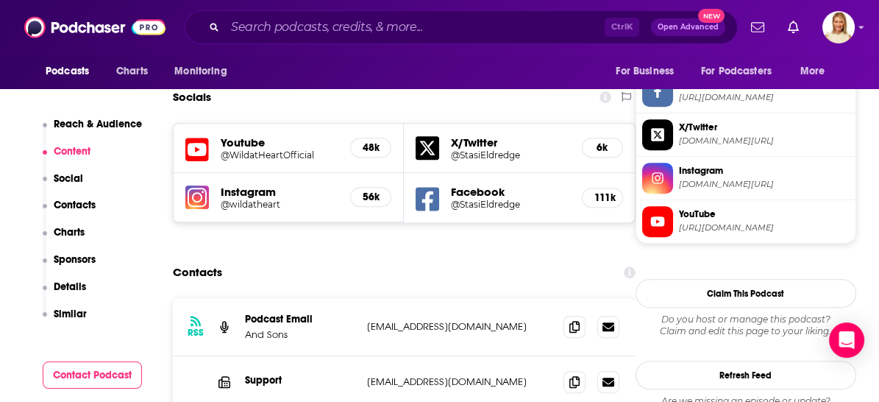
scroll to position [1364, 0]
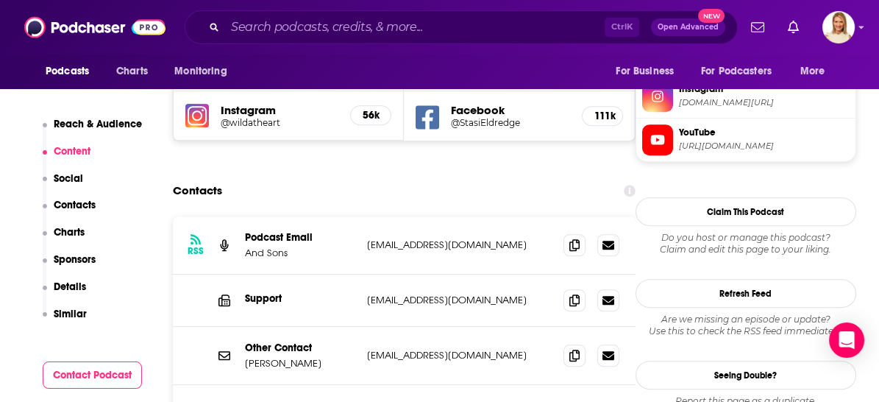
drag, startPoint x: 469, startPoint y: 377, endPoint x: 366, endPoint y: 377, distance: 103.0
copy p "[PERSON_NAME][EMAIL_ADDRESS][DOMAIN_NAME]"
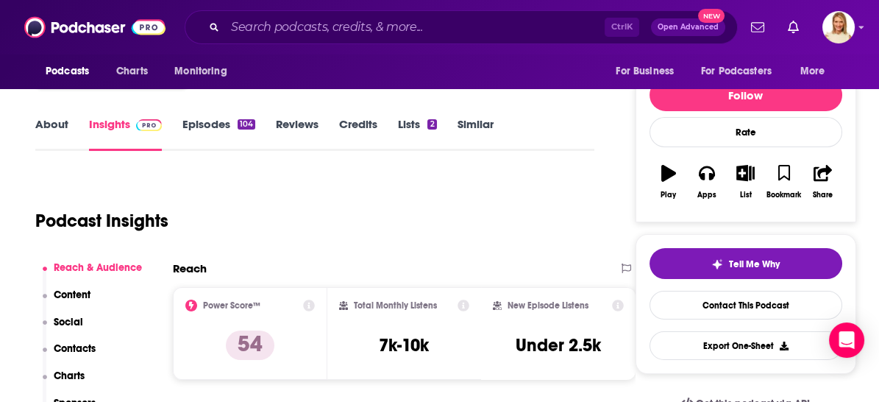
scroll to position [82, 0]
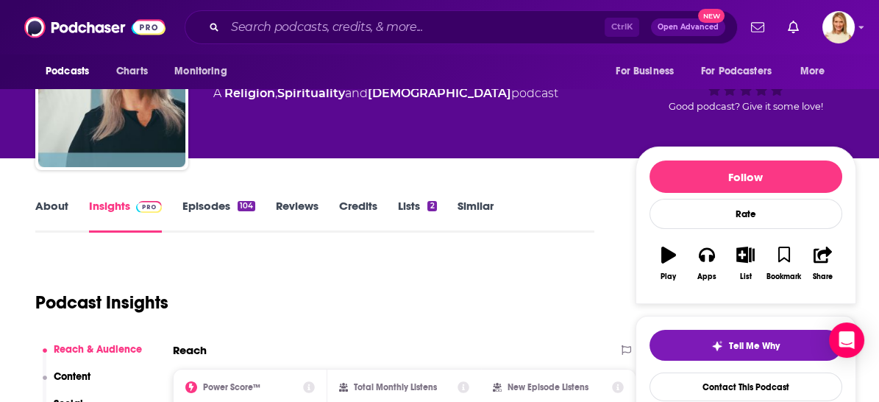
click at [213, 202] on link "Episodes 104" at bounding box center [218, 216] width 73 height 34
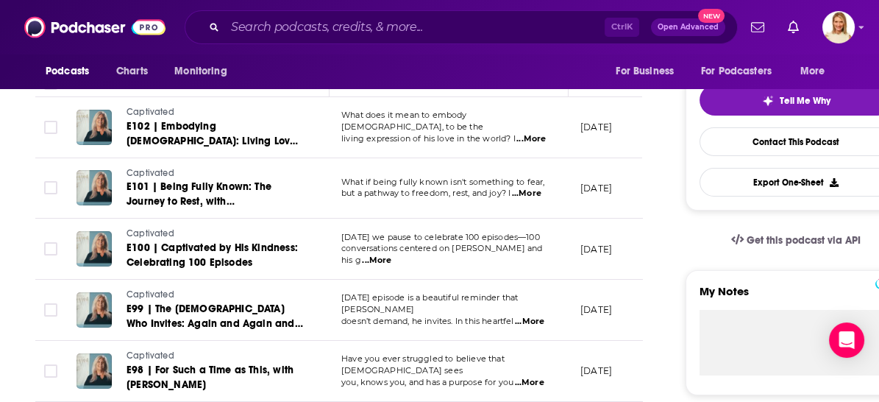
scroll to position [408, 0]
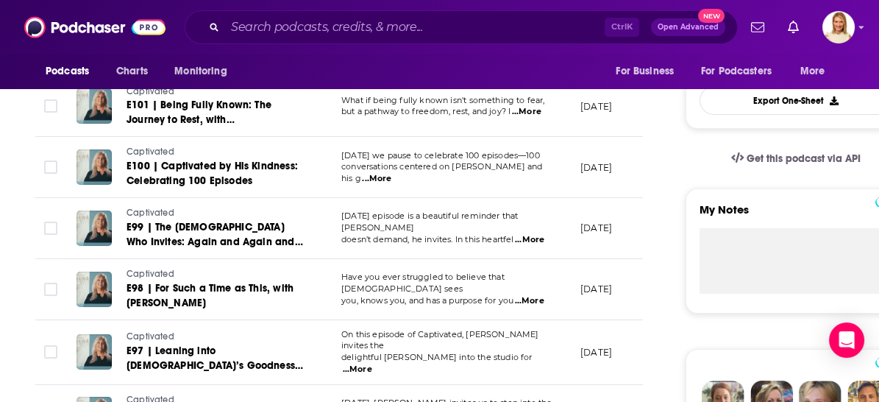
click at [372, 363] on span "...More" at bounding box center [357, 369] width 29 height 12
click at [98, 345] on icon at bounding box center [94, 351] width 10 height 12
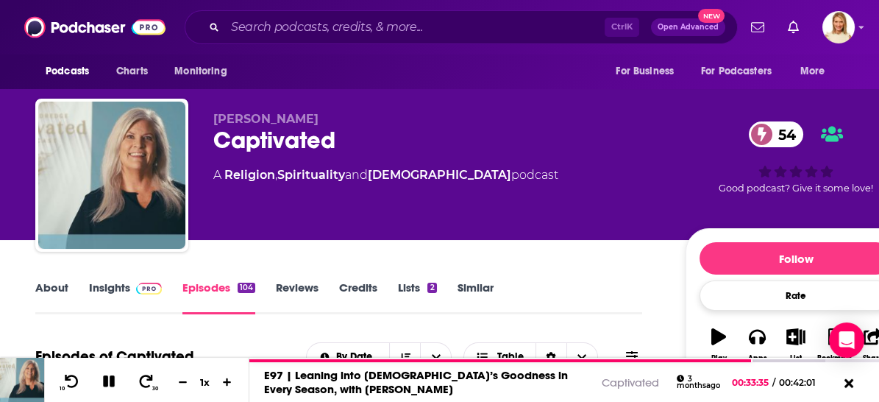
scroll to position [163, 0]
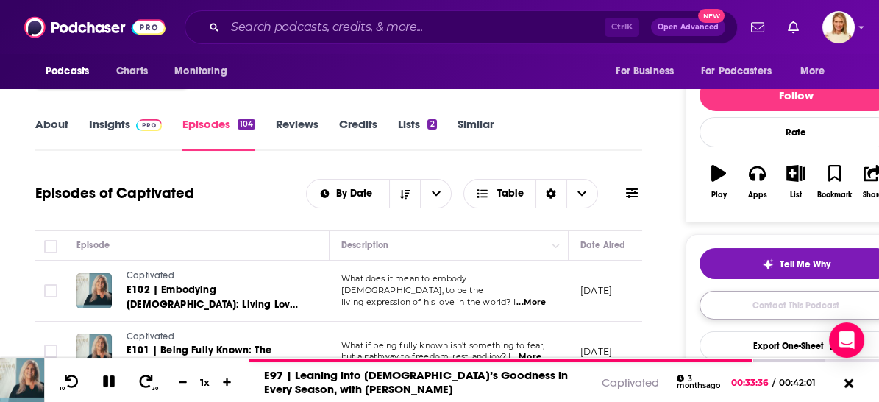
click at [793, 307] on link "Contact This Podcast" at bounding box center [795, 304] width 193 height 29
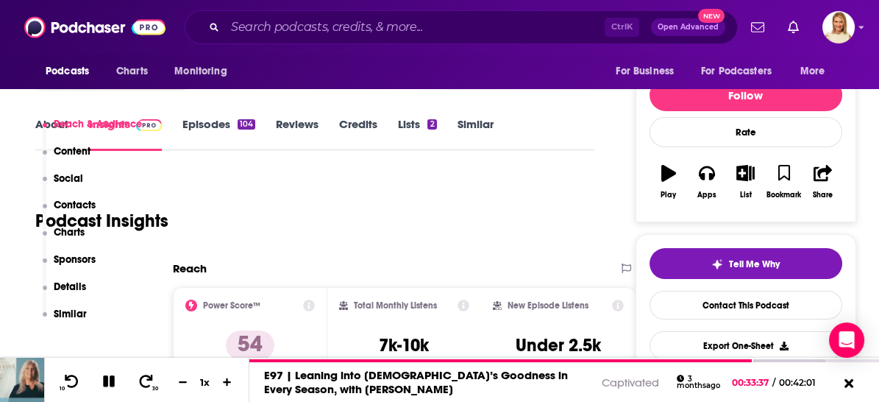
scroll to position [1446, 0]
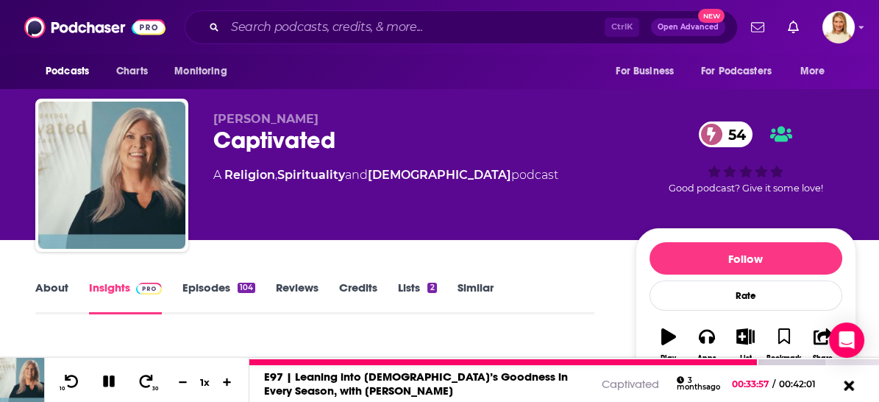
click at [849, 382] on icon at bounding box center [848, 384] width 18 height 15
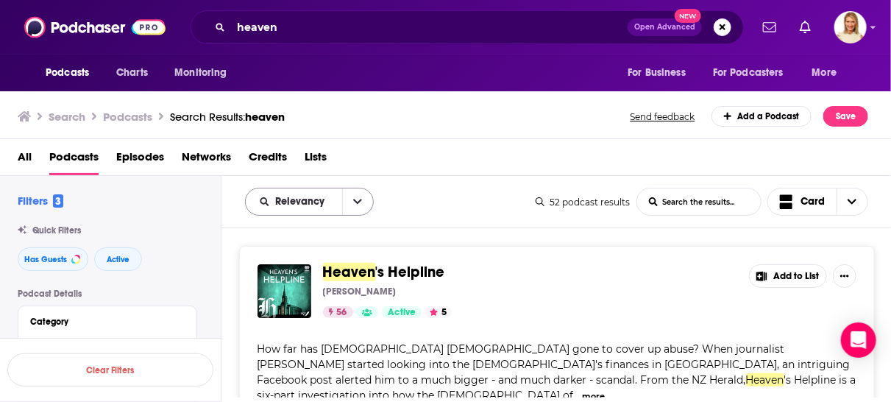
click at [356, 201] on icon "open menu" at bounding box center [357, 201] width 9 height 10
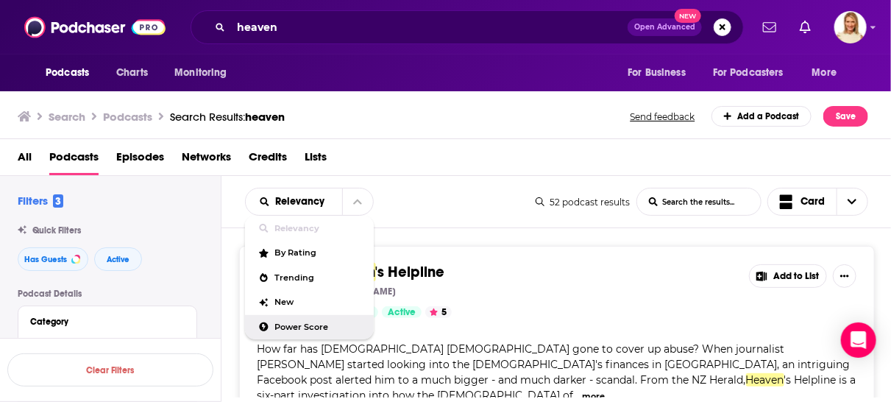
click at [314, 328] on span "Power Score" at bounding box center [318, 327] width 87 height 8
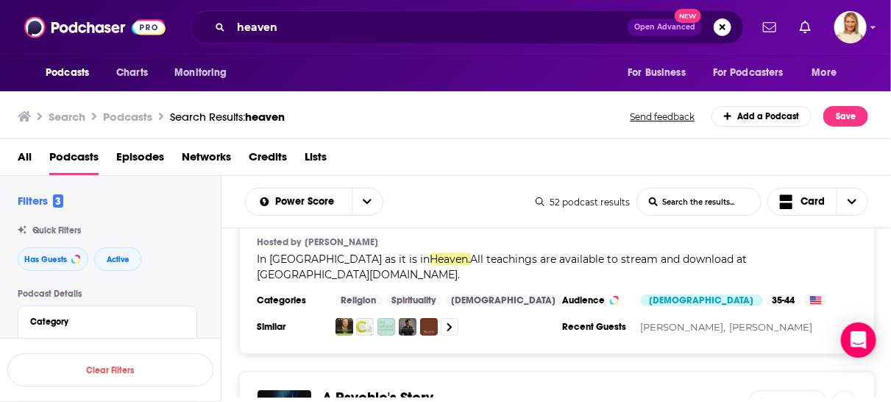
scroll to position [573, 0]
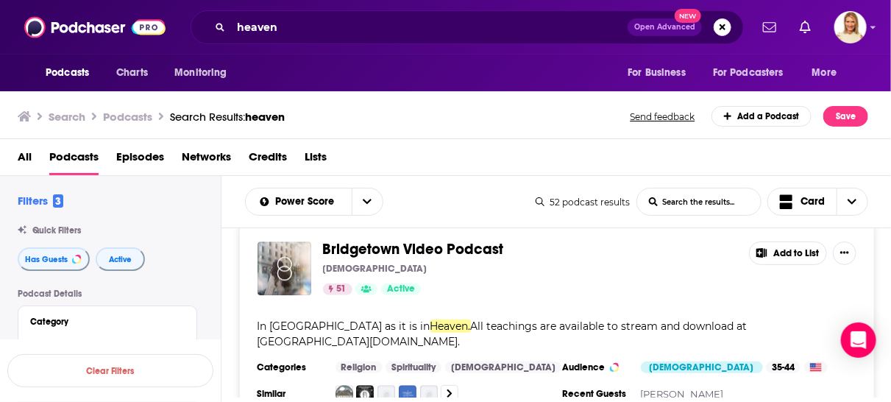
scroll to position [5638, 0]
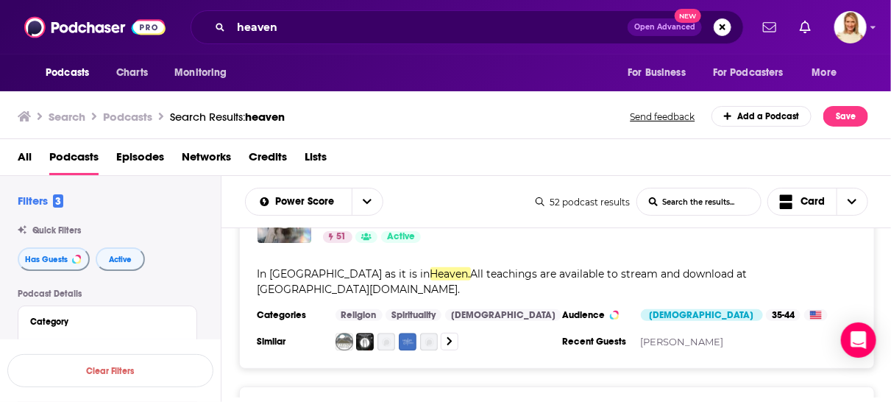
scroll to position [5715, 0]
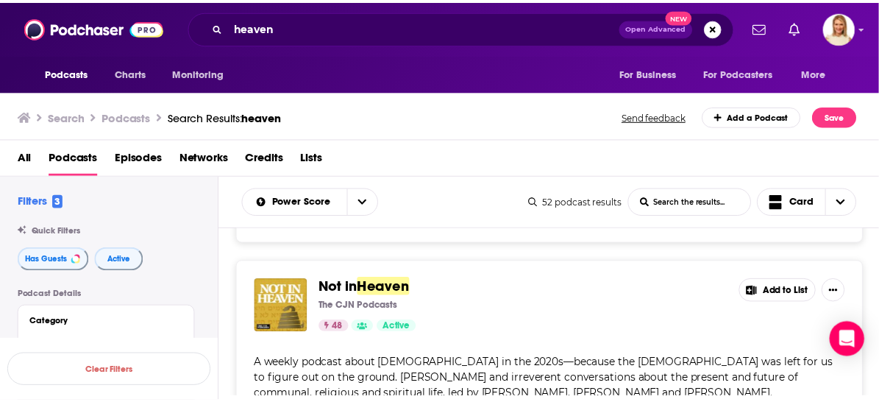
scroll to position [6287, 0]
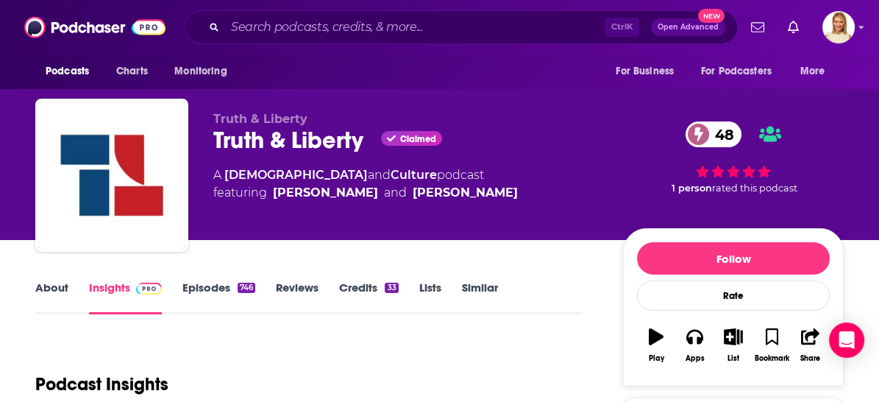
click at [56, 284] on link "About" at bounding box center [51, 297] width 33 height 34
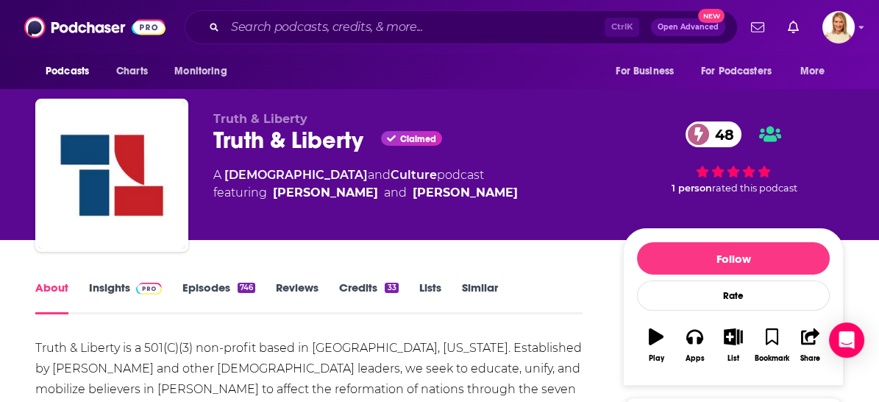
scroll to position [82, 0]
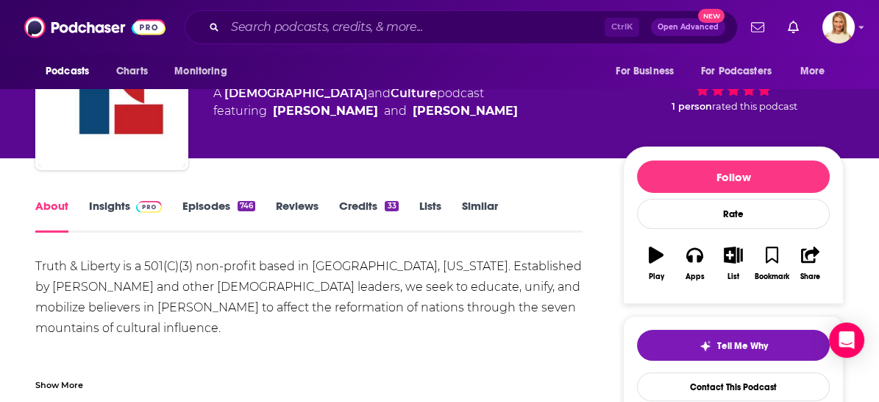
click at [208, 204] on link "Episodes 746" at bounding box center [218, 216] width 73 height 34
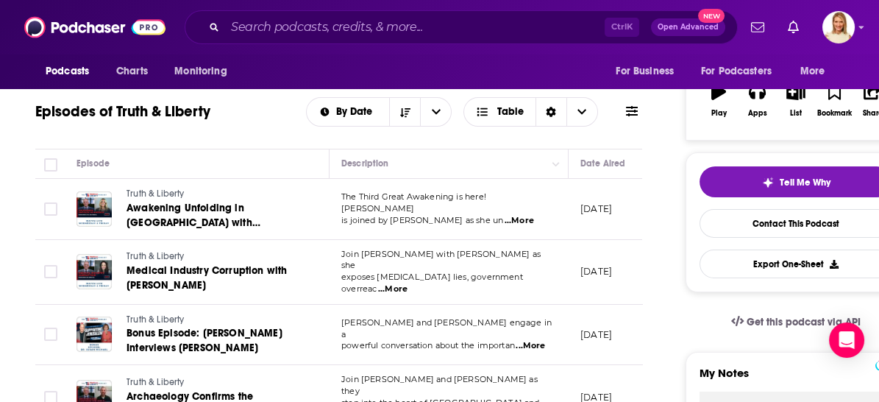
scroll to position [163, 0]
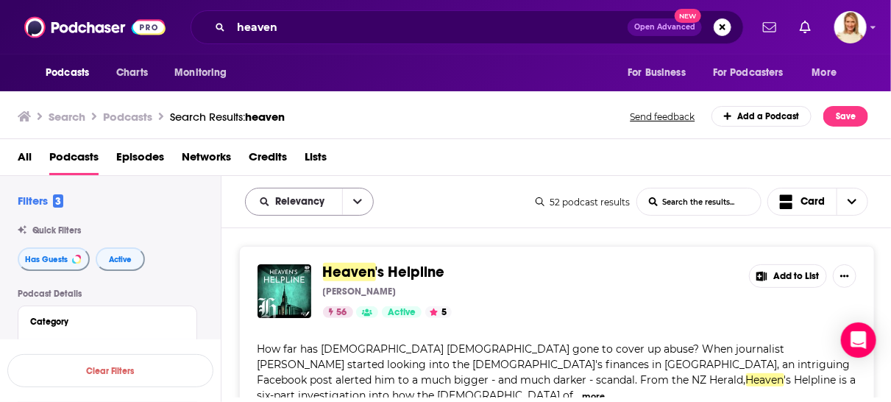
click at [355, 201] on icon "open menu" at bounding box center [357, 201] width 9 height 5
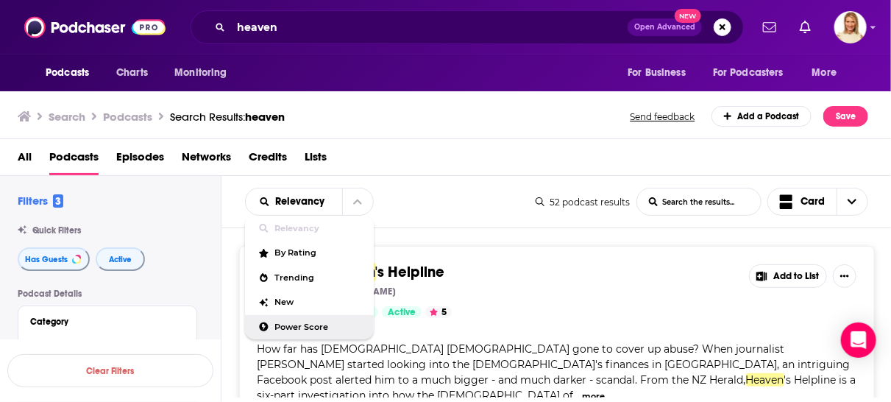
click at [331, 333] on div "Power Score" at bounding box center [309, 327] width 129 height 25
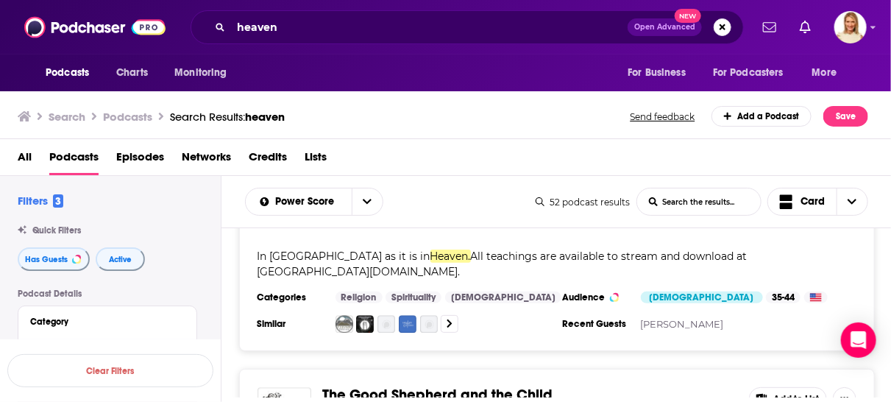
scroll to position [5746, 0]
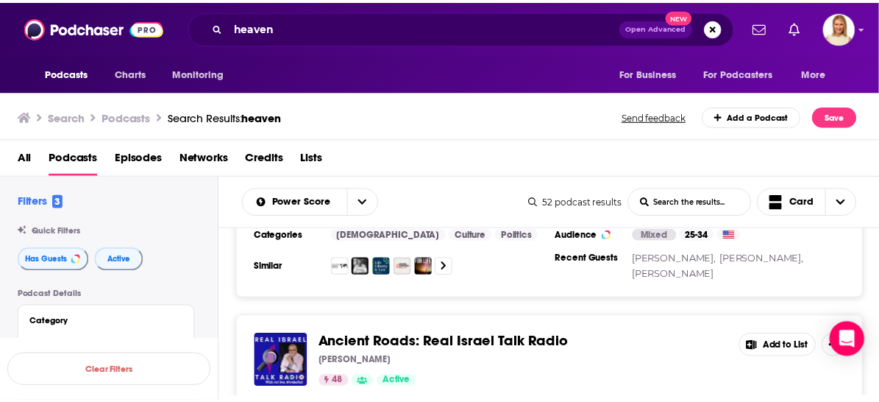
scroll to position [6808, 0]
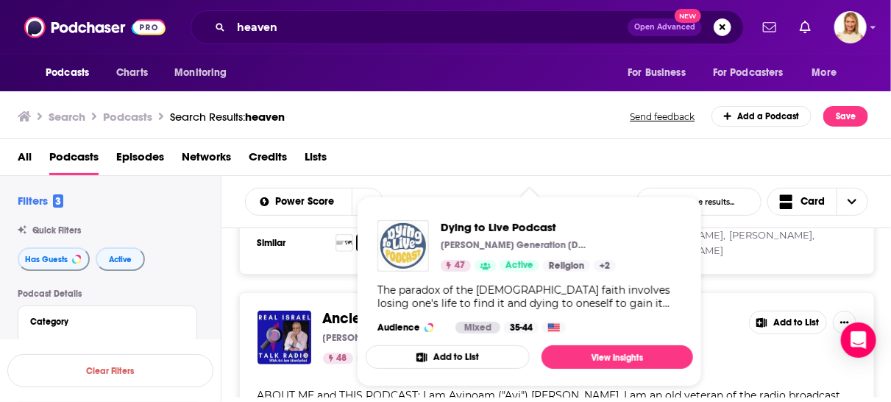
click at [403, 247] on img "Dying to Live Podcast" at bounding box center [402, 245] width 51 height 51
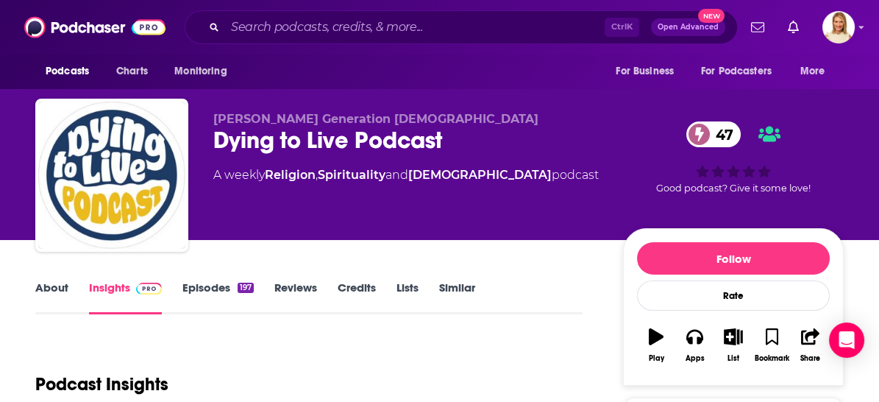
scroll to position [245, 0]
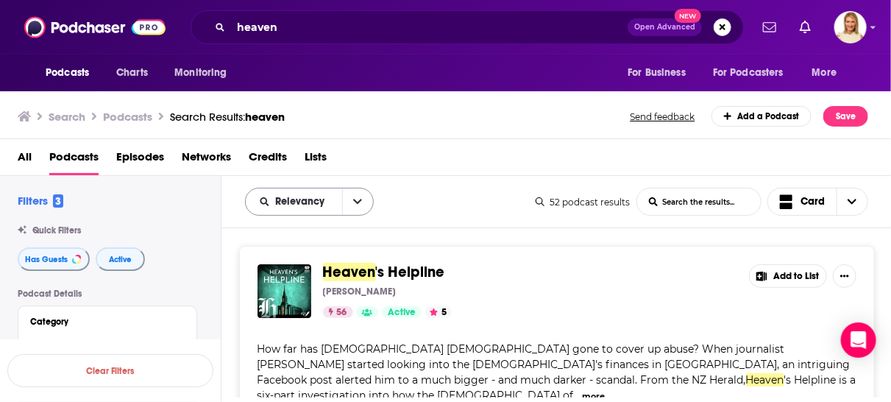
click at [353, 200] on icon "open menu" at bounding box center [357, 201] width 9 height 10
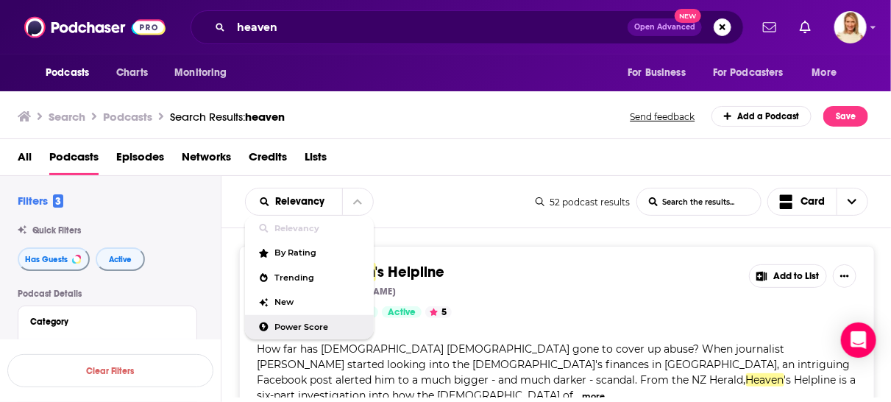
click at [313, 324] on span "Power Score" at bounding box center [318, 327] width 87 height 8
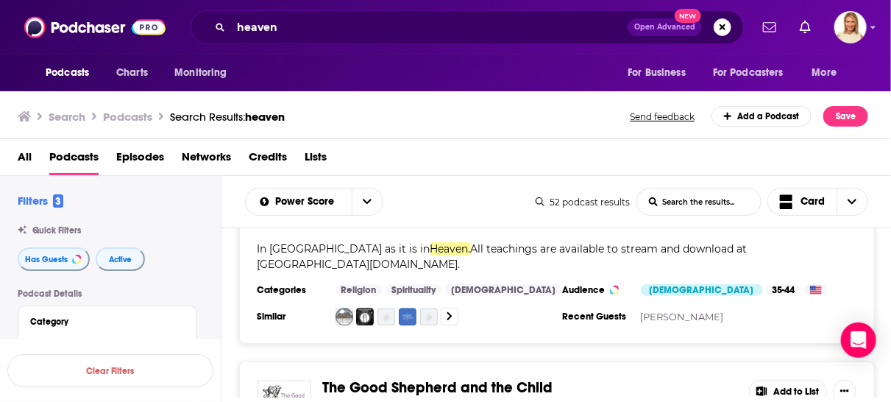
scroll to position [5746, 0]
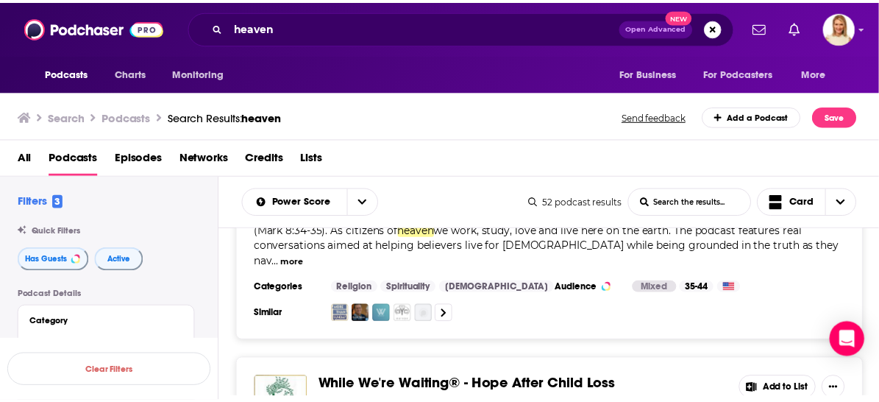
scroll to position [7216, 0]
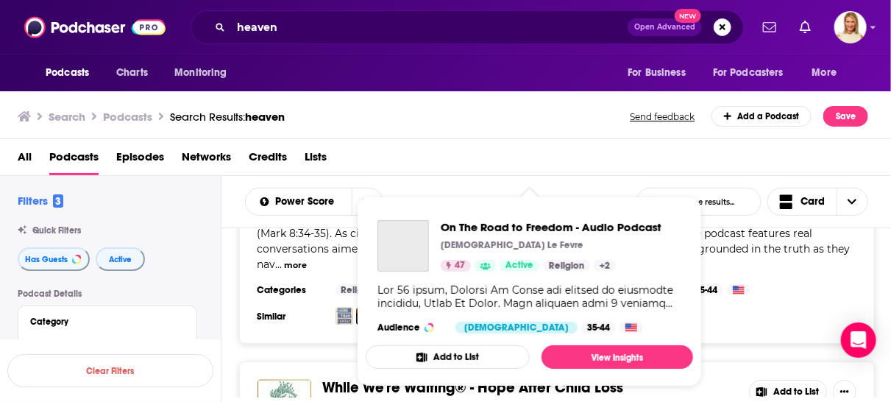
click at [474, 305] on div "Show Podcast Details" at bounding box center [529, 296] width 304 height 26
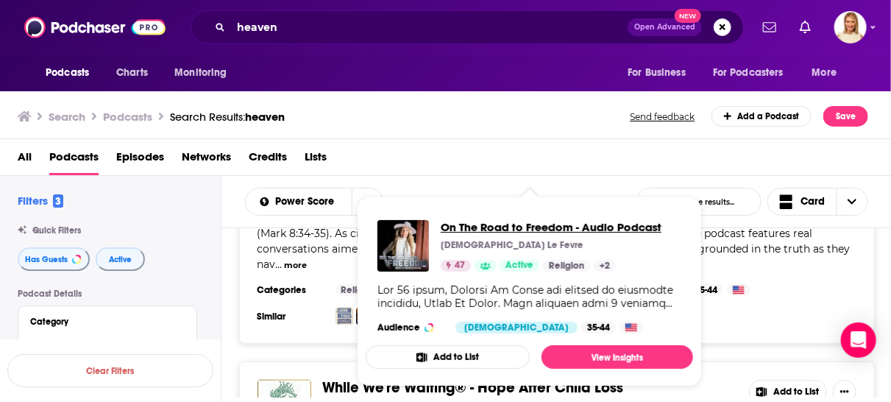
click at [549, 229] on span "On The Road to Freedom - Audio Podcast" at bounding box center [551, 227] width 221 height 14
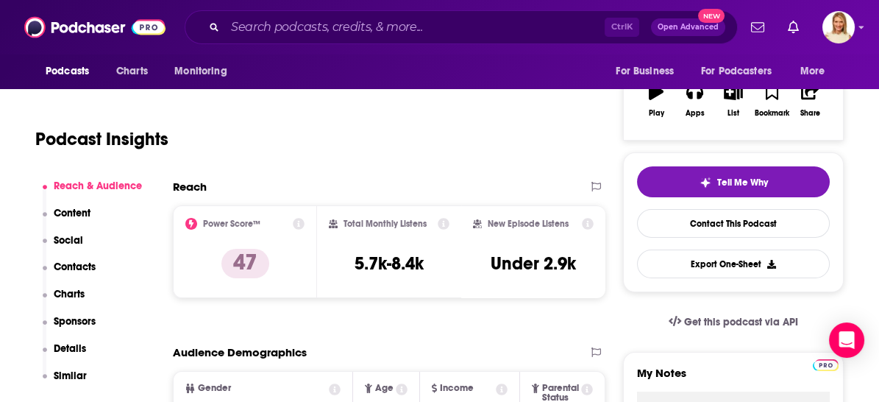
scroll to position [82, 0]
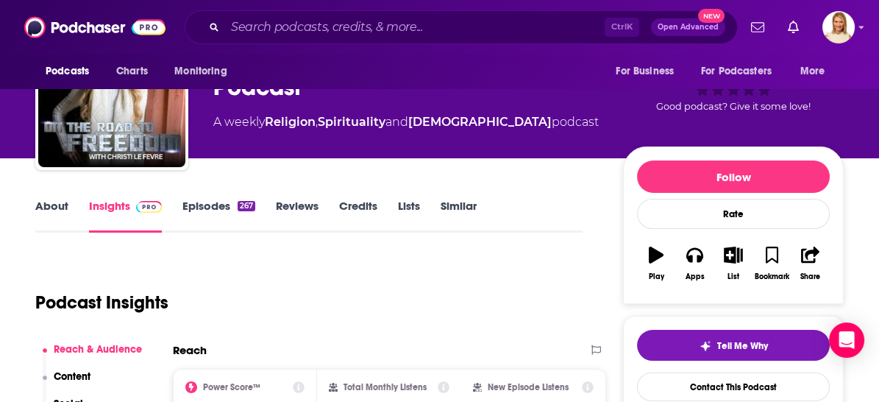
click at [56, 210] on link "About" at bounding box center [51, 216] width 33 height 34
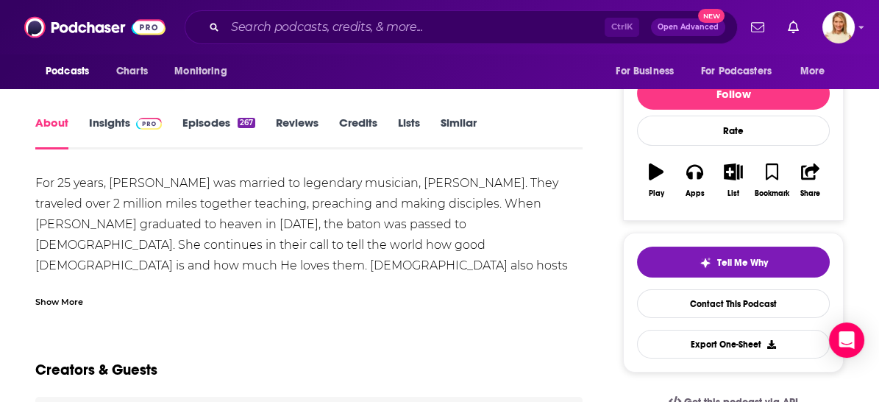
scroll to position [82, 0]
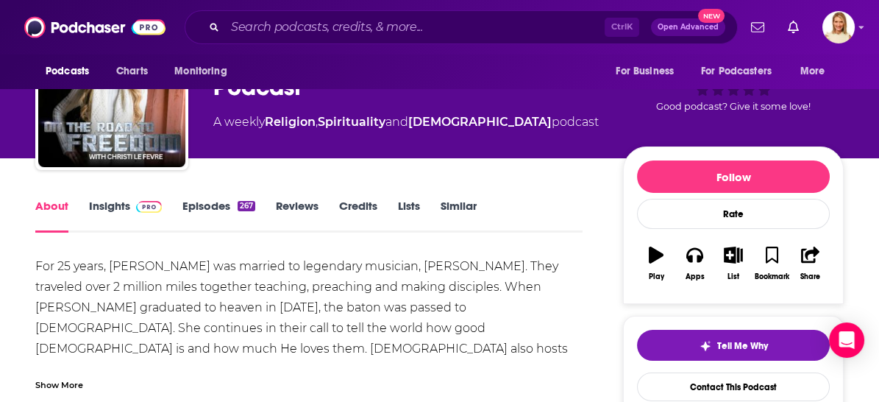
click at [204, 207] on link "Episodes 267" at bounding box center [218, 216] width 73 height 34
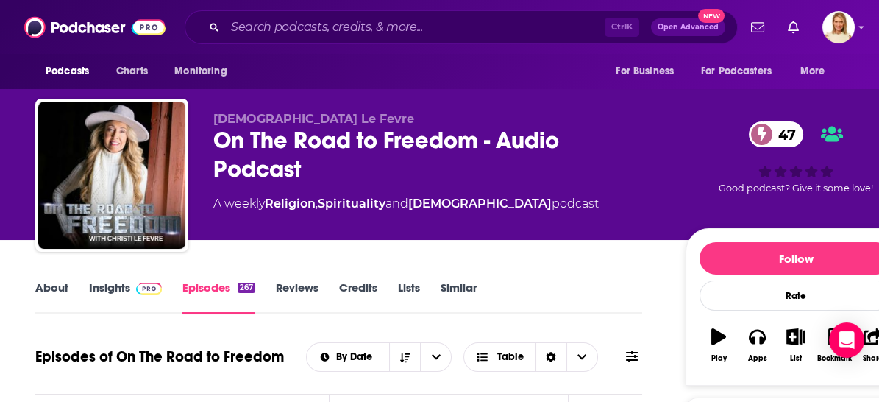
click at [49, 283] on link "About" at bounding box center [51, 297] width 33 height 34
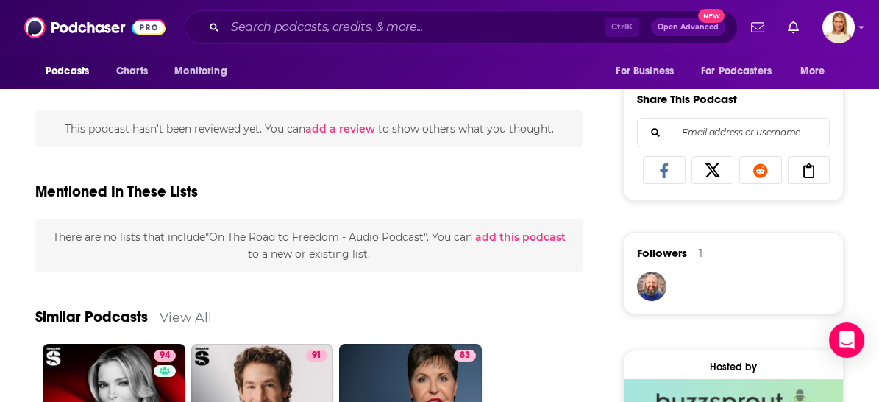
scroll to position [1144, 0]
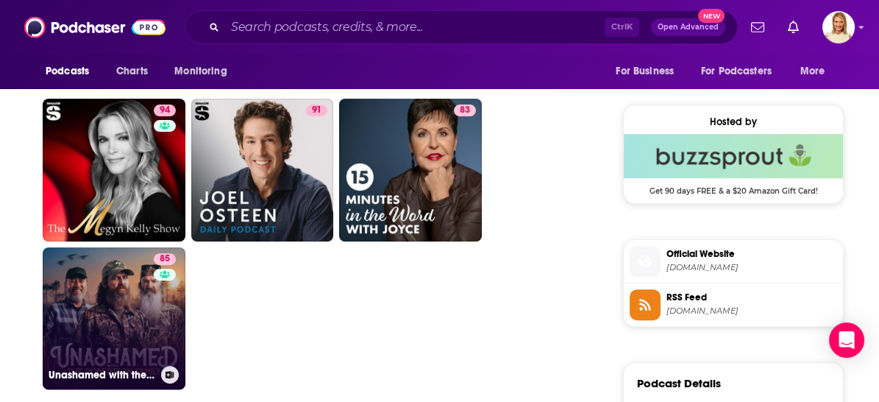
click at [146, 316] on link "85 Unashamed with the Robertson Family" at bounding box center [114, 318] width 143 height 143
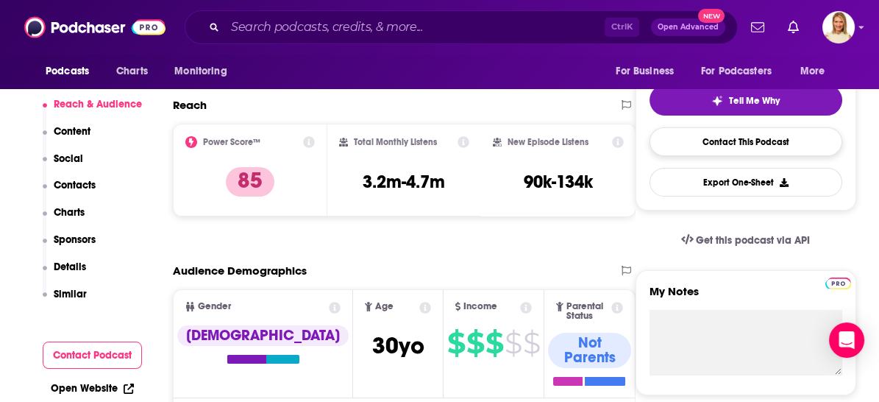
scroll to position [245, 0]
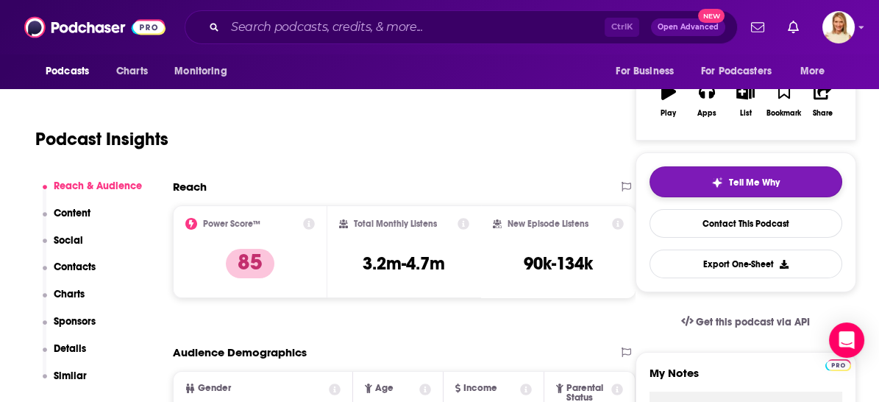
click at [764, 176] on span "Tell Me Why" at bounding box center [754, 182] width 51 height 12
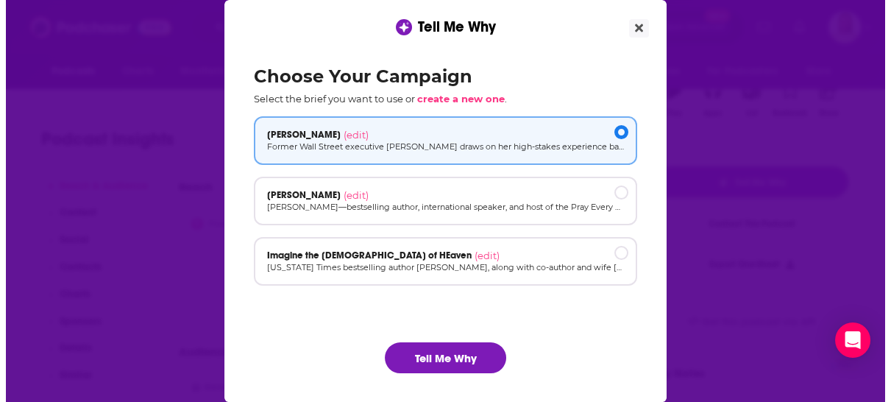
scroll to position [0, 0]
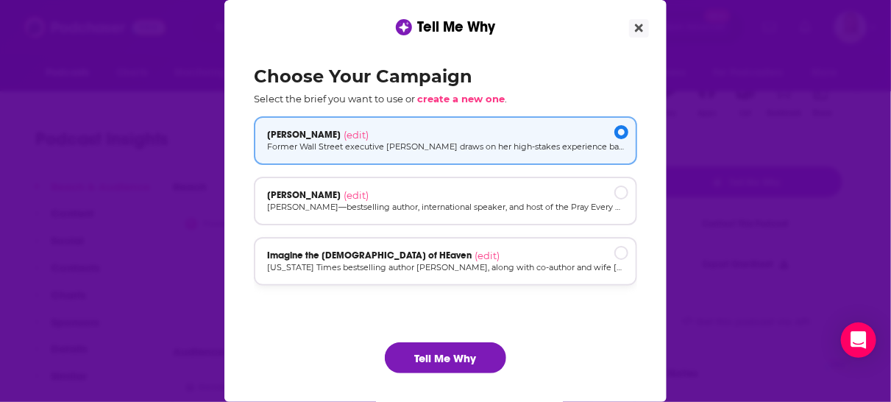
click at [446, 256] on div "Imagine the God of HEaven (edit)" at bounding box center [445, 255] width 357 height 12
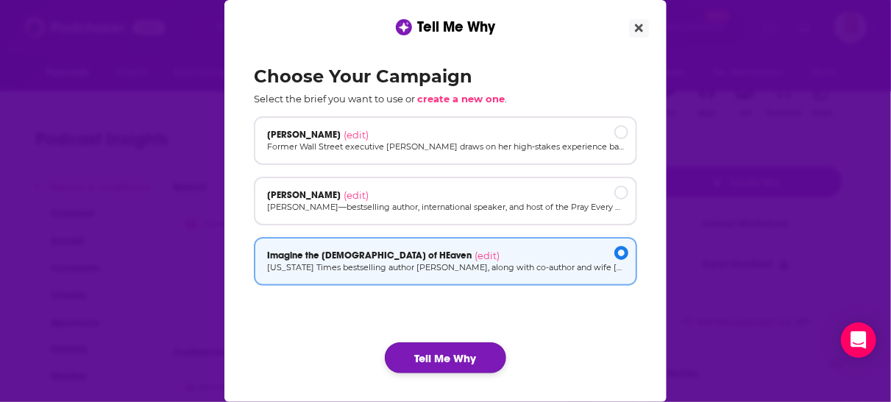
click at [447, 349] on button "Tell Me Why" at bounding box center [445, 357] width 121 height 31
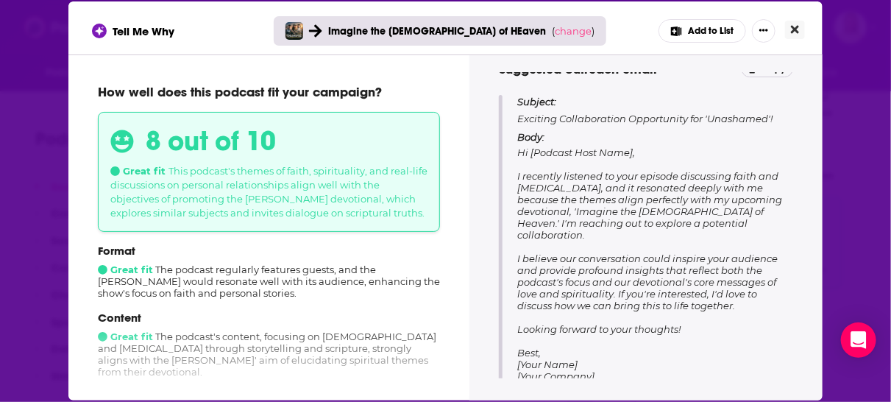
click at [797, 23] on button "Close" at bounding box center [795, 30] width 20 height 18
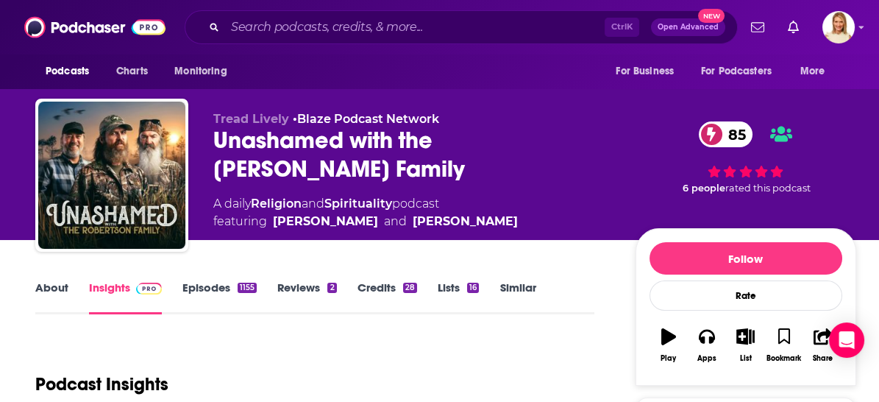
click at [232, 287] on link "Episodes 1155" at bounding box center [219, 297] width 74 height 34
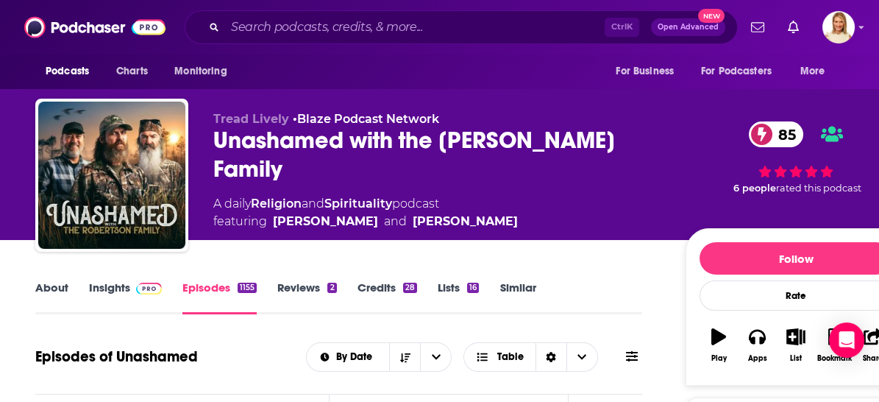
scroll to position [163, 0]
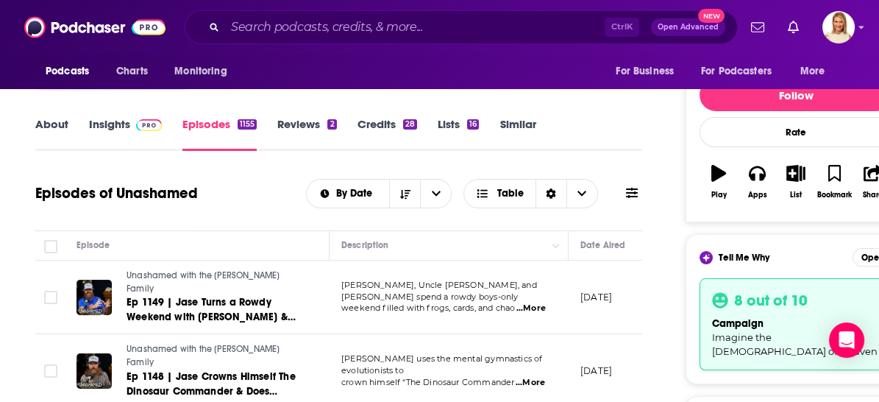
click at [535, 302] on span "...More" at bounding box center [530, 308] width 29 height 12
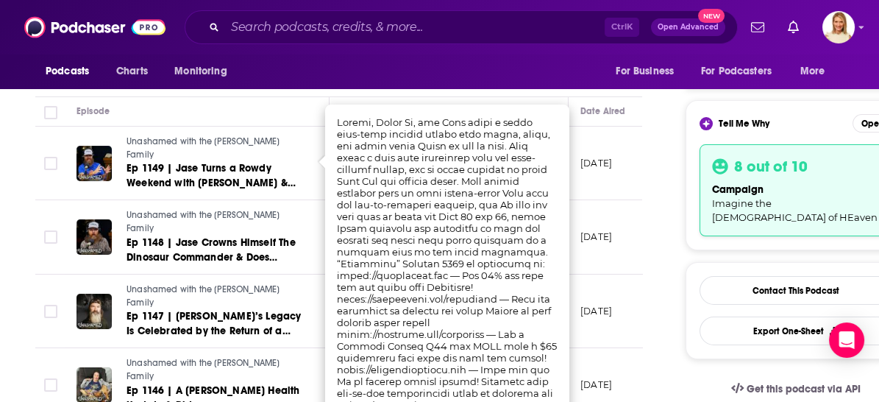
scroll to position [327, 0]
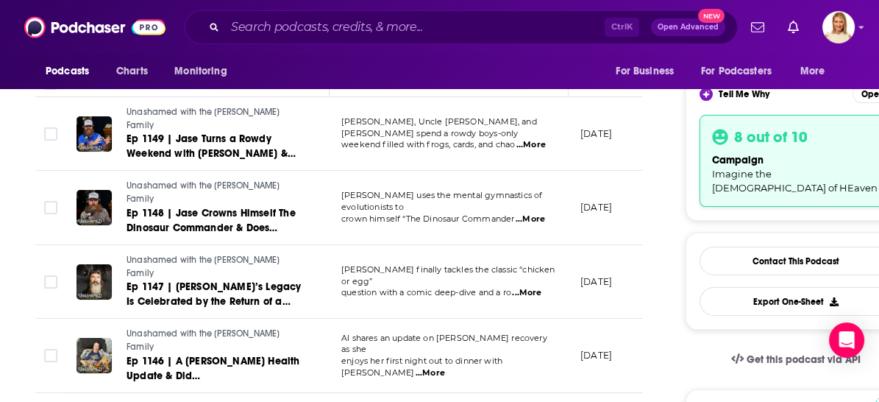
click at [549, 59] on div "Podcasts Charts Monitoring For Business For Podcasters More" at bounding box center [439, 71] width 879 height 35
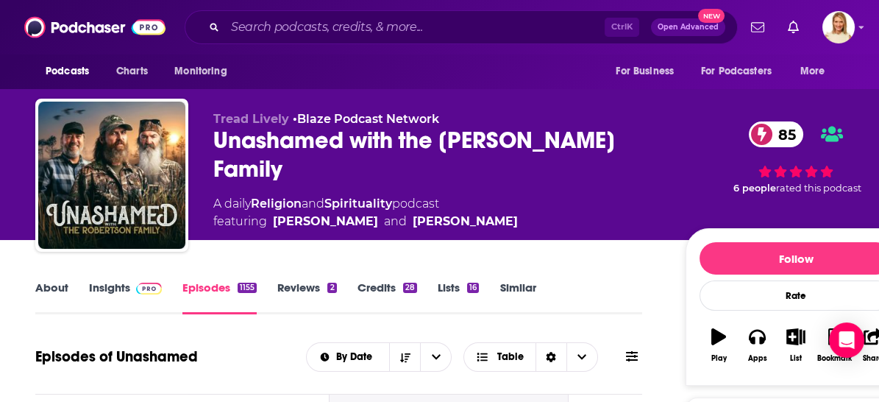
scroll to position [163, 0]
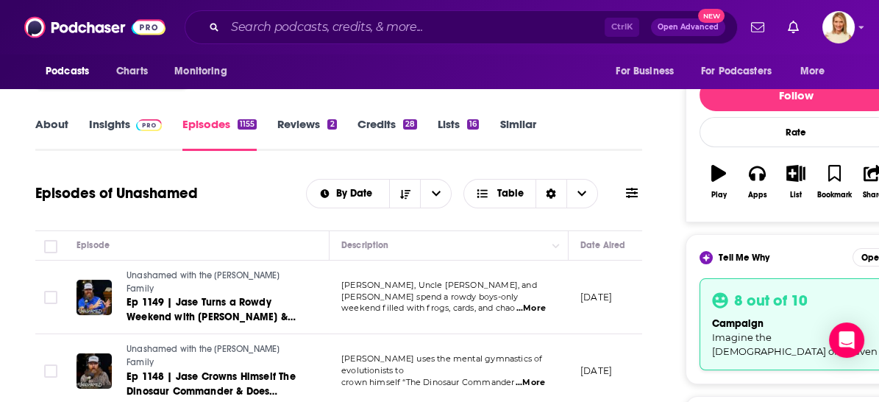
click at [532, 302] on span "...More" at bounding box center [530, 308] width 29 height 12
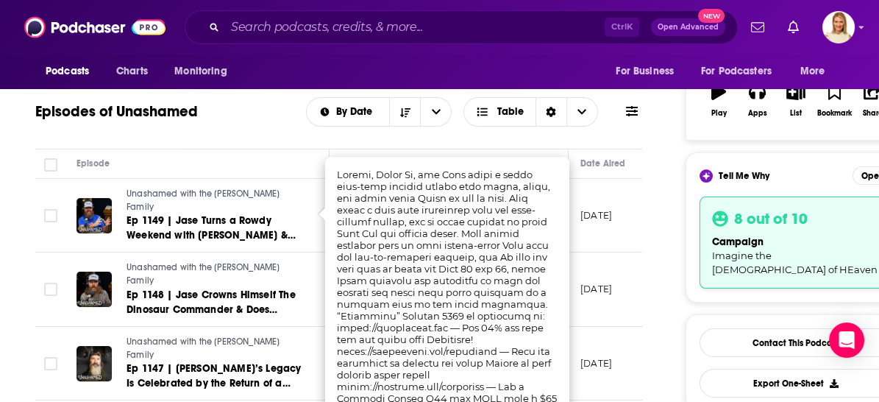
scroll to position [327, 0]
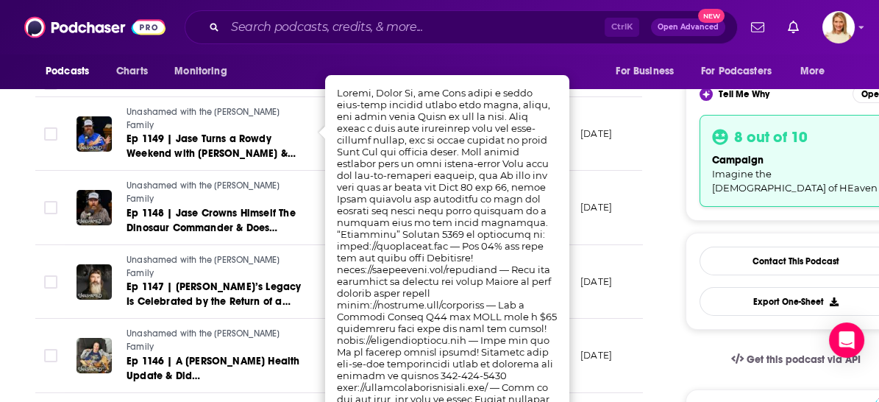
click at [481, 46] on div "Podcasts Charts Monitoring Ctrl K Open Advanced New For Business For Podcasters…" at bounding box center [439, 27] width 879 height 54
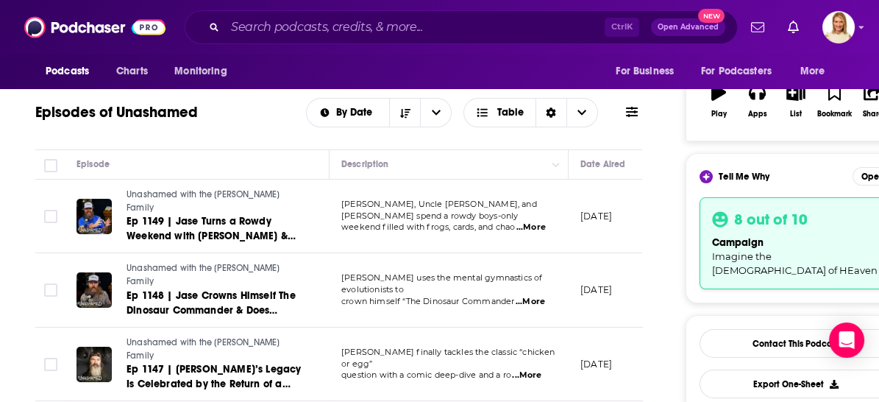
scroll to position [163, 0]
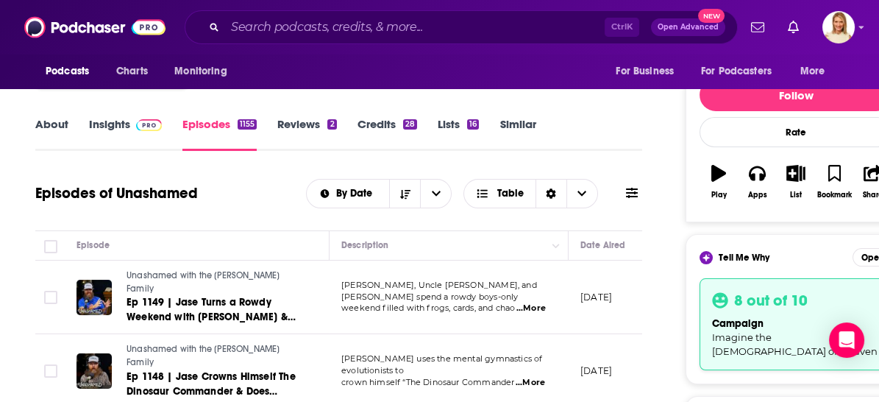
click at [768, 306] on h3 "8 out of 10" at bounding box center [771, 299] width 74 height 19
click at [865, 254] on button "Open" at bounding box center [872, 257] width 40 height 18
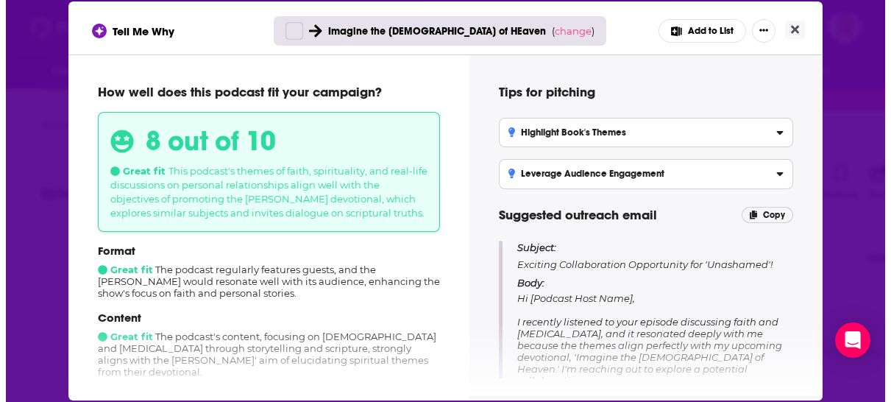
scroll to position [0, 0]
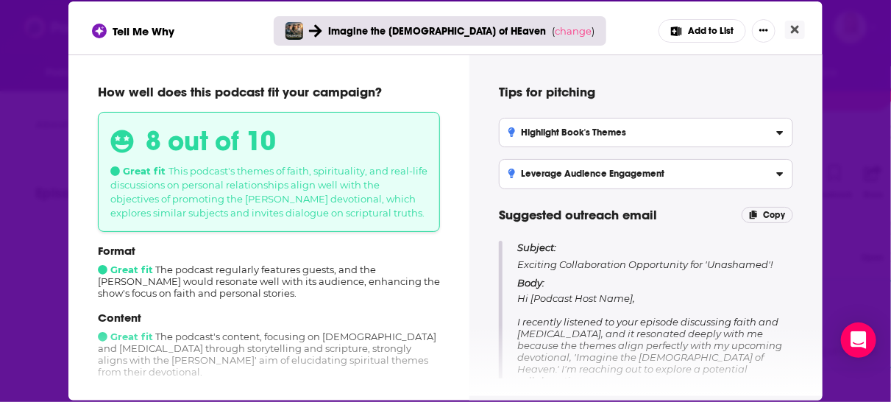
click at [778, 125] on icon "[object Object]" at bounding box center [779, 130] width 7 height 12
click at [0, 0] on input "Highlight Book's Themes Emphasize how the Burkes' devotional reflects similar t…" at bounding box center [0, 0] width 0 height 0
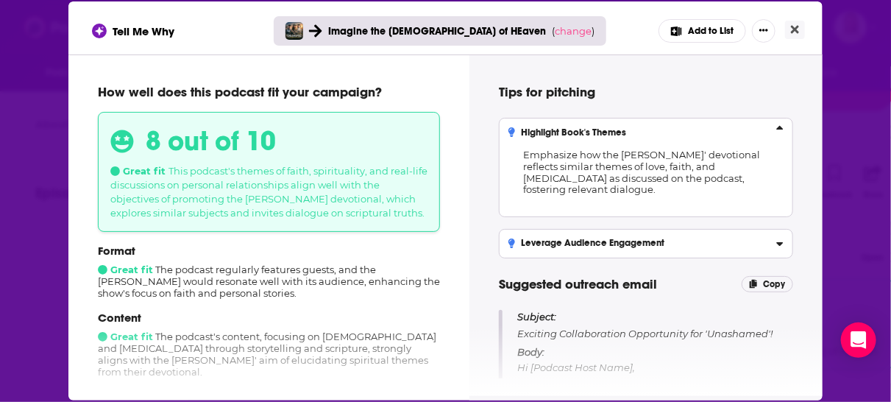
click at [777, 240] on icon "[object Object]" at bounding box center [779, 241] width 7 height 12
click at [0, 0] on input "Leverage Audience Engagement Propose interactive discussions or listener questi…" at bounding box center [0, 0] width 0 height 0
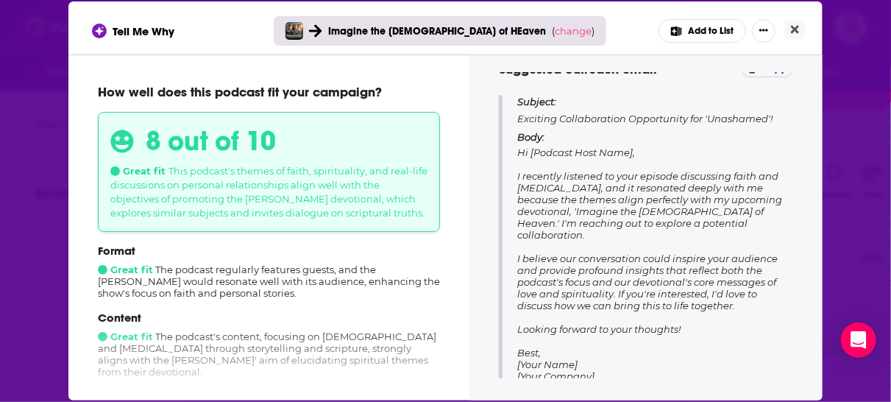
scroll to position [285, 0]
click at [398, 318] on p "Content" at bounding box center [269, 317] width 342 height 14
click at [795, 26] on icon "Close" at bounding box center [795, 30] width 8 height 12
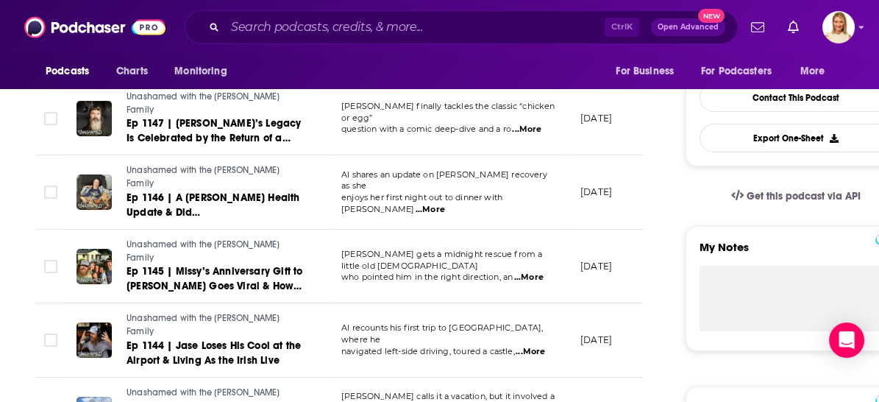
scroll to position [571, 0]
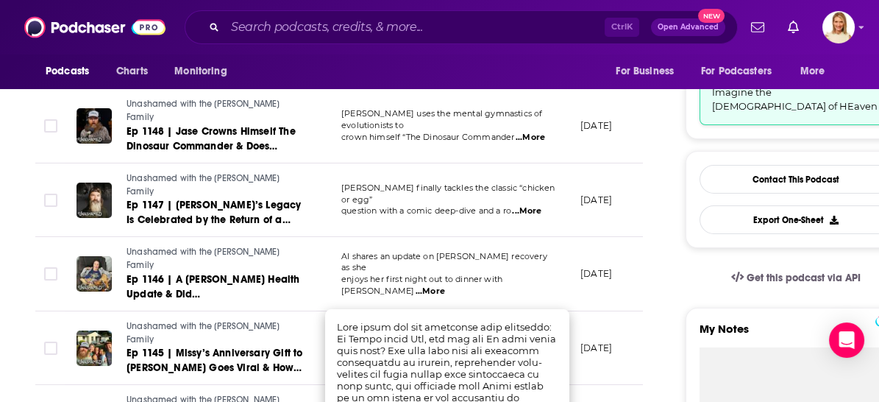
scroll to position [490, 0]
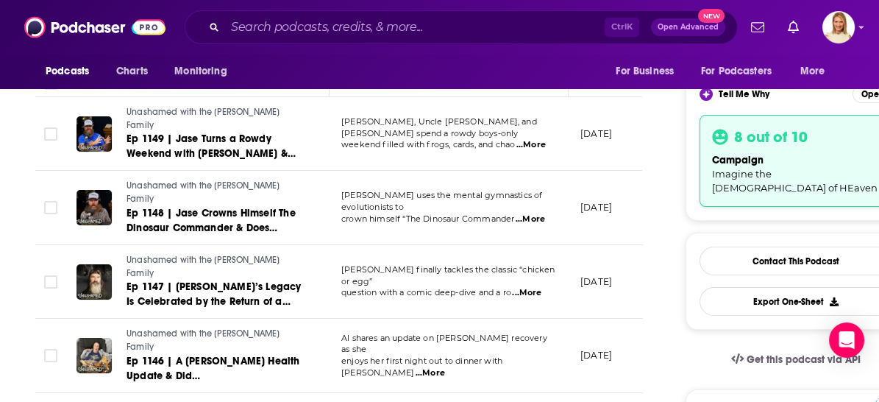
scroll to position [163, 0]
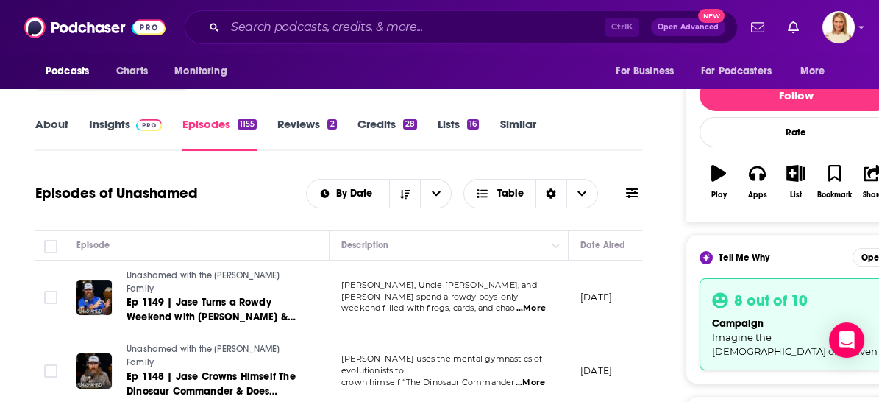
click at [538, 377] on span "...More" at bounding box center [530, 383] width 29 height 12
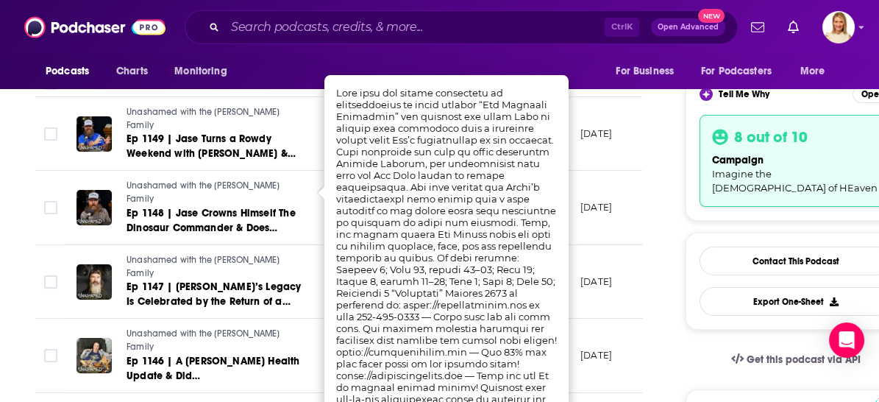
scroll to position [490, 0]
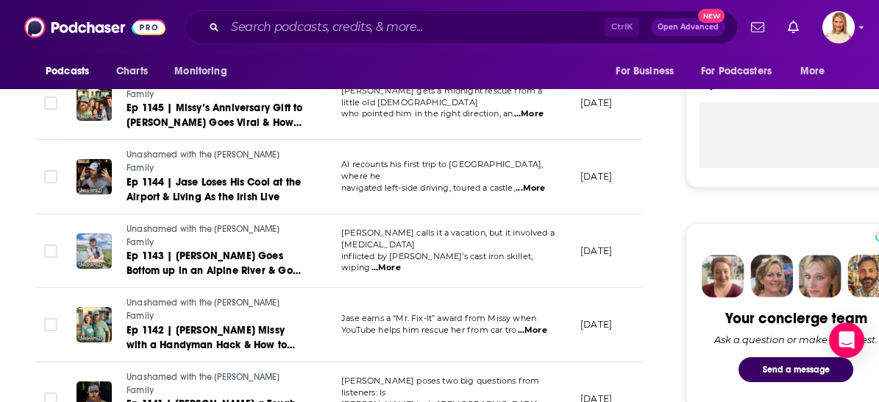
scroll to position [0, 0]
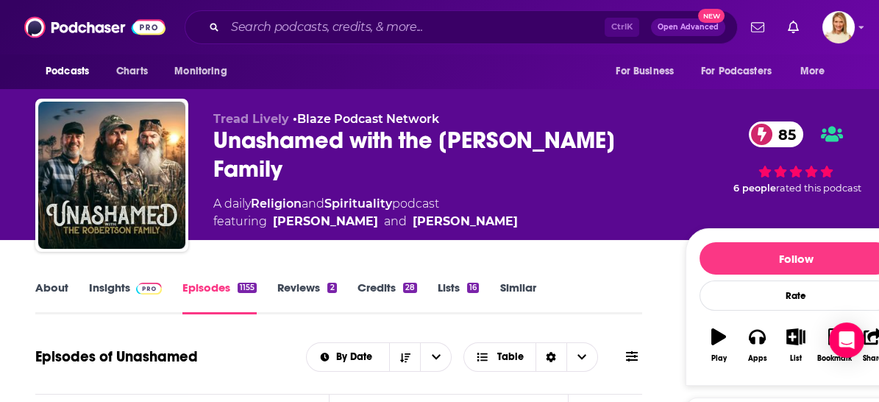
click at [294, 288] on link "Reviews 2" at bounding box center [306, 297] width 59 height 34
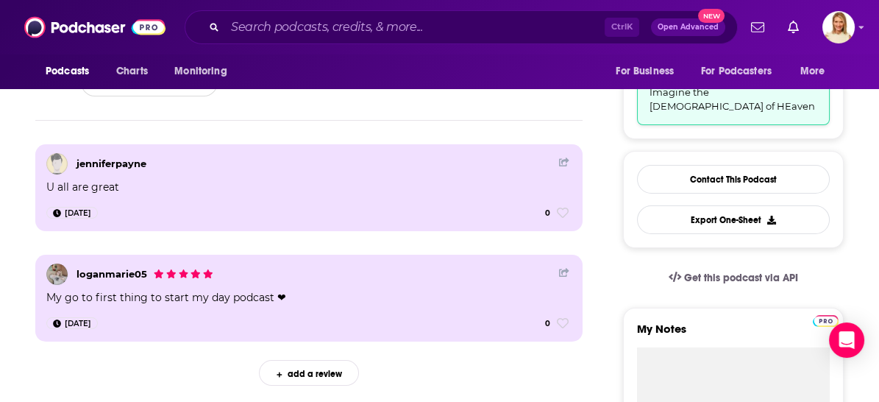
scroll to position [163, 0]
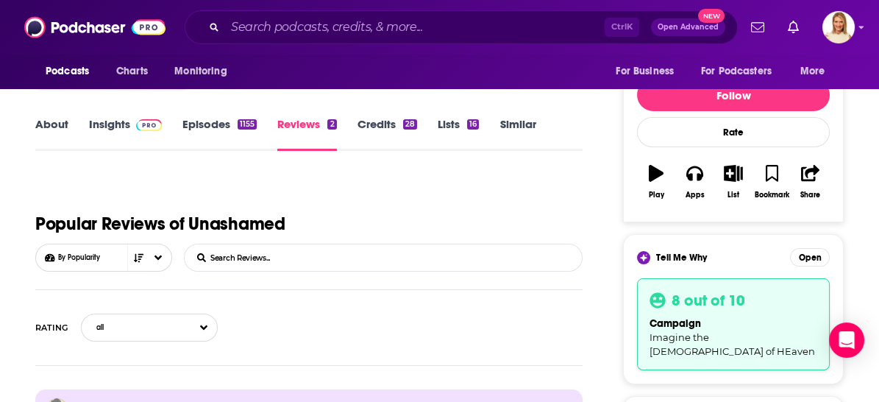
click at [219, 121] on link "Episodes 1155" at bounding box center [219, 134] width 74 height 34
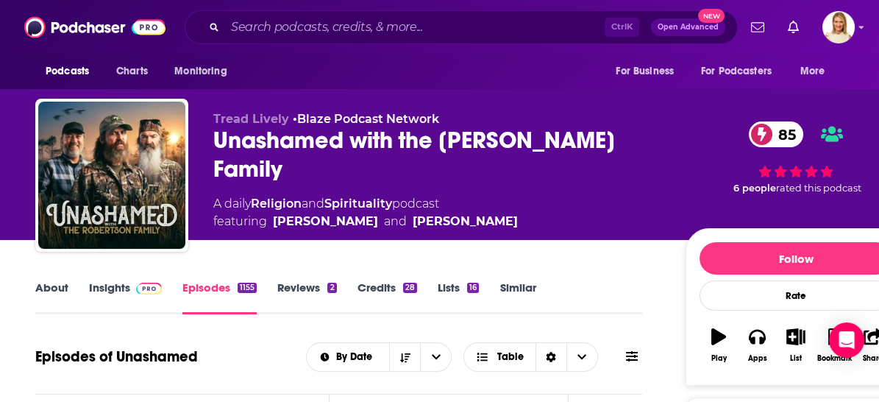
scroll to position [163, 0]
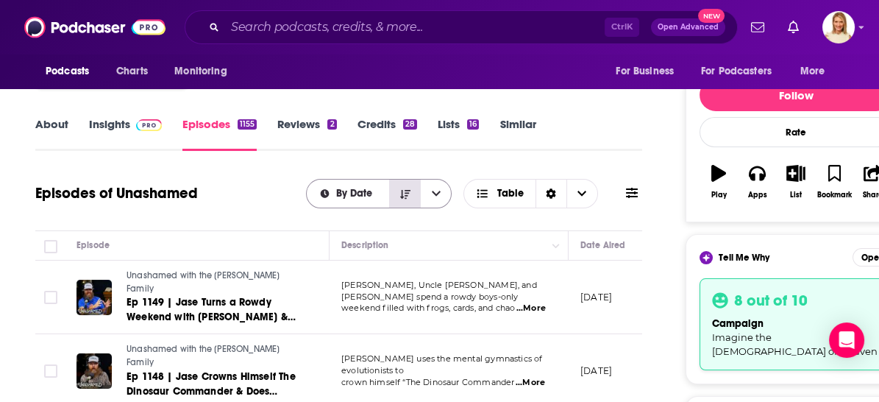
click at [406, 195] on icon "Sort Direction" at bounding box center [405, 194] width 10 height 10
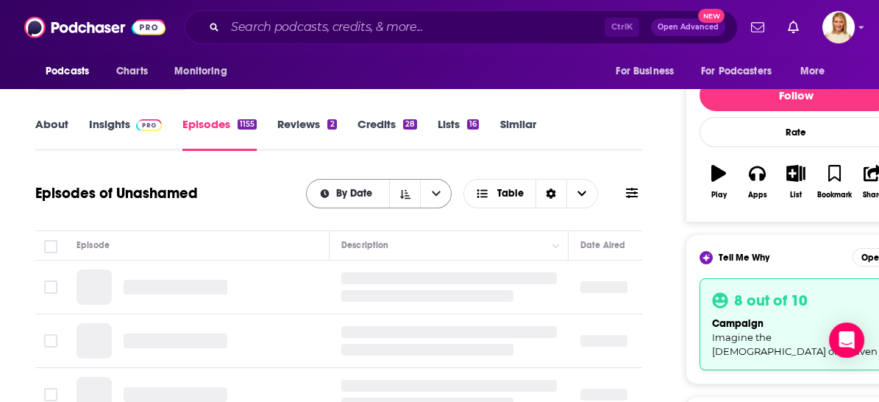
click at [379, 198] on div "By Date" at bounding box center [379, 193] width 146 height 29
click at [409, 193] on icon "Sort Direction" at bounding box center [405, 194] width 10 height 10
click at [441, 193] on button "open menu" at bounding box center [435, 193] width 31 height 28
click at [585, 191] on icon "Choose View" at bounding box center [581, 192] width 9 height 5
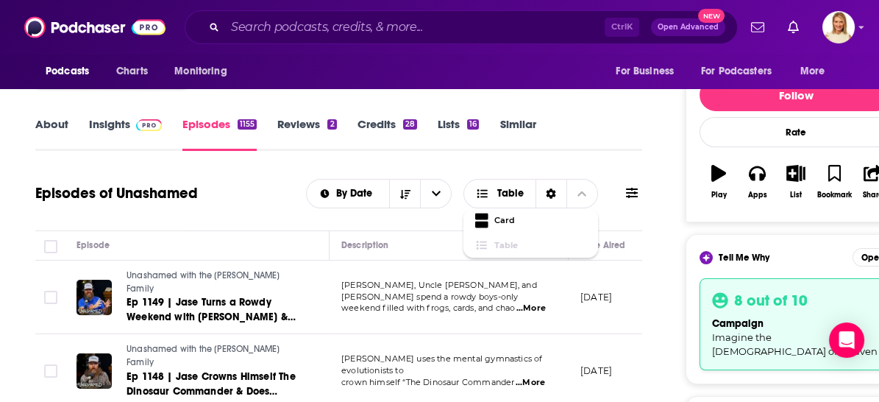
click at [635, 192] on icon at bounding box center [632, 193] width 12 height 10
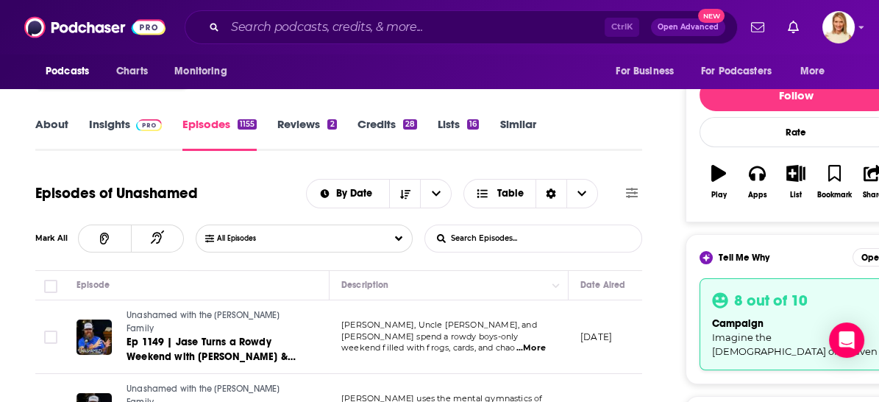
click at [632, 192] on icon at bounding box center [632, 193] width 12 height 10
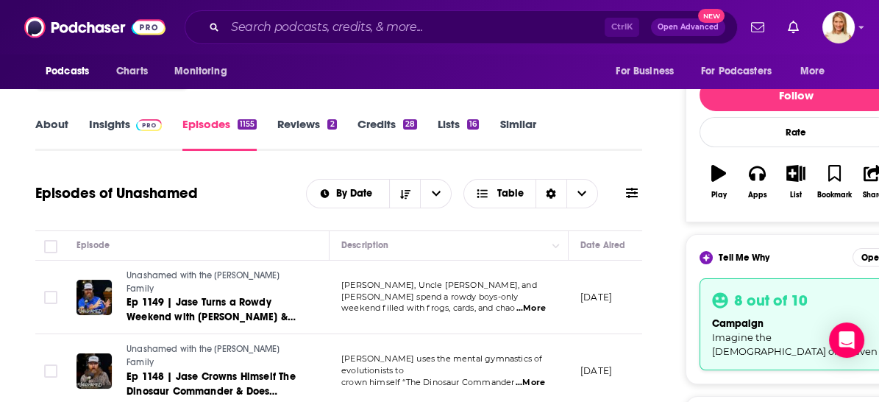
click at [632, 192] on icon at bounding box center [632, 193] width 12 height 10
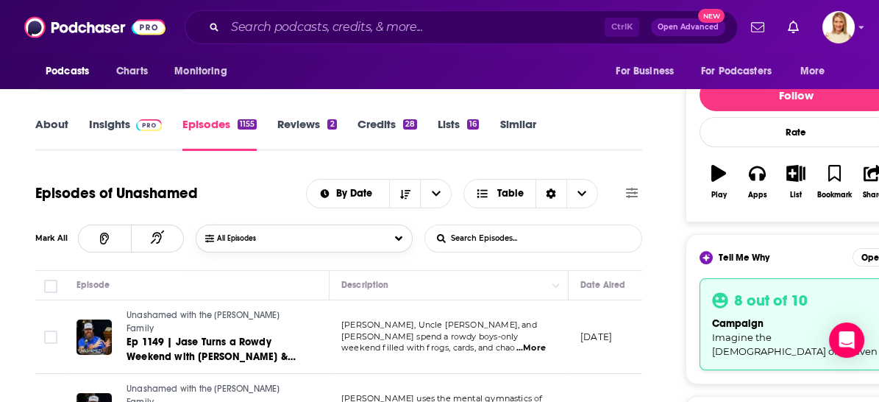
click at [399, 234] on button "All Episodes" at bounding box center [304, 238] width 216 height 28
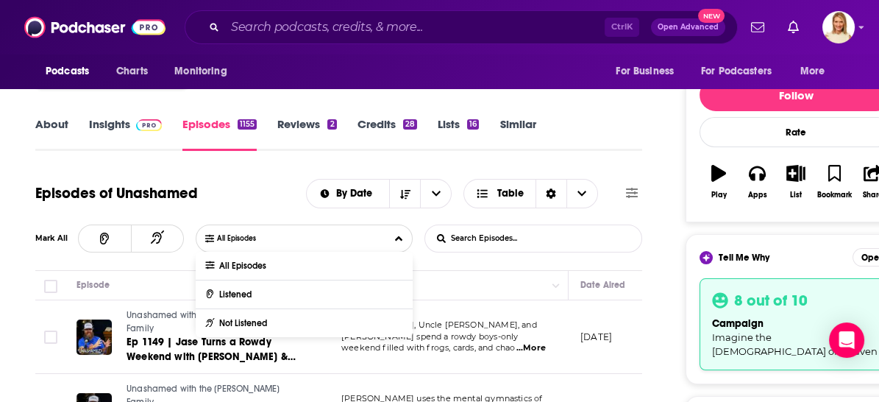
click at [538, 240] on input "List Search Input" at bounding box center [502, 238] width 154 height 26
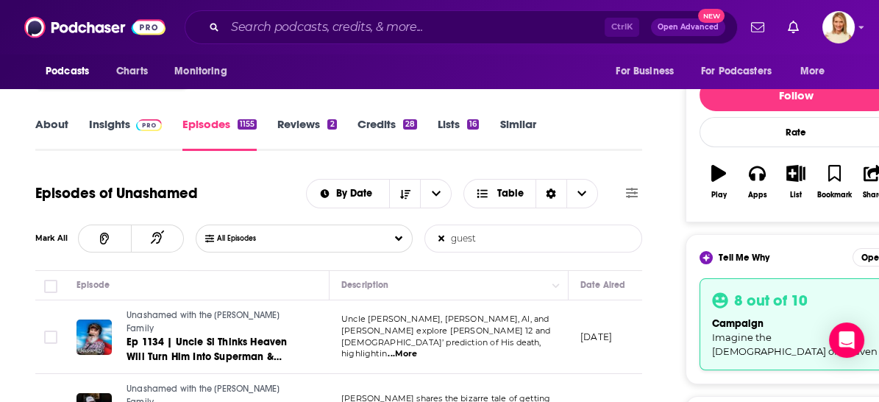
click at [417, 348] on span "...More" at bounding box center [402, 354] width 29 height 12
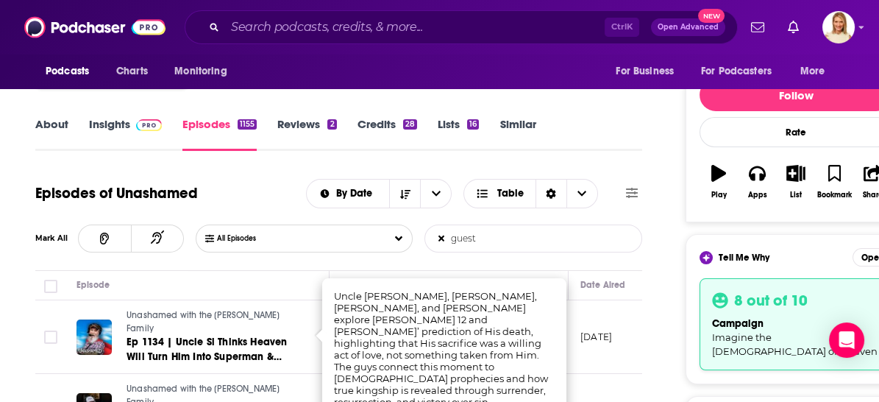
scroll to position [245, 0]
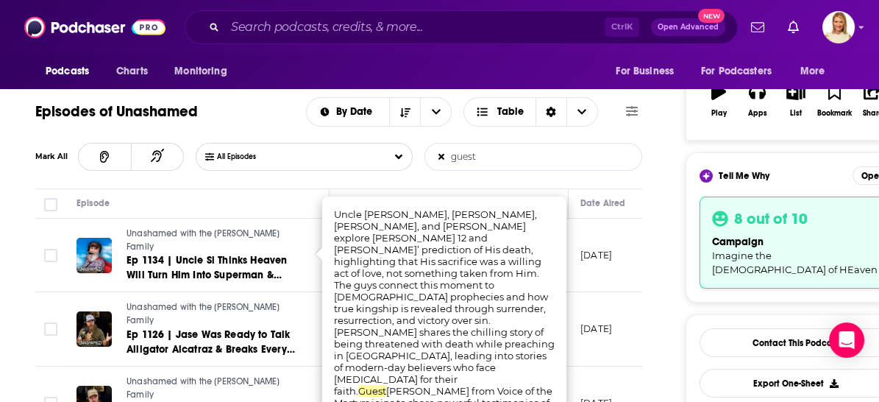
click at [290, 197] on div "Episode" at bounding box center [196, 203] width 240 height 18
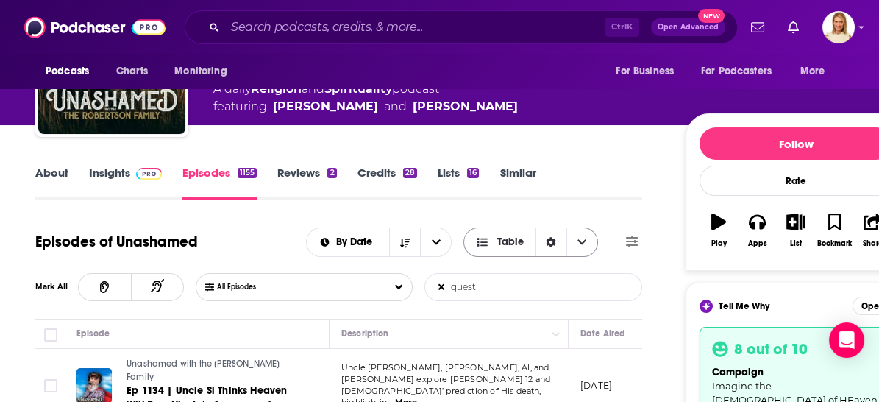
scroll to position [163, 0]
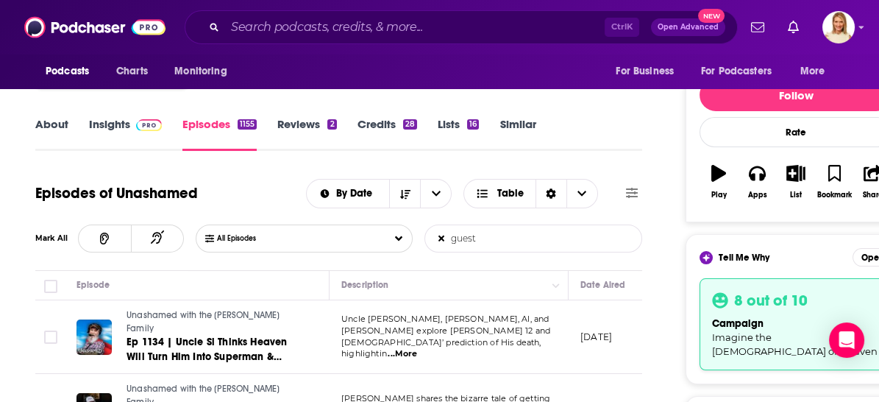
click at [487, 241] on input "guest" at bounding box center [502, 238] width 154 height 26
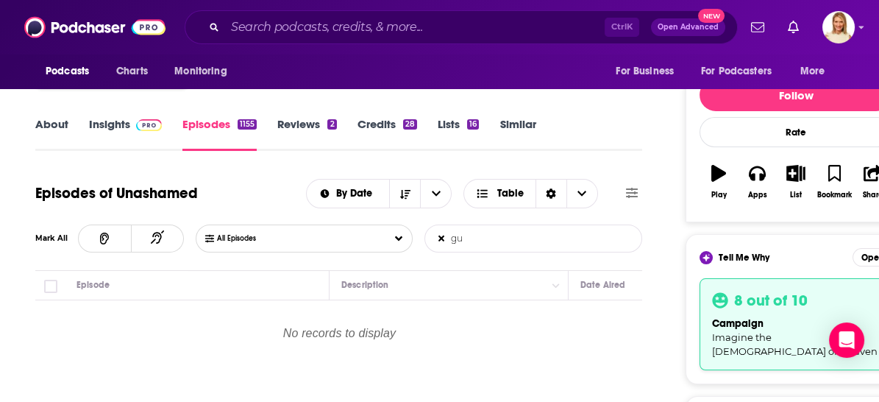
type input "g"
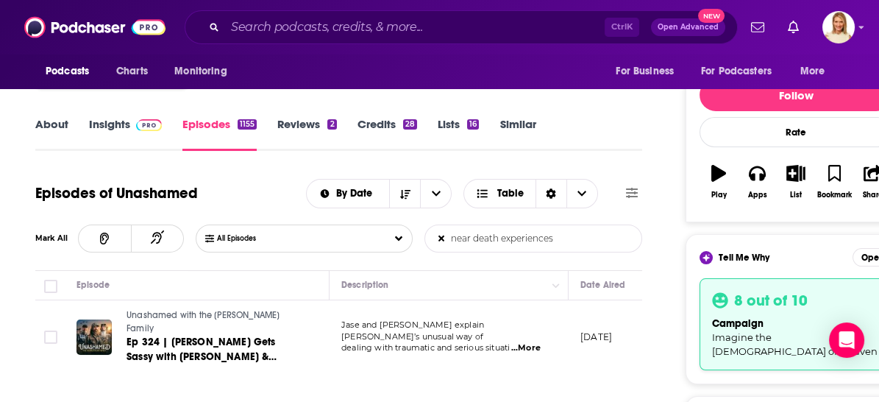
click at [537, 342] on span "...More" at bounding box center [525, 348] width 29 height 12
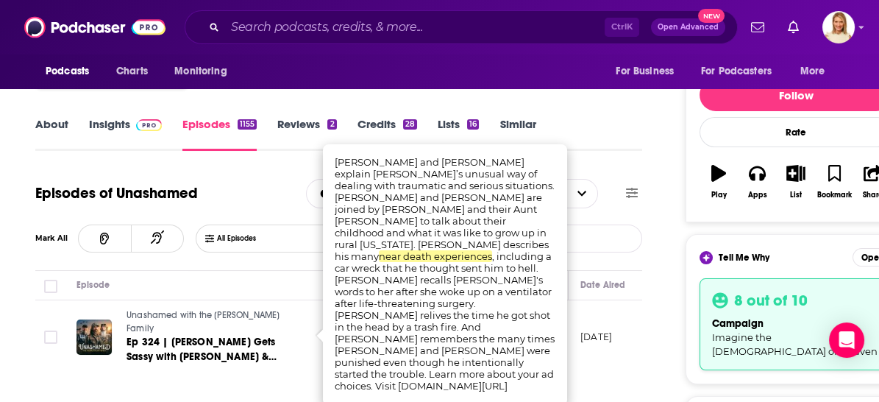
click at [599, 251] on form "near death experiences List Search Input Search Episodes..." at bounding box center [533, 238] width 218 height 28
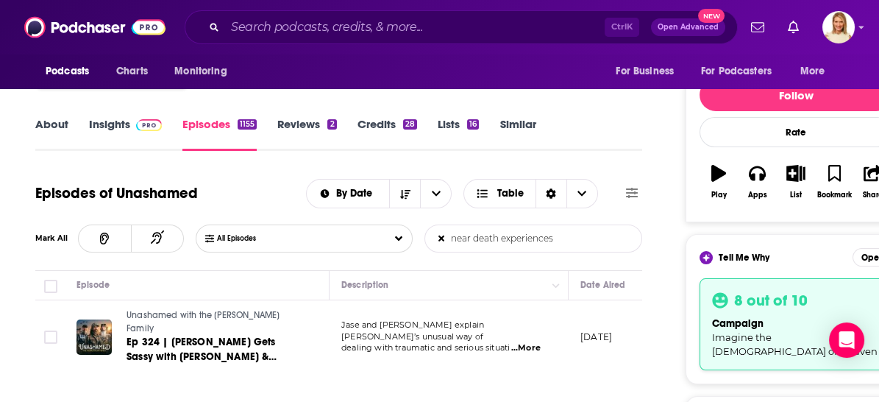
drag, startPoint x: 562, startPoint y: 239, endPoint x: 416, endPoint y: 244, distance: 145.7
click at [416, 244] on div "All Episodes near death experiences List Search Input Search Episodes..." at bounding box center [419, 238] width 446 height 28
type input "heaven"
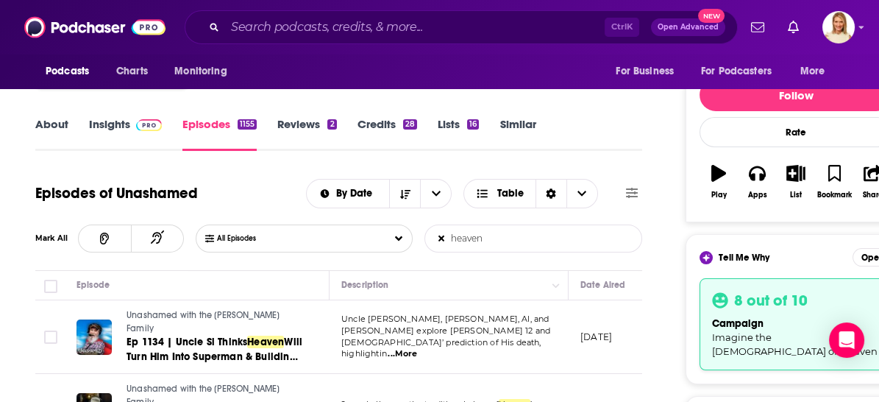
click at [417, 348] on span "...More" at bounding box center [402, 354] width 29 height 12
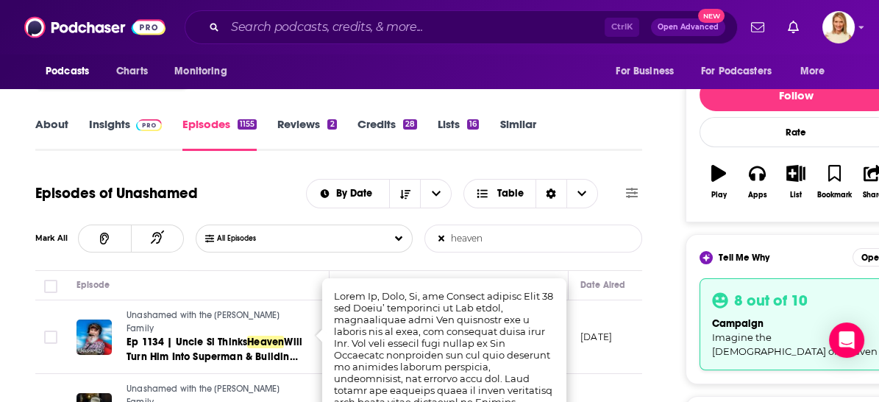
click at [246, 278] on div "Episode" at bounding box center [196, 285] width 240 height 18
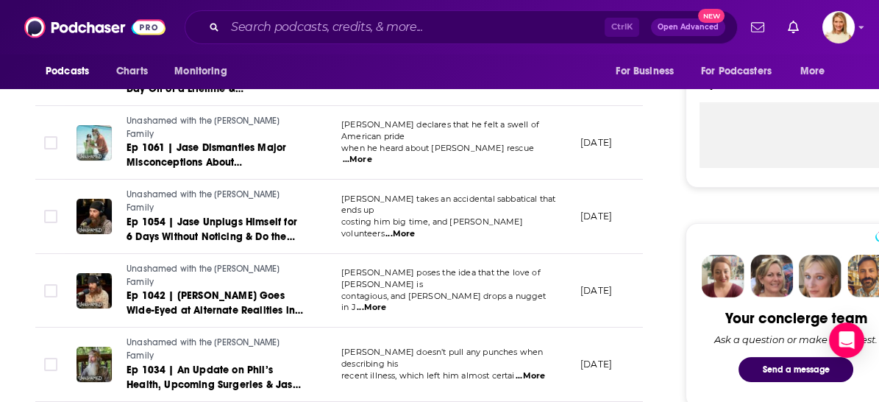
scroll to position [82, 0]
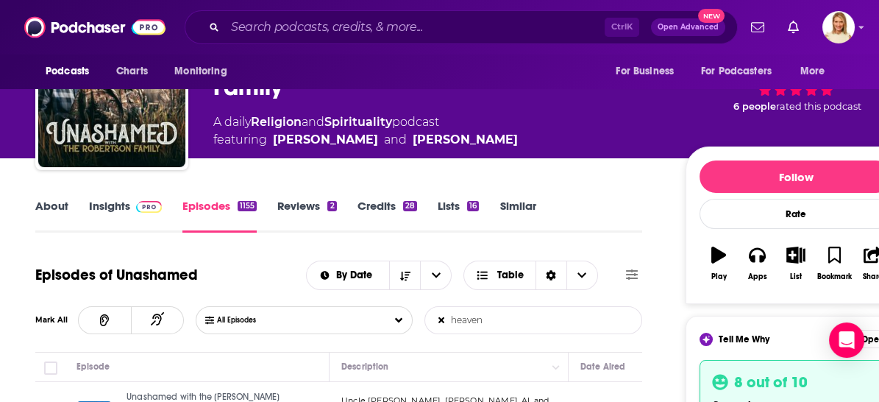
click at [42, 207] on link "About" at bounding box center [51, 216] width 33 height 34
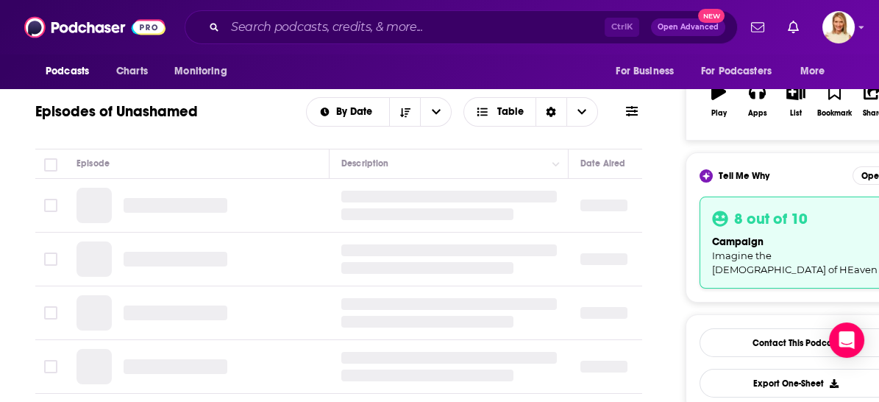
scroll to position [327, 0]
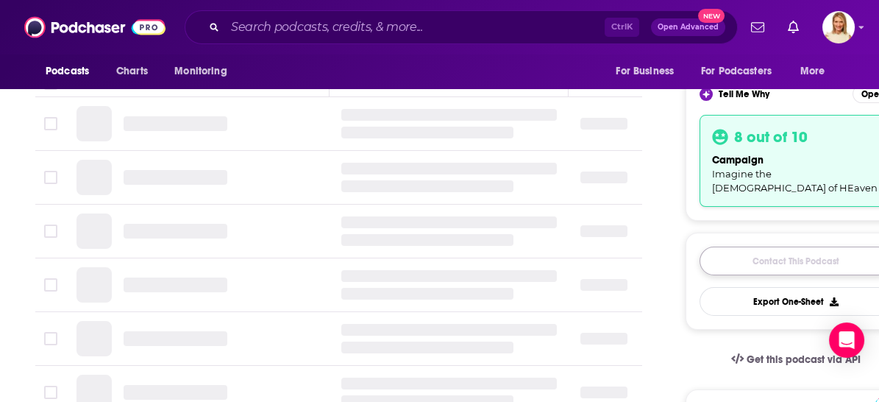
click at [765, 246] on link "Contact This Podcast" at bounding box center [795, 260] width 193 height 29
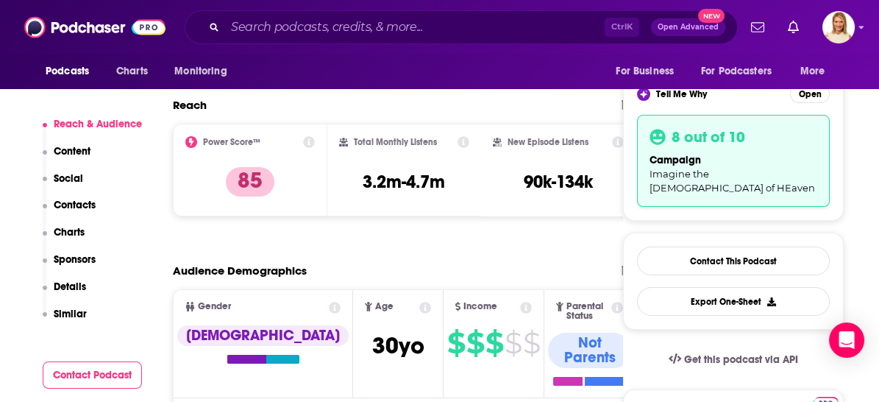
scroll to position [1449, 0]
